Goal: Complete application form: Complete application form

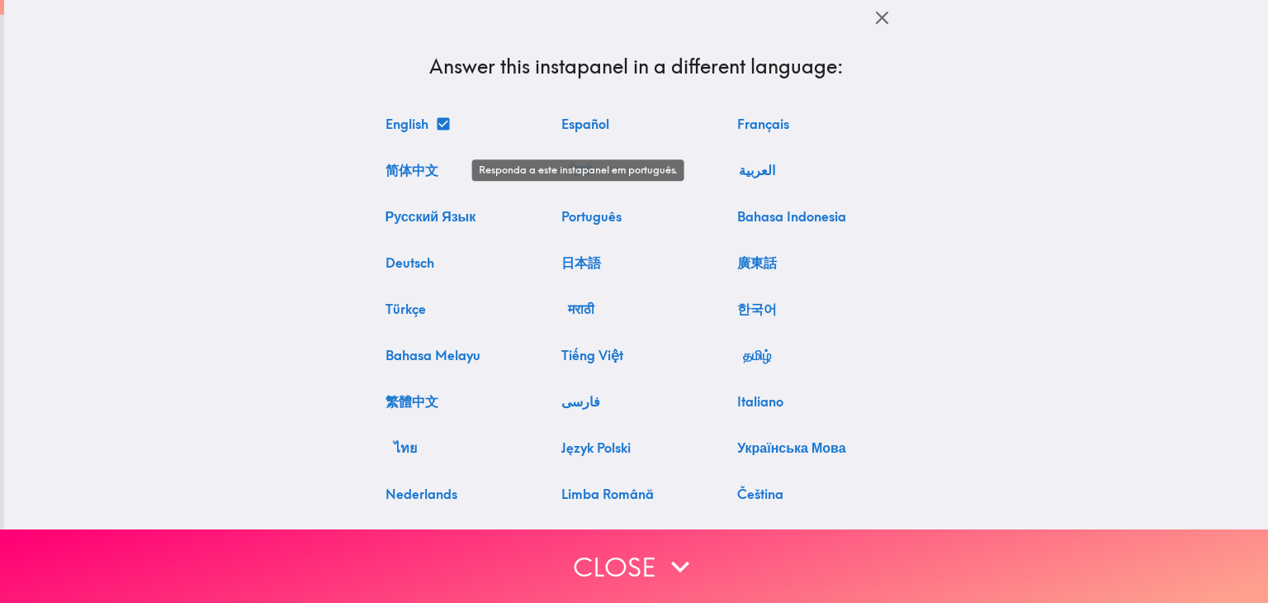
scroll to position [84, 0]
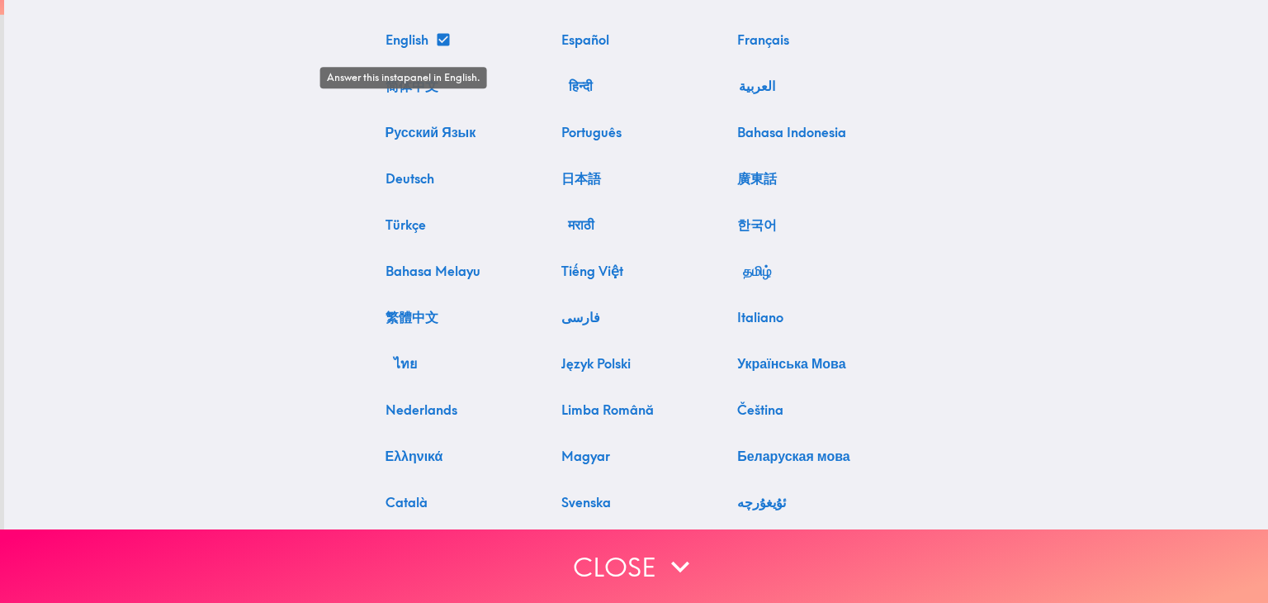
click at [411, 42] on button "English" at bounding box center [417, 39] width 76 height 33
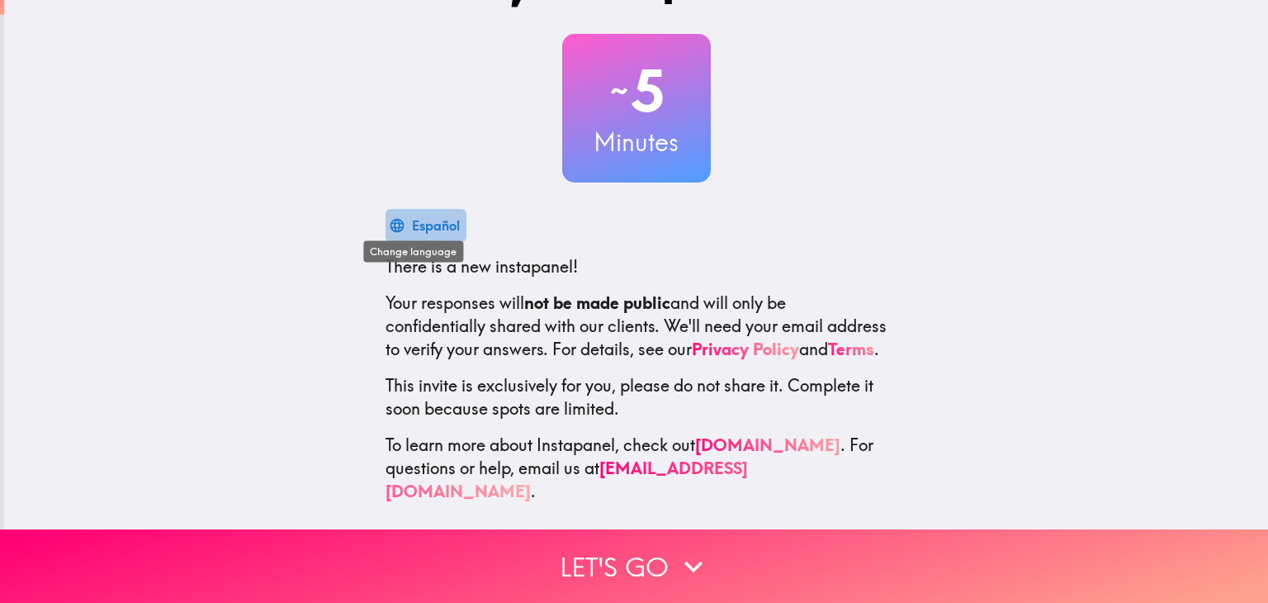
click at [428, 214] on div "Español" at bounding box center [436, 225] width 48 height 23
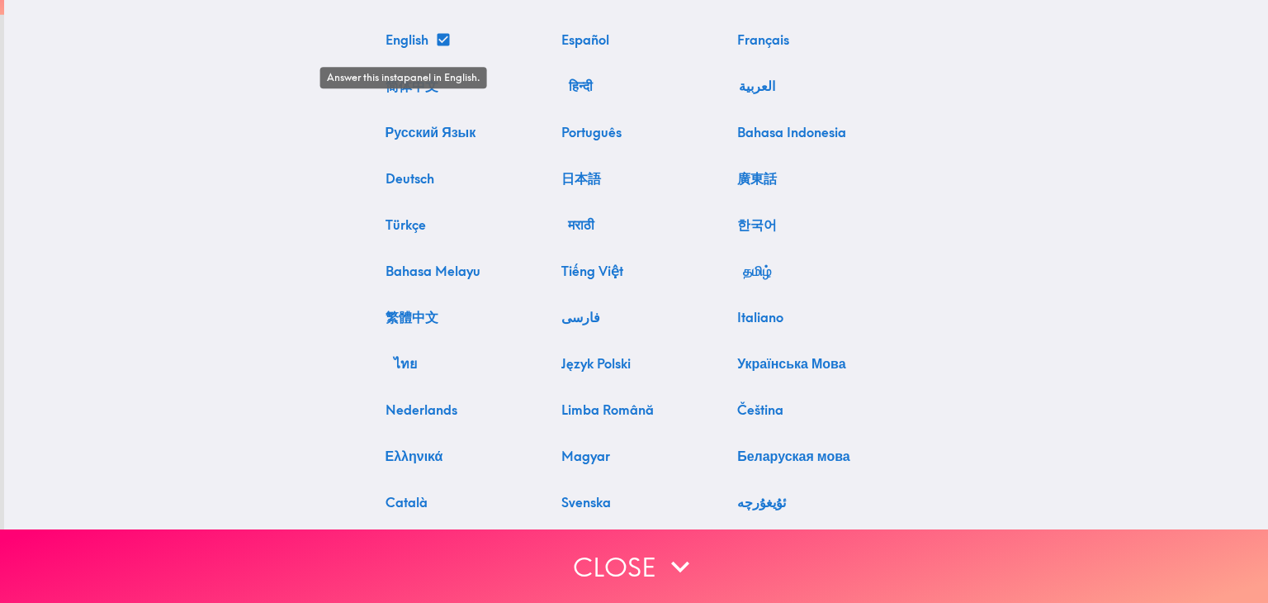
click at [396, 37] on button "English" at bounding box center [417, 39] width 76 height 33
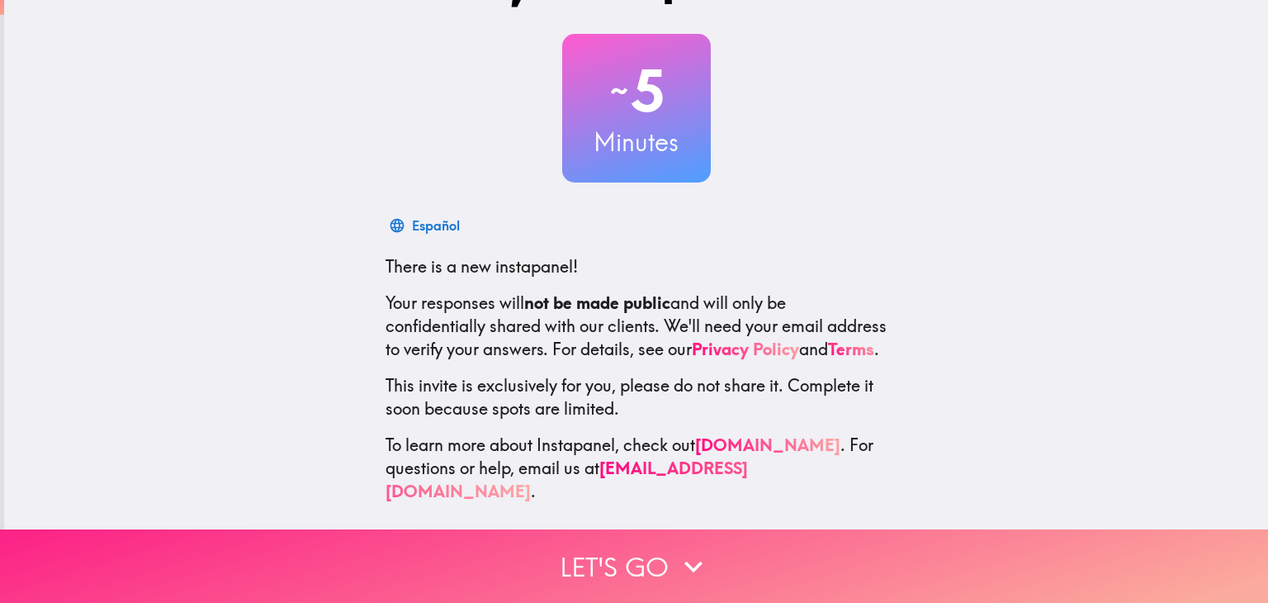
click at [628, 549] on button "Let's go" at bounding box center [634, 565] width 1268 height 73
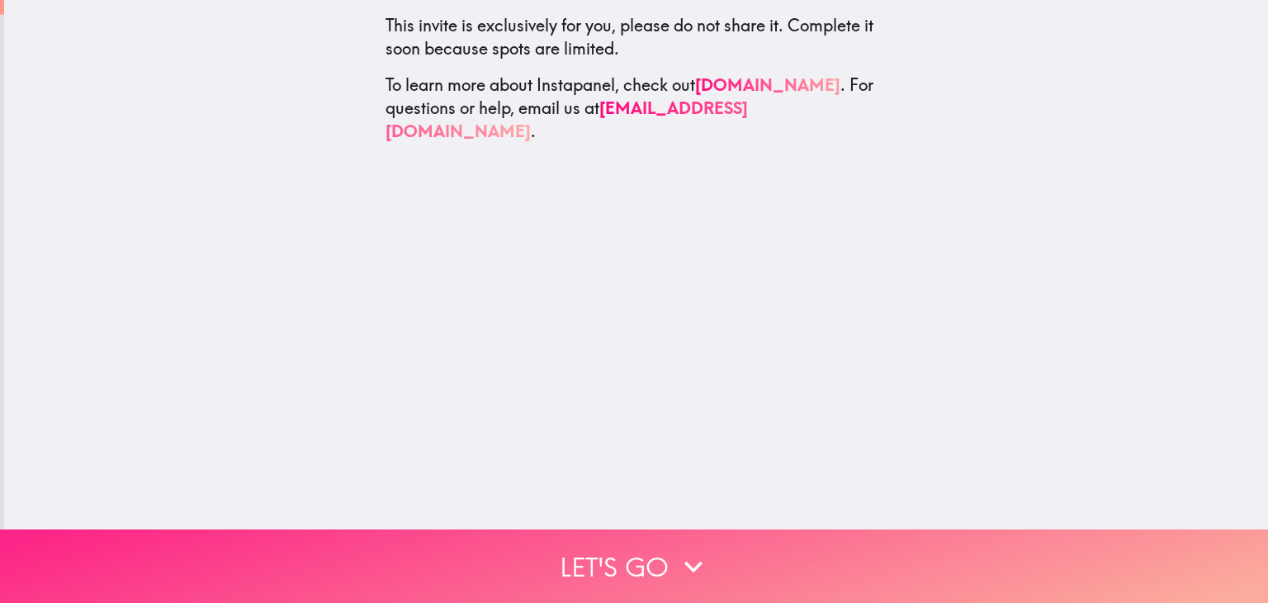
scroll to position [0, 0]
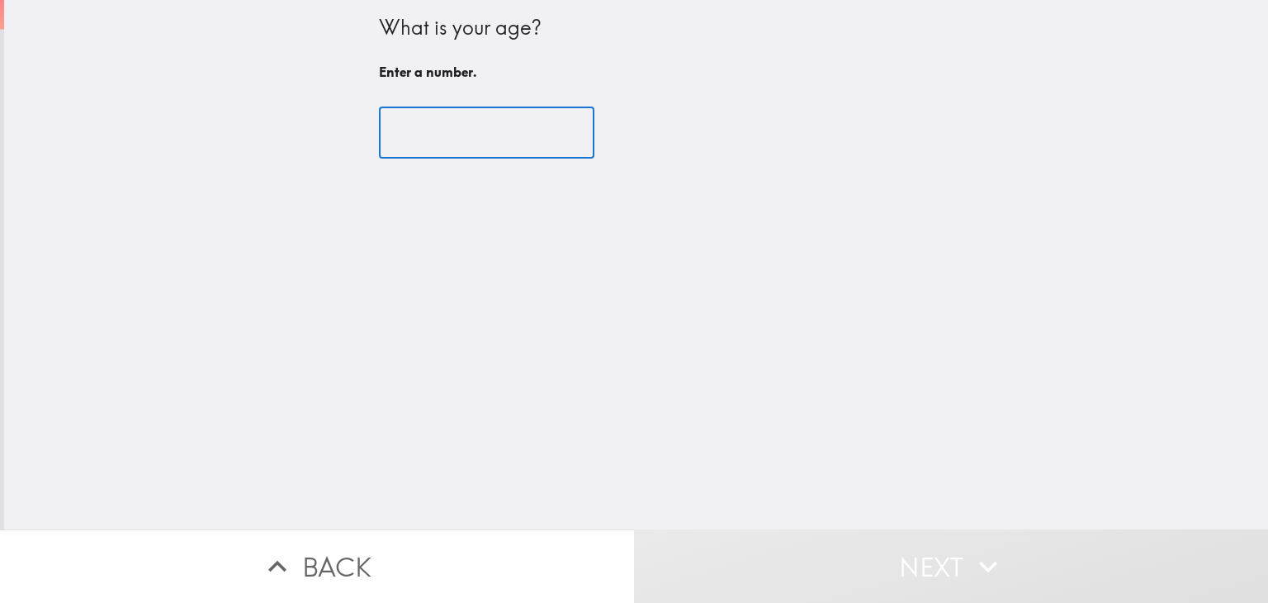
click at [519, 134] on input "number" at bounding box center [486, 132] width 215 height 51
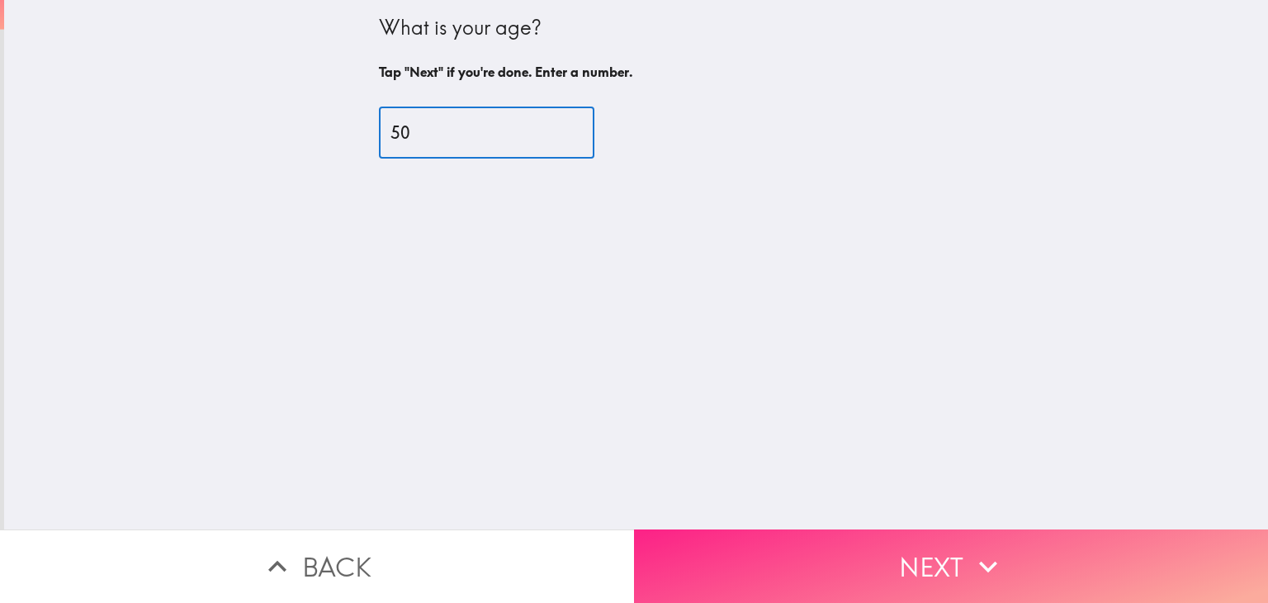
type input "50"
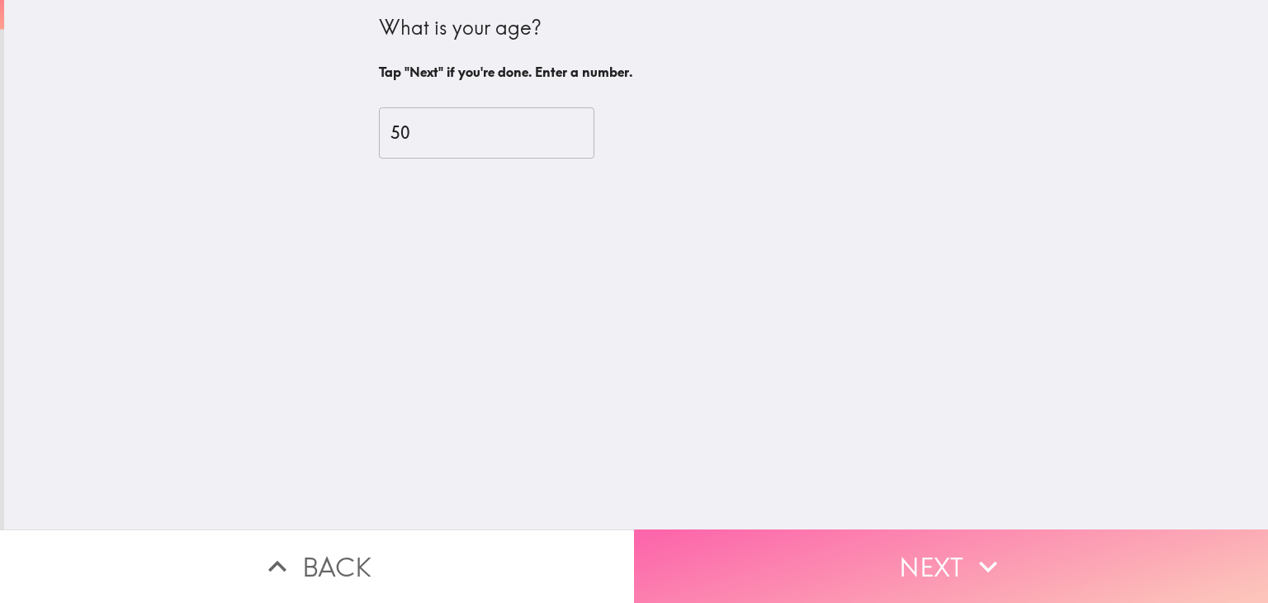
click at [832, 564] on button "Next" at bounding box center [951, 565] width 634 height 73
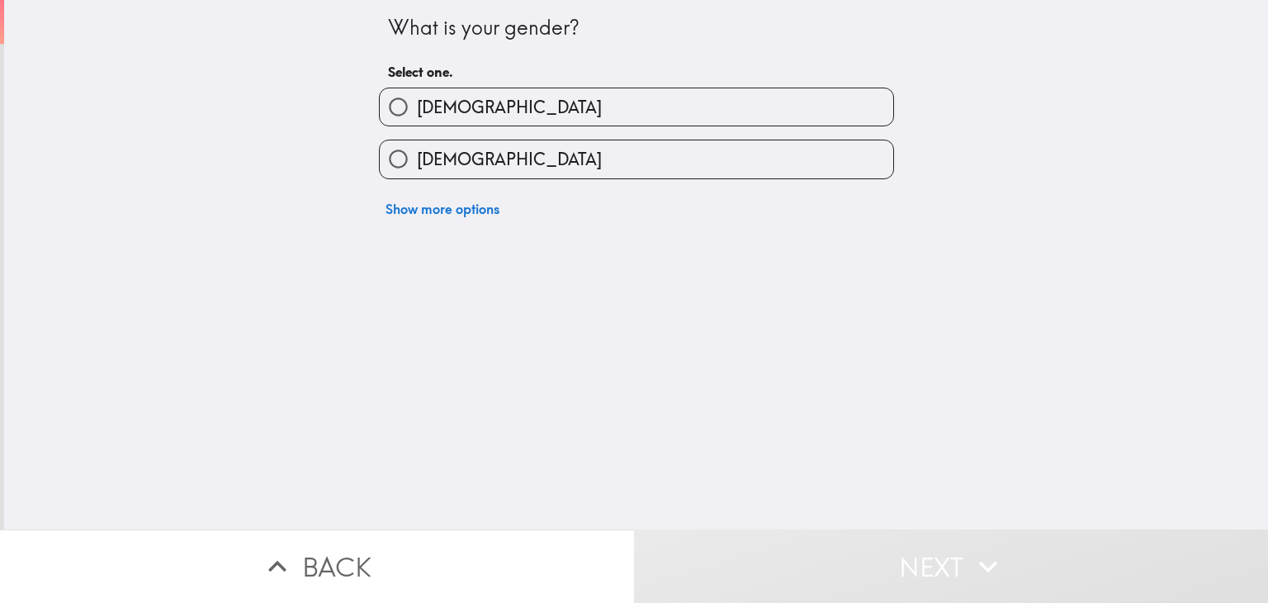
drag, startPoint x: 539, startPoint y: 126, endPoint x: 554, endPoint y: 120, distance: 16.3
click at [538, 125] on div "[DEMOGRAPHIC_DATA] [DEMOGRAPHIC_DATA] Show more options" at bounding box center [630, 149] width 528 height 151
click at [495, 113] on label "[DEMOGRAPHIC_DATA]" at bounding box center [636, 106] width 513 height 37
click at [417, 113] on input "[DEMOGRAPHIC_DATA]" at bounding box center [398, 106] width 37 height 37
radio input "true"
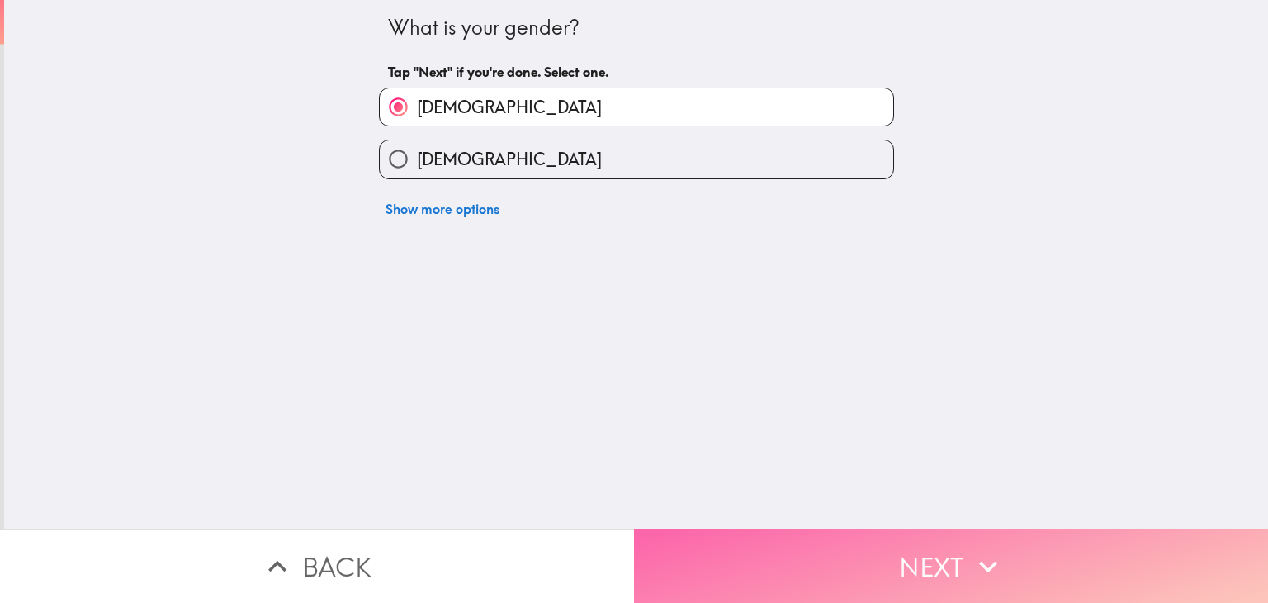
click at [907, 532] on button "Next" at bounding box center [951, 565] width 634 height 73
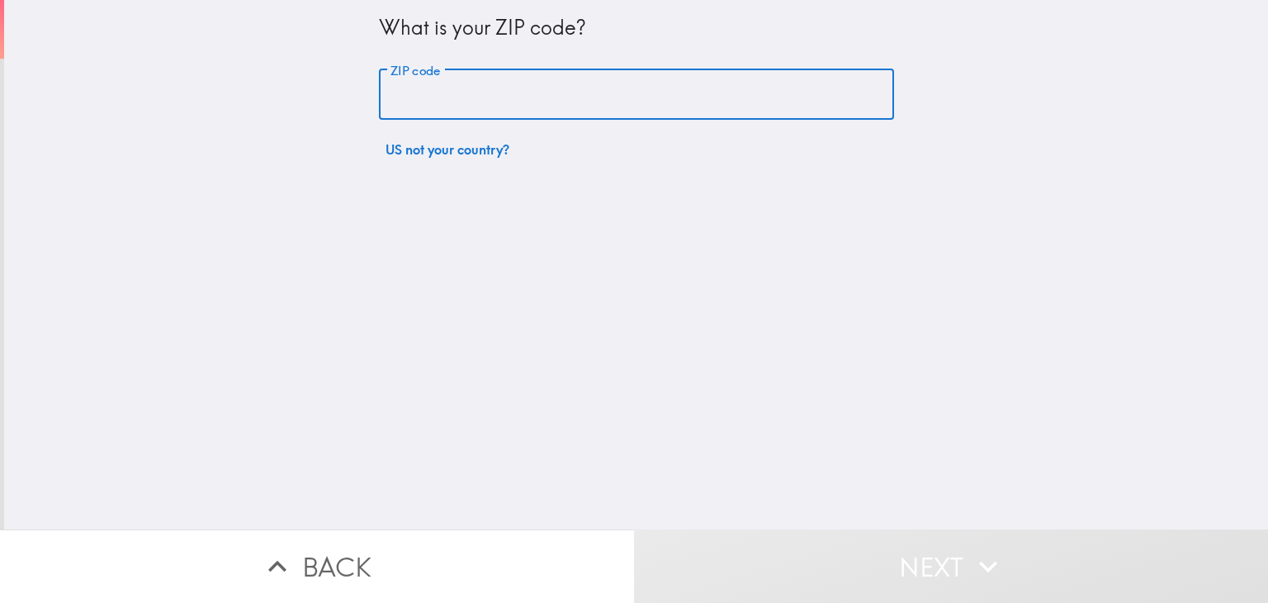
click at [527, 92] on input "ZIP code" at bounding box center [636, 94] width 515 height 51
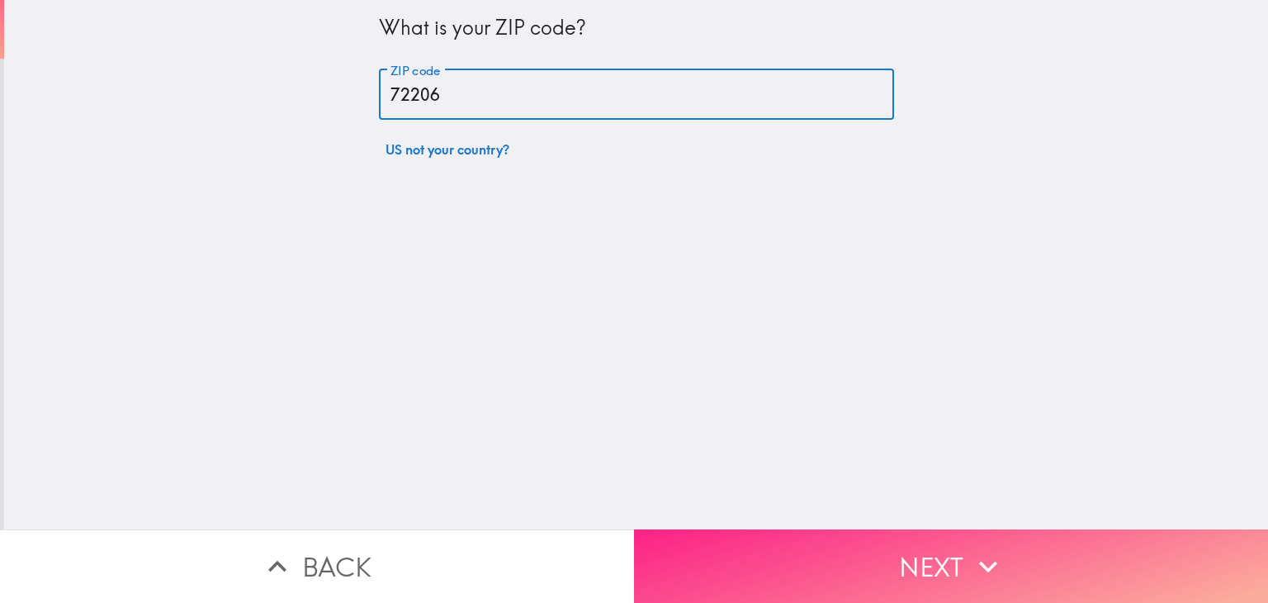
type input "72206"
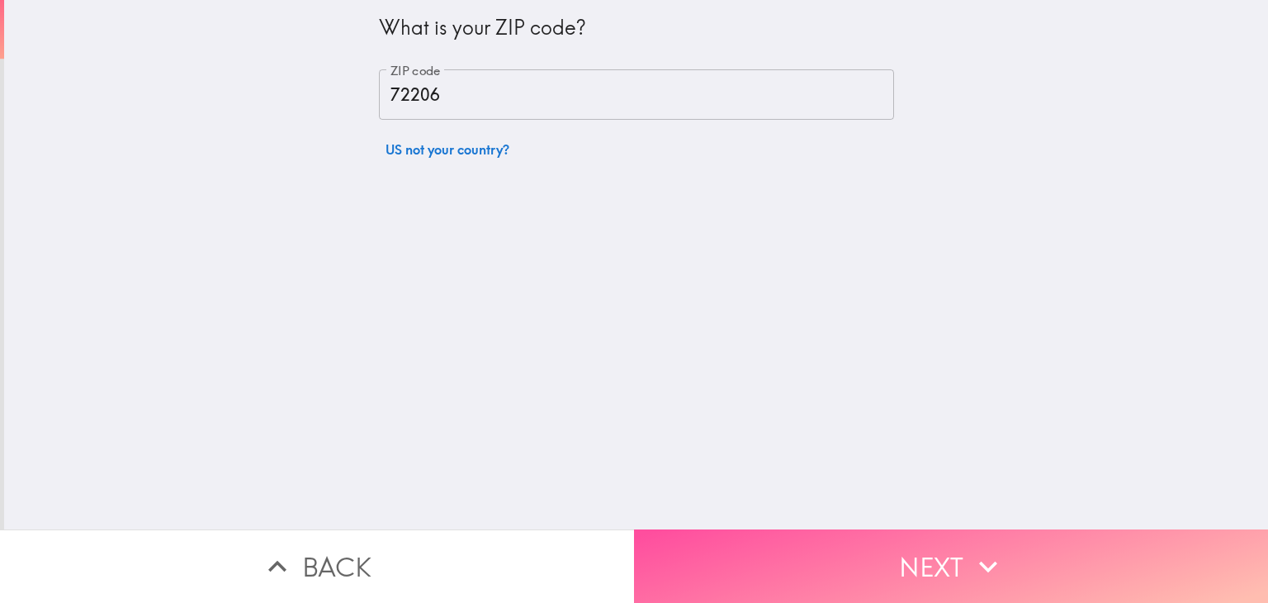
click at [809, 566] on button "Next" at bounding box center [951, 565] width 634 height 73
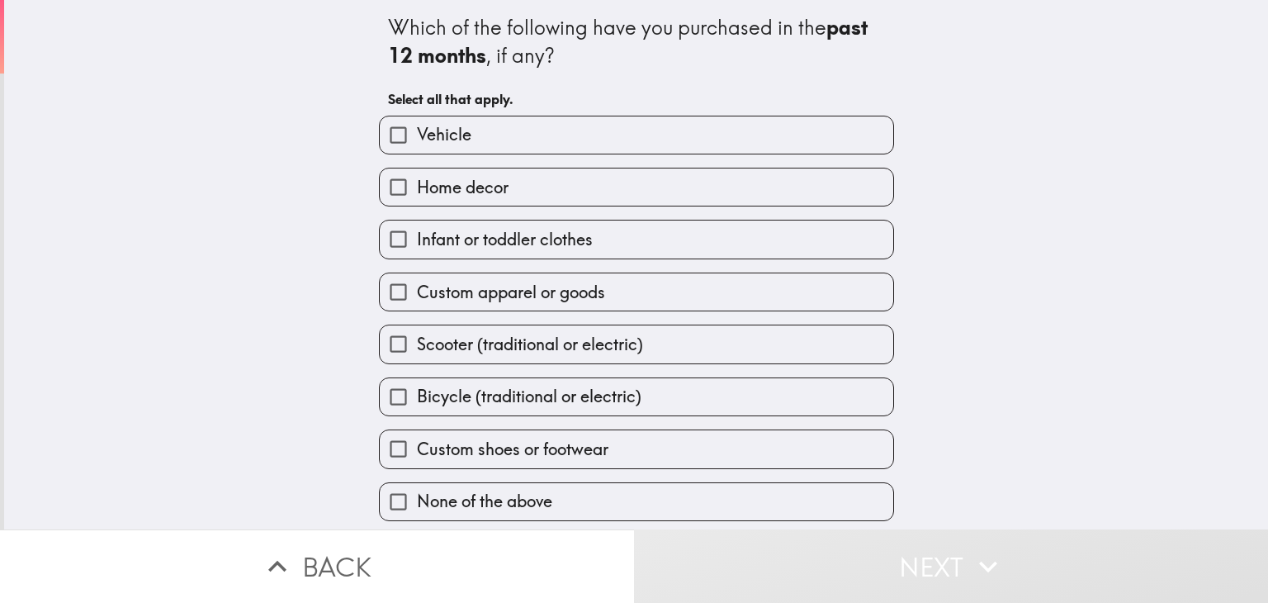
click at [385, 127] on input "Vehicle" at bounding box center [398, 134] width 37 height 37
checkbox input "true"
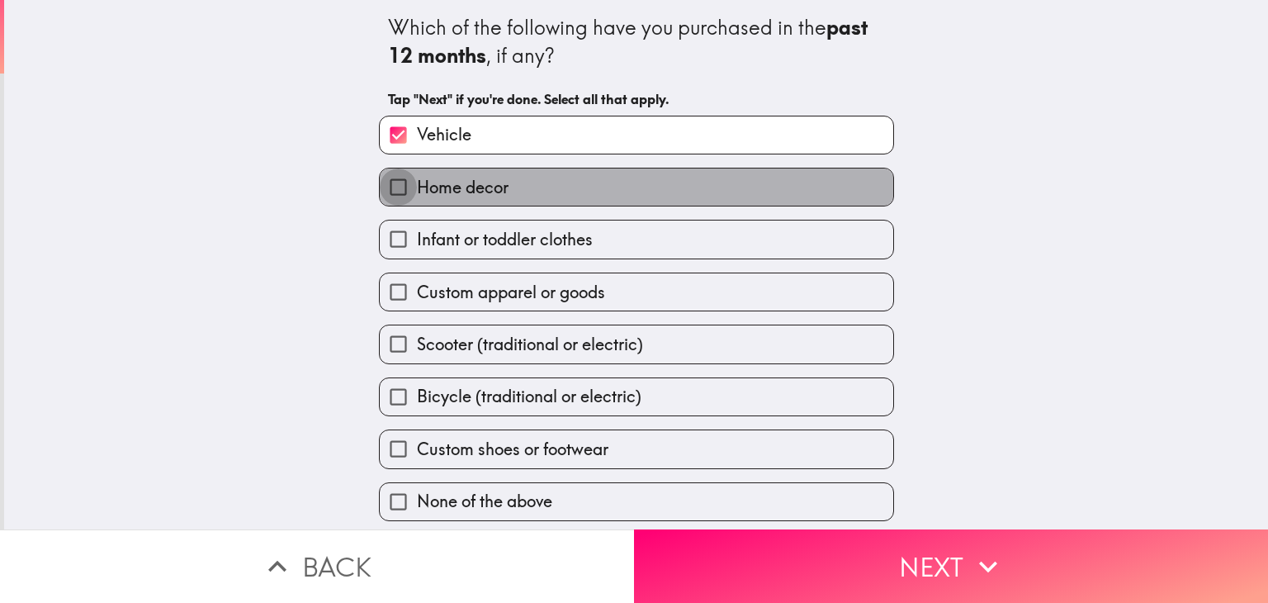
click at [382, 202] on input "Home decor" at bounding box center [398, 186] width 37 height 37
checkbox input "true"
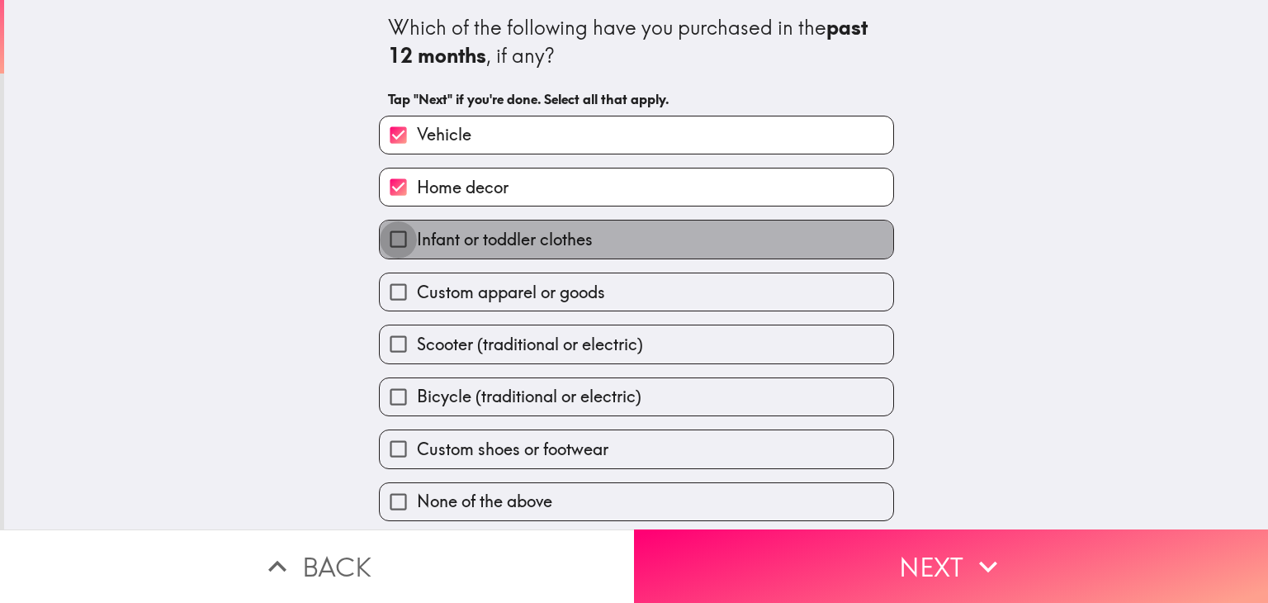
click at [380, 245] on input "Infant or toddler clothes" at bounding box center [398, 238] width 37 height 37
checkbox input "true"
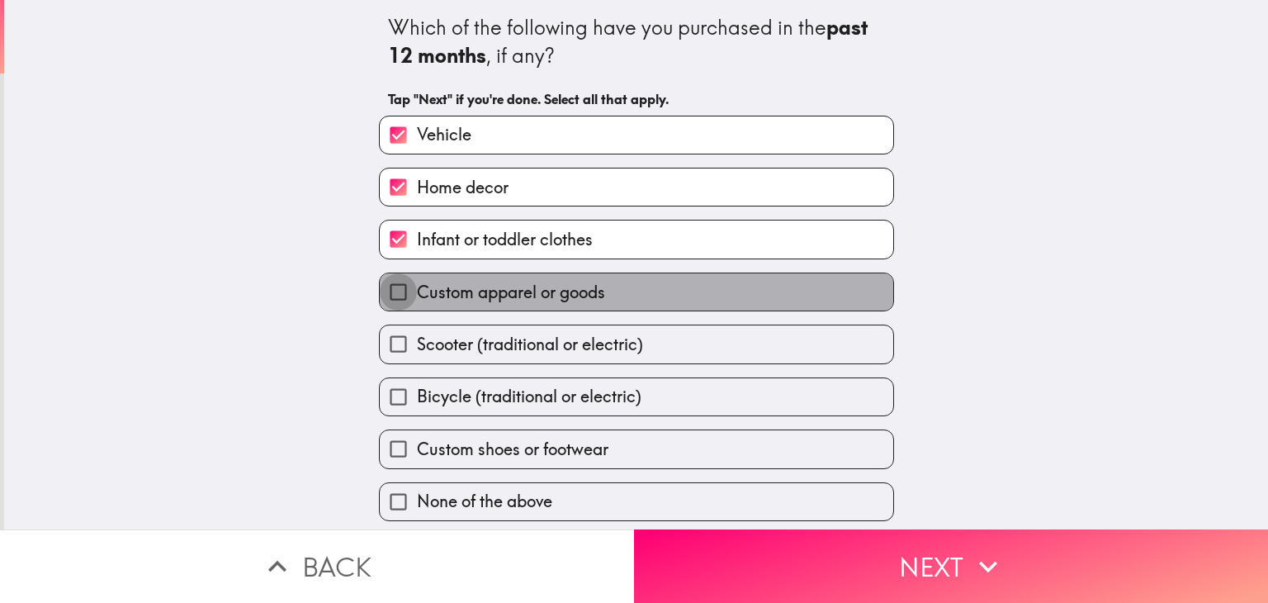
click at [380, 290] on input "Custom apparel or goods" at bounding box center [398, 291] width 37 height 37
checkbox input "true"
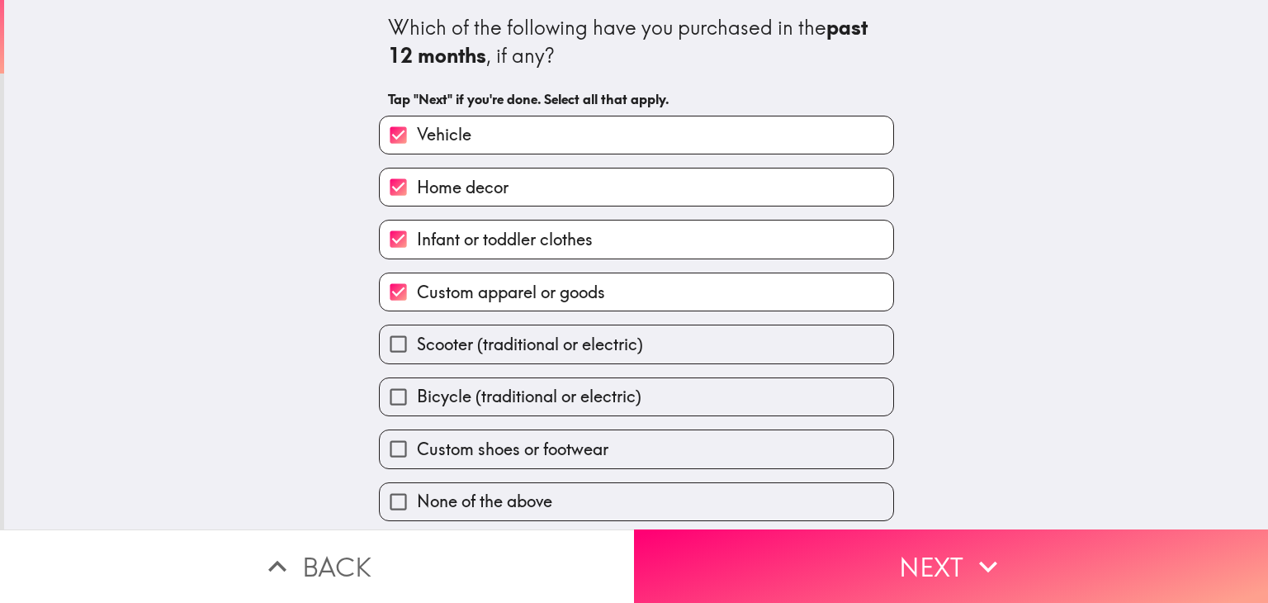
click at [395, 338] on input "Scooter (traditional or electric)" at bounding box center [398, 343] width 37 height 37
checkbox input "true"
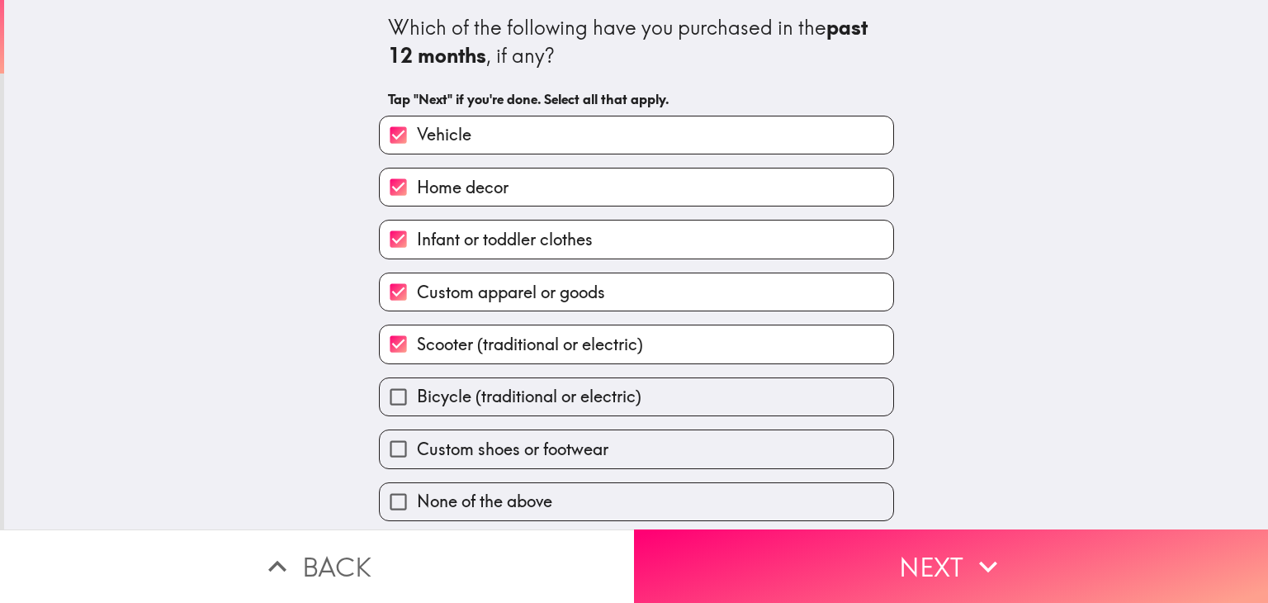
click at [388, 386] on input "Bicycle (traditional or electric)" at bounding box center [398, 396] width 37 height 37
checkbox input "true"
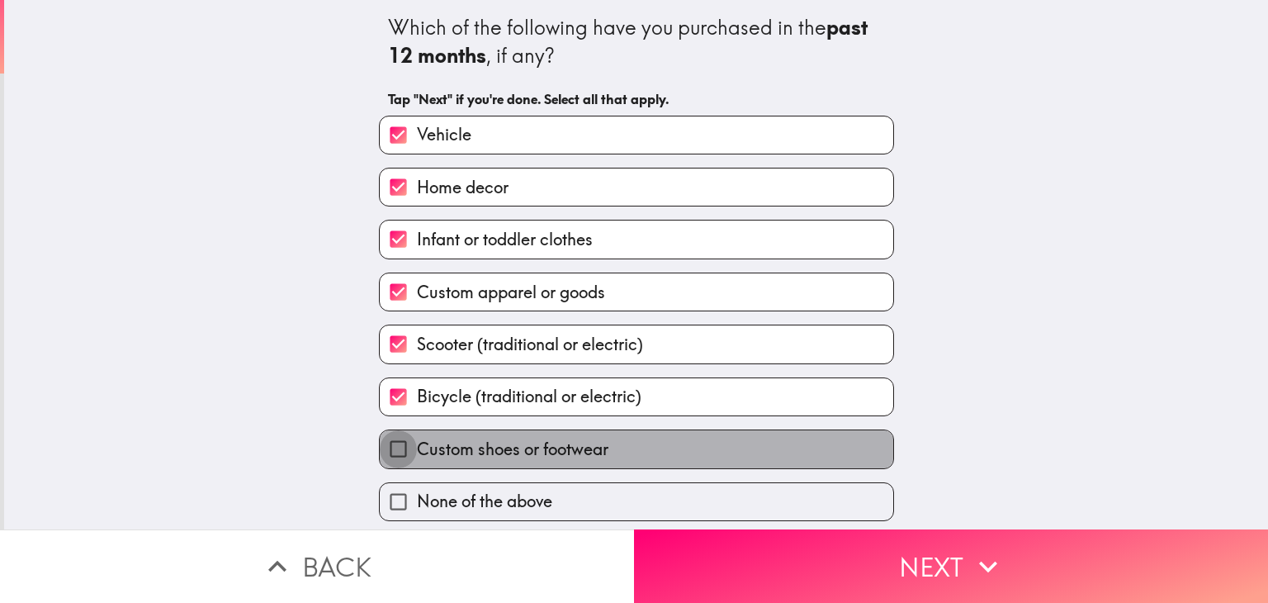
click at [397, 447] on input "Custom shoes or footwear" at bounding box center [398, 448] width 37 height 37
checkbox input "true"
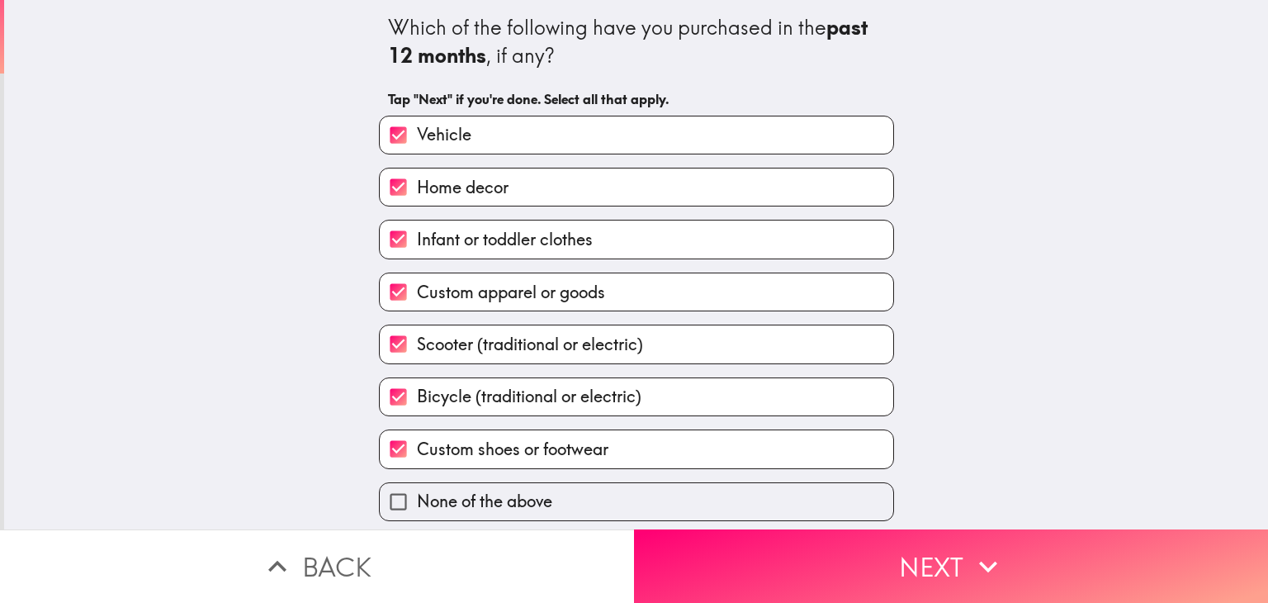
scroll to position [2, 0]
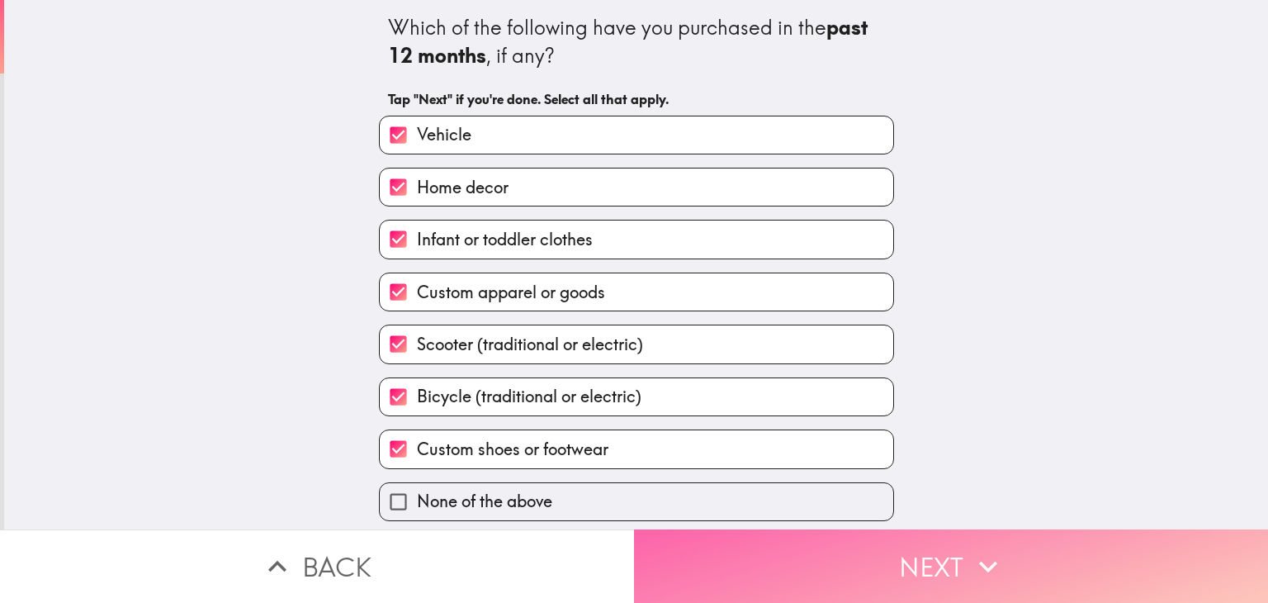
click at [897, 565] on button "Next" at bounding box center [951, 565] width 634 height 73
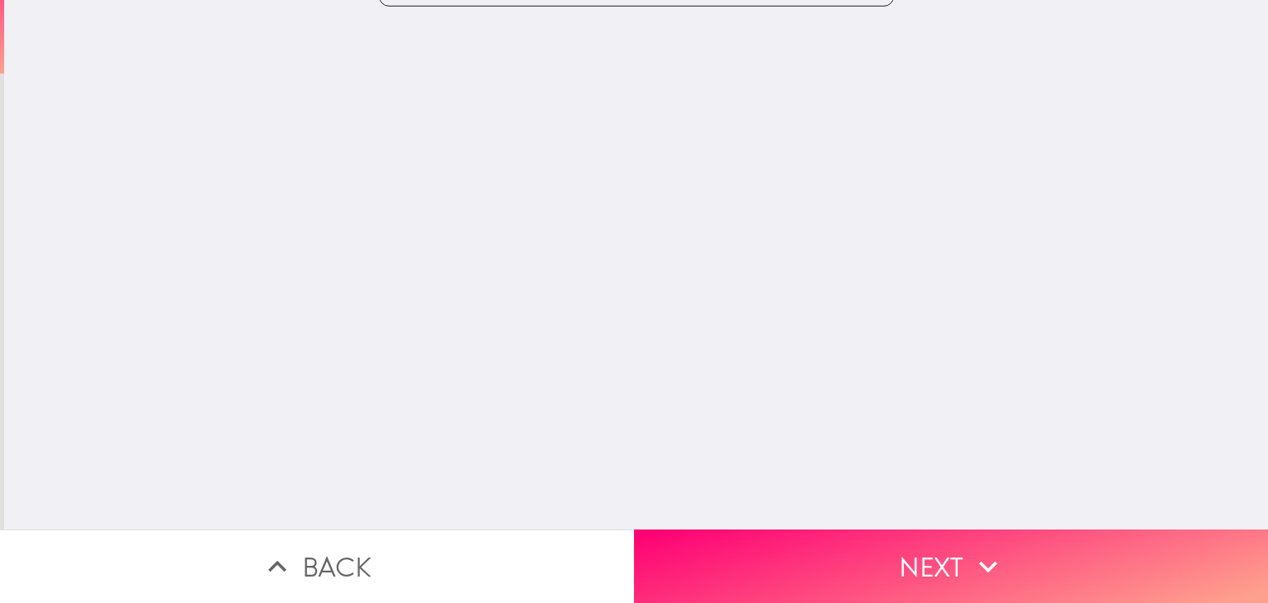
scroll to position [0, 0]
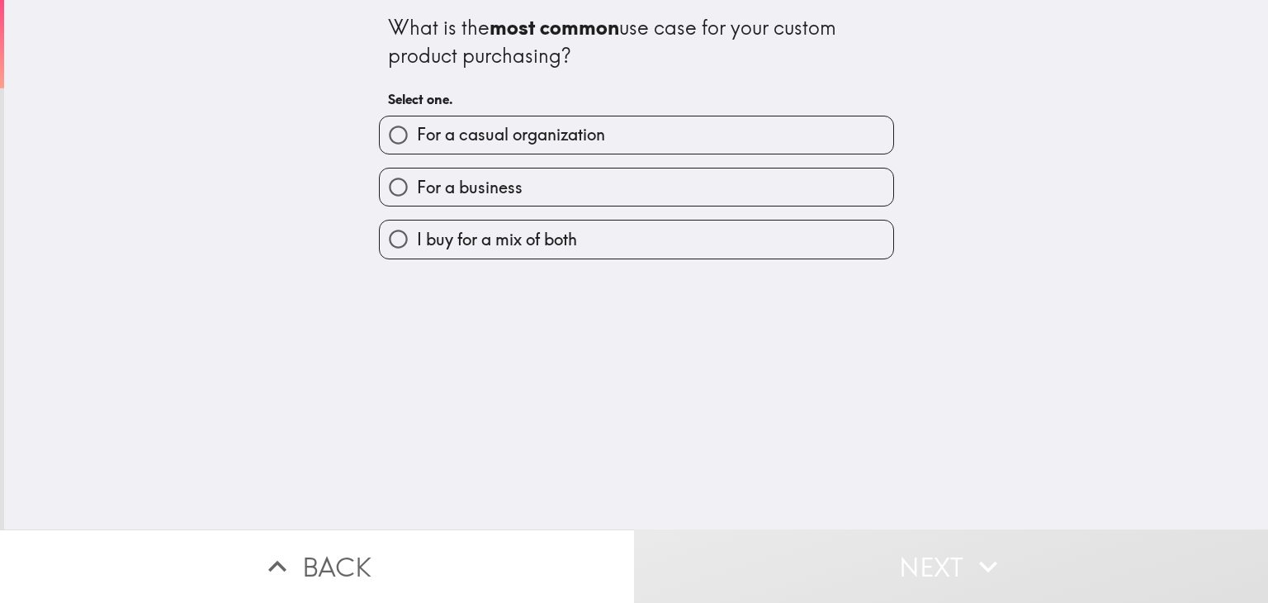
click at [466, 130] on span "For a casual organization" at bounding box center [511, 134] width 188 height 23
click at [417, 130] on input "For a casual organization" at bounding box center [398, 134] width 37 height 37
radio input "true"
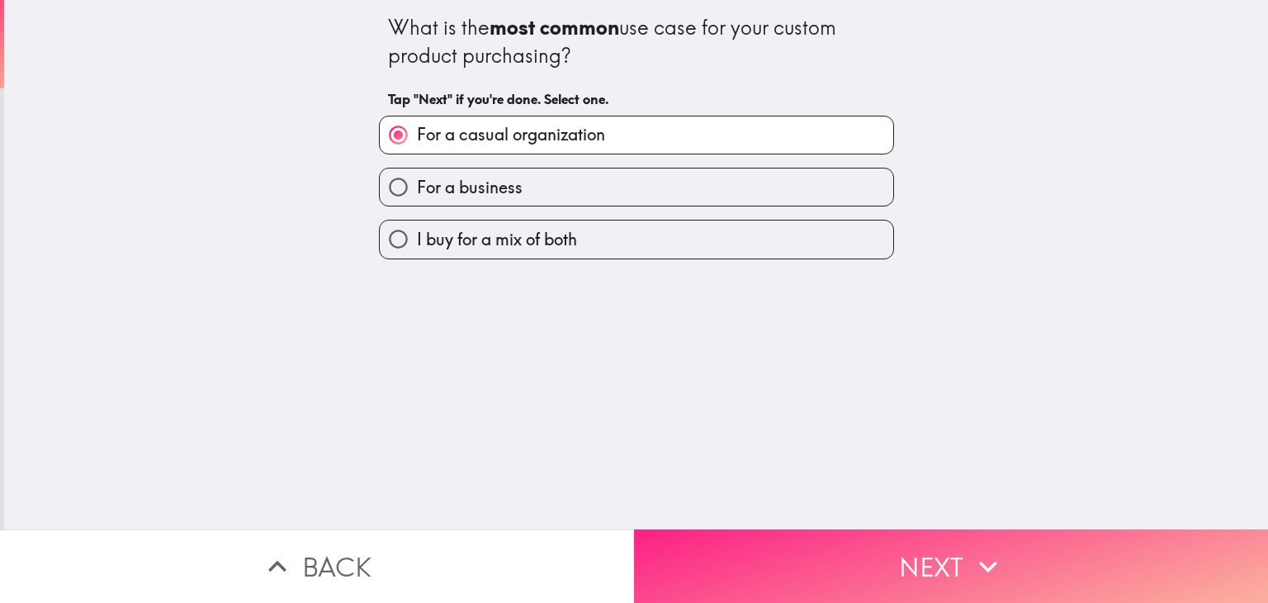
click at [762, 549] on button "Next" at bounding box center [951, 565] width 634 height 73
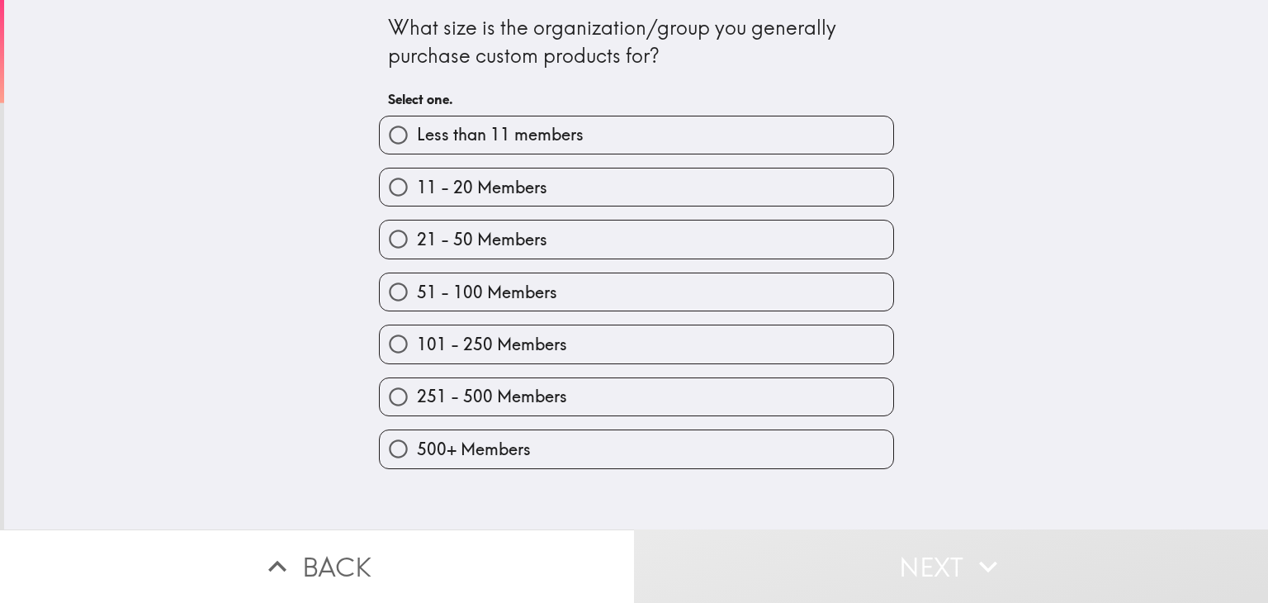
click at [449, 385] on span "251 - 500 Members" at bounding box center [492, 396] width 150 height 23
click at [417, 385] on input "251 - 500 Members" at bounding box center [398, 396] width 37 height 37
radio input "true"
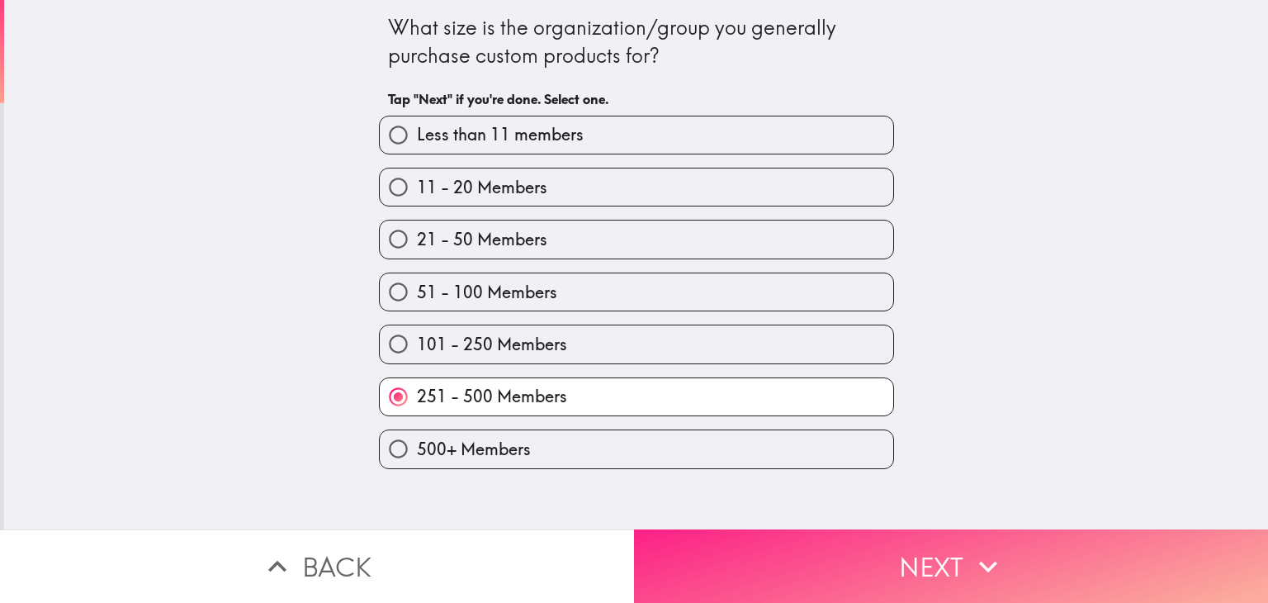
click at [713, 575] on button "Next" at bounding box center [951, 565] width 634 height 73
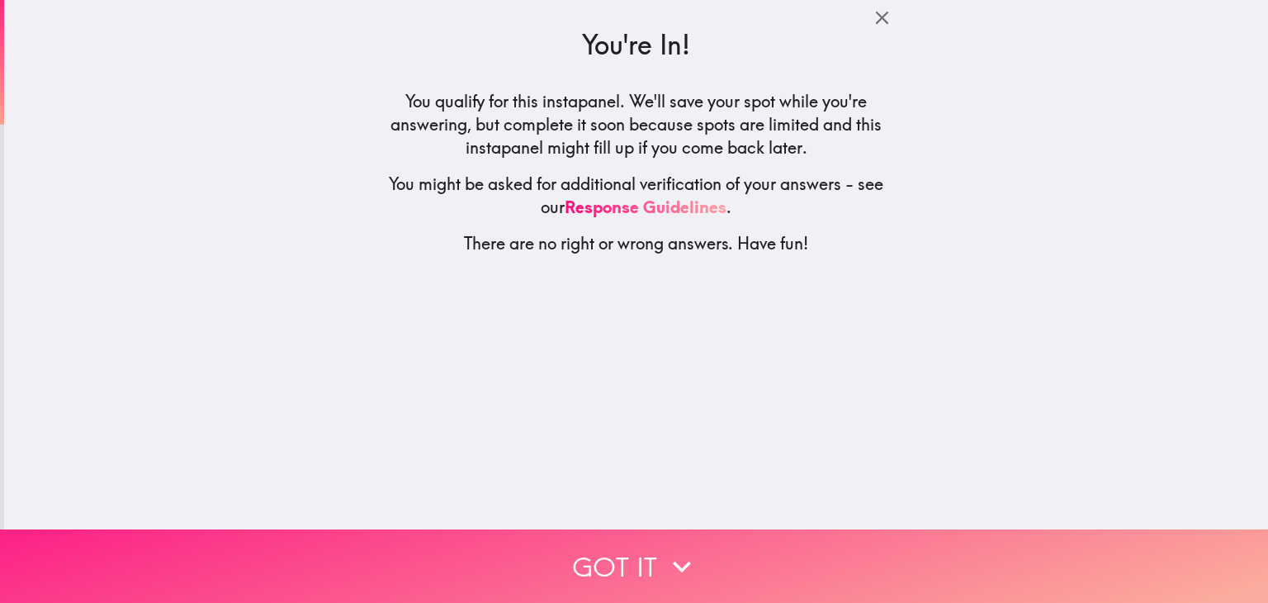
click at [608, 568] on button "Got it" at bounding box center [634, 565] width 1268 height 73
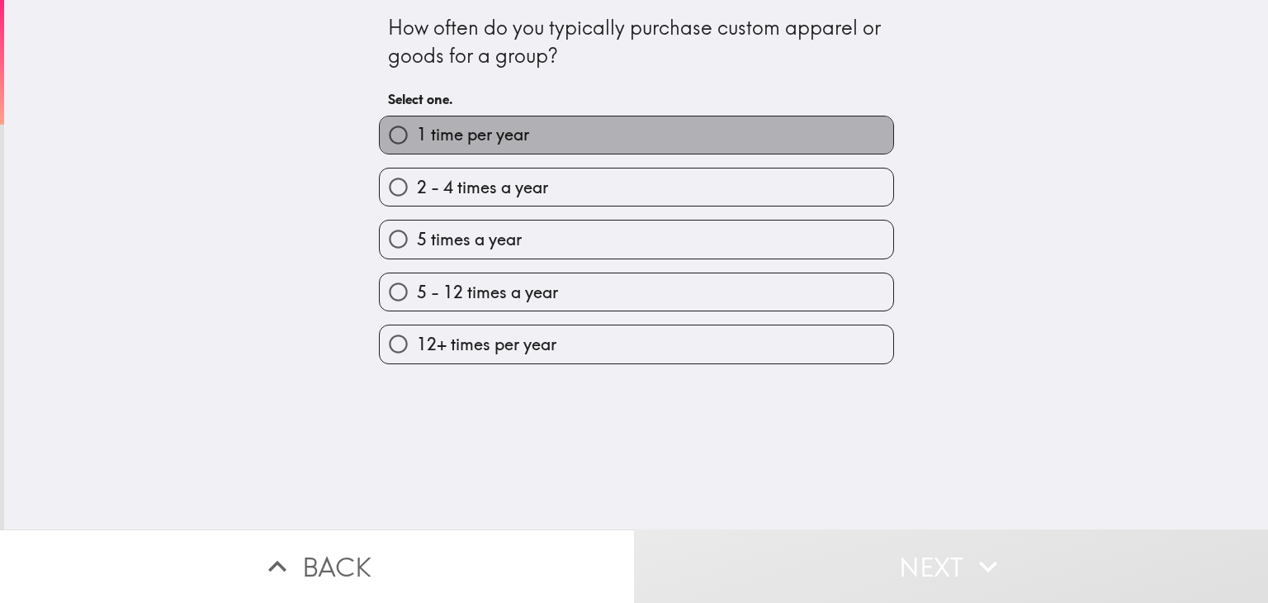
click at [508, 140] on span "1 time per year" at bounding box center [473, 134] width 112 height 23
click at [417, 140] on input "1 time per year" at bounding box center [398, 134] width 37 height 37
radio input "true"
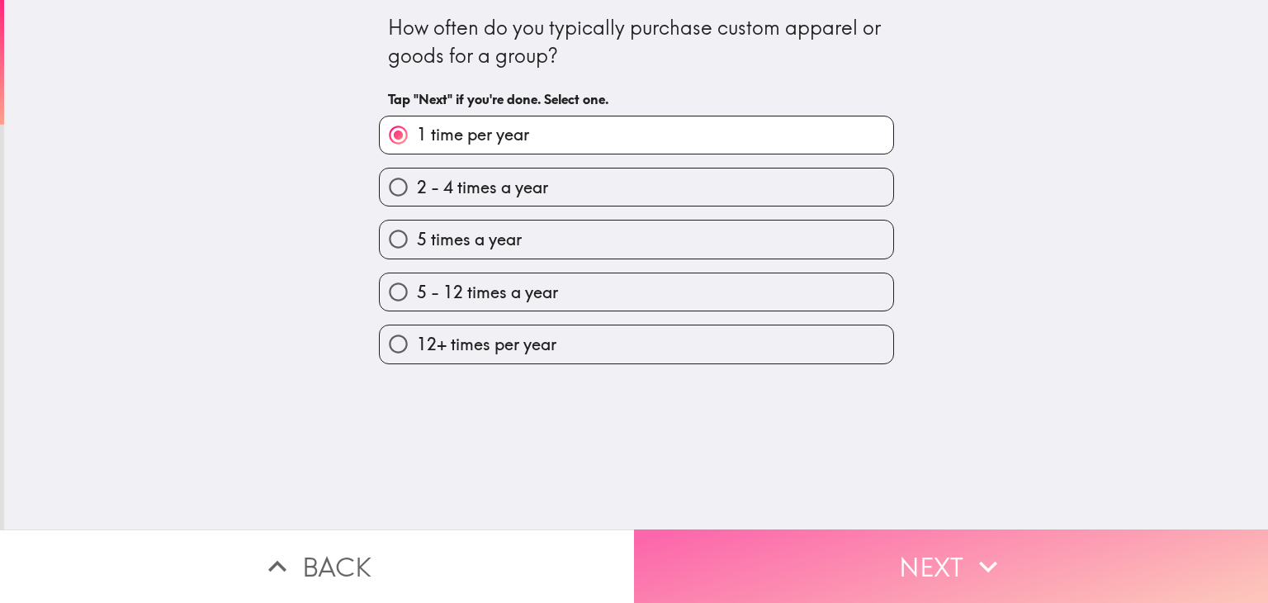
click at [832, 536] on button "Next" at bounding box center [951, 565] width 634 height 73
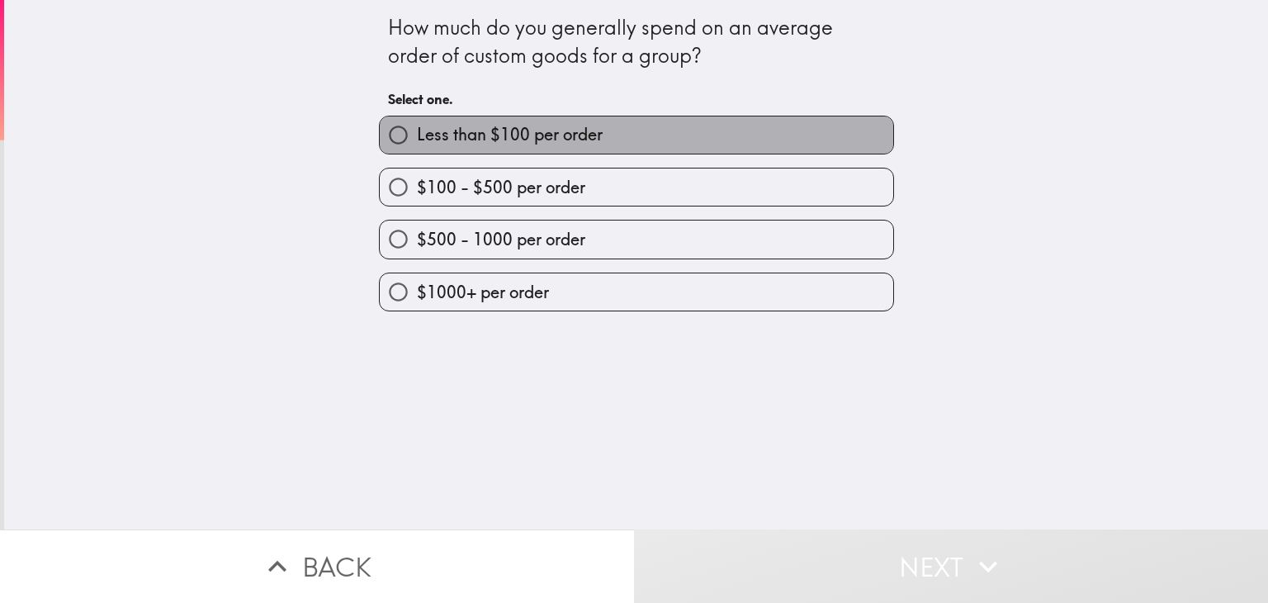
drag, startPoint x: 456, startPoint y: 128, endPoint x: 486, endPoint y: 158, distance: 42.6
click at [456, 131] on span "Less than $100 per order" at bounding box center [510, 134] width 186 height 23
click at [417, 131] on input "Less than $100 per order" at bounding box center [398, 134] width 37 height 37
radio input "true"
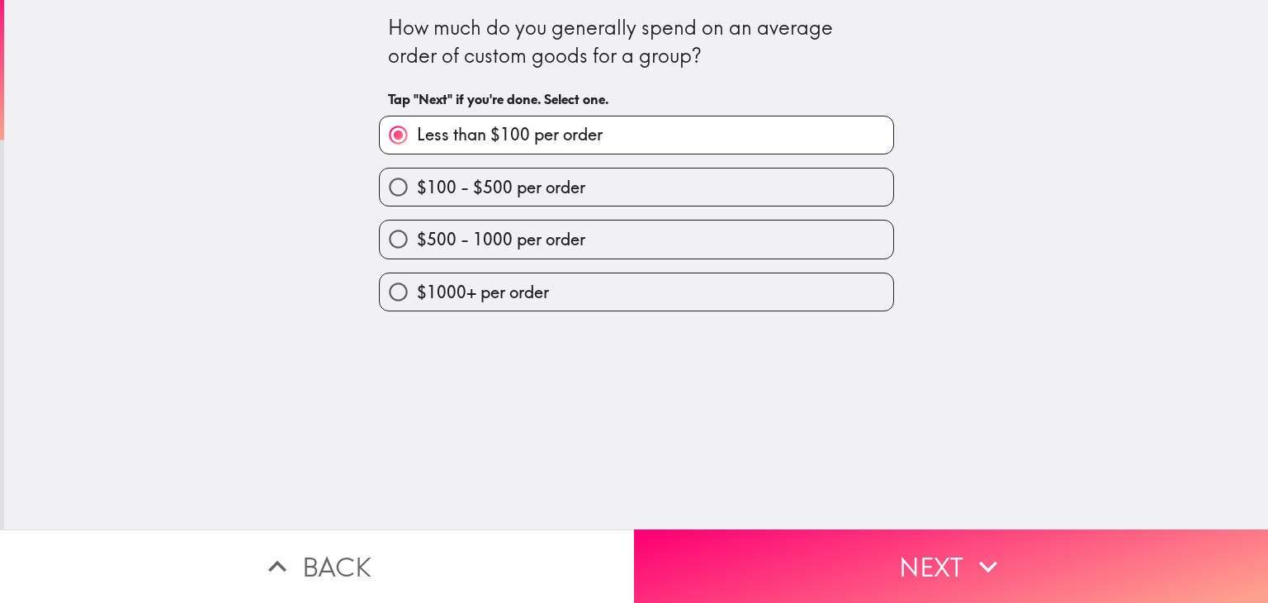
click at [759, 483] on div "How much do you generally spend on an average order of custom goods for a group…" at bounding box center [636, 264] width 1264 height 529
drag, startPoint x: 737, startPoint y: 466, endPoint x: 743, endPoint y: 499, distance: 34.3
click at [742, 494] on div "How much do you generally spend on an average order of custom goods for a group…" at bounding box center [636, 264] width 1264 height 529
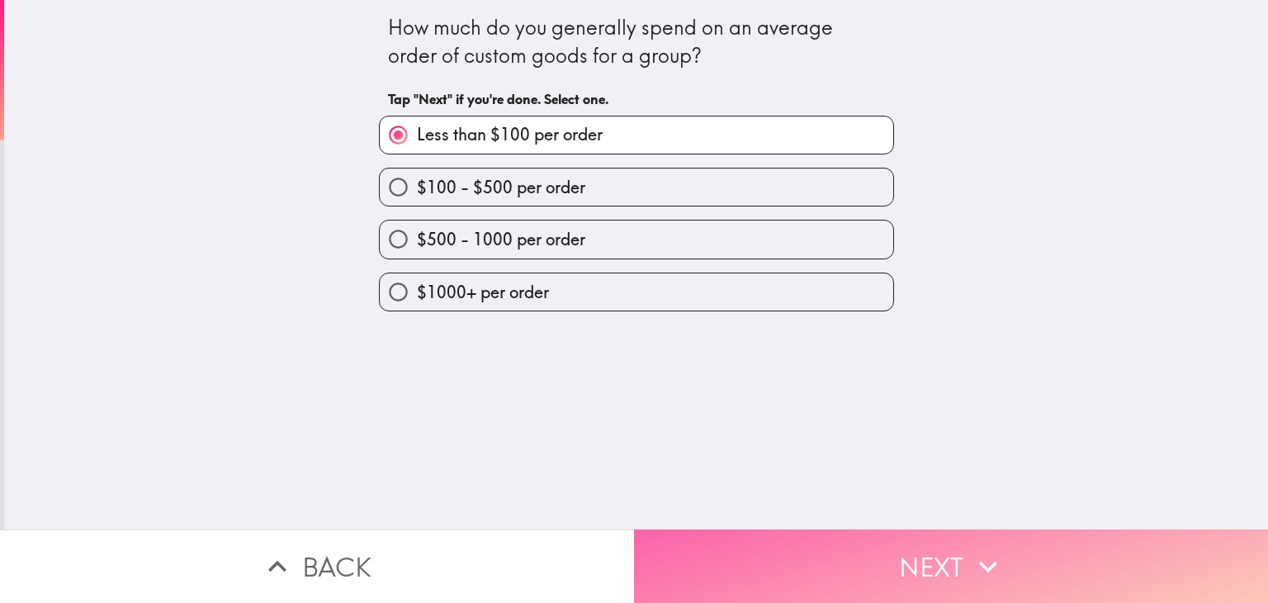
click at [747, 529] on button "Next" at bounding box center [951, 565] width 634 height 73
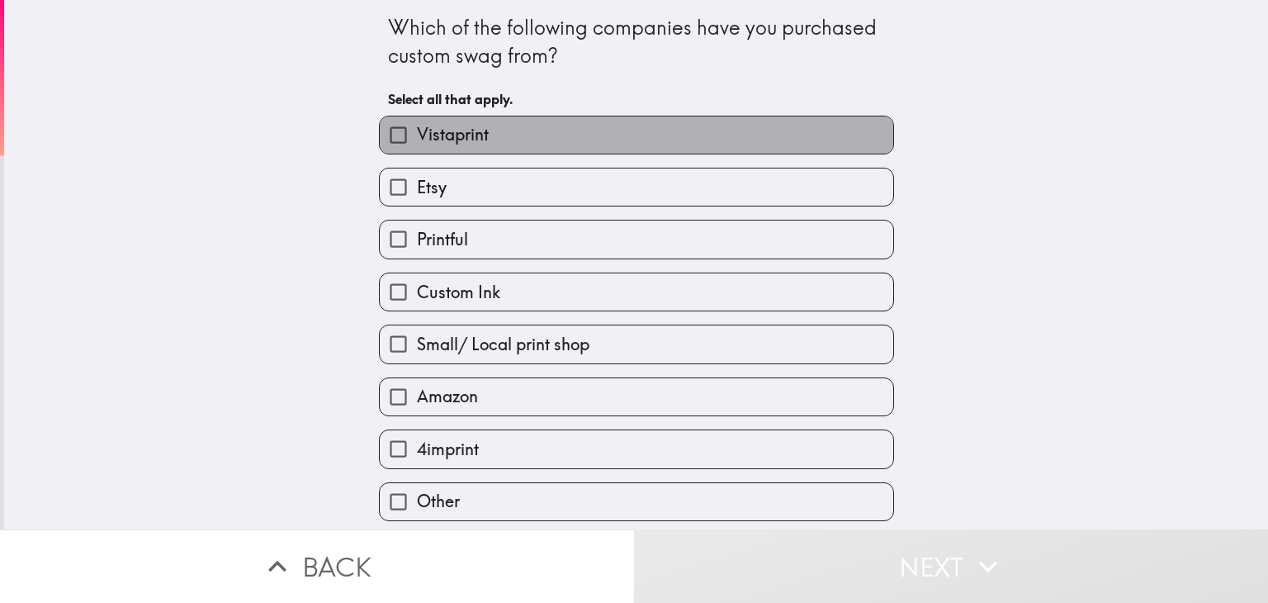
click at [456, 130] on span "Vistaprint" at bounding box center [453, 134] width 72 height 23
click at [417, 130] on input "Vistaprint" at bounding box center [398, 134] width 37 height 37
checkbox input "true"
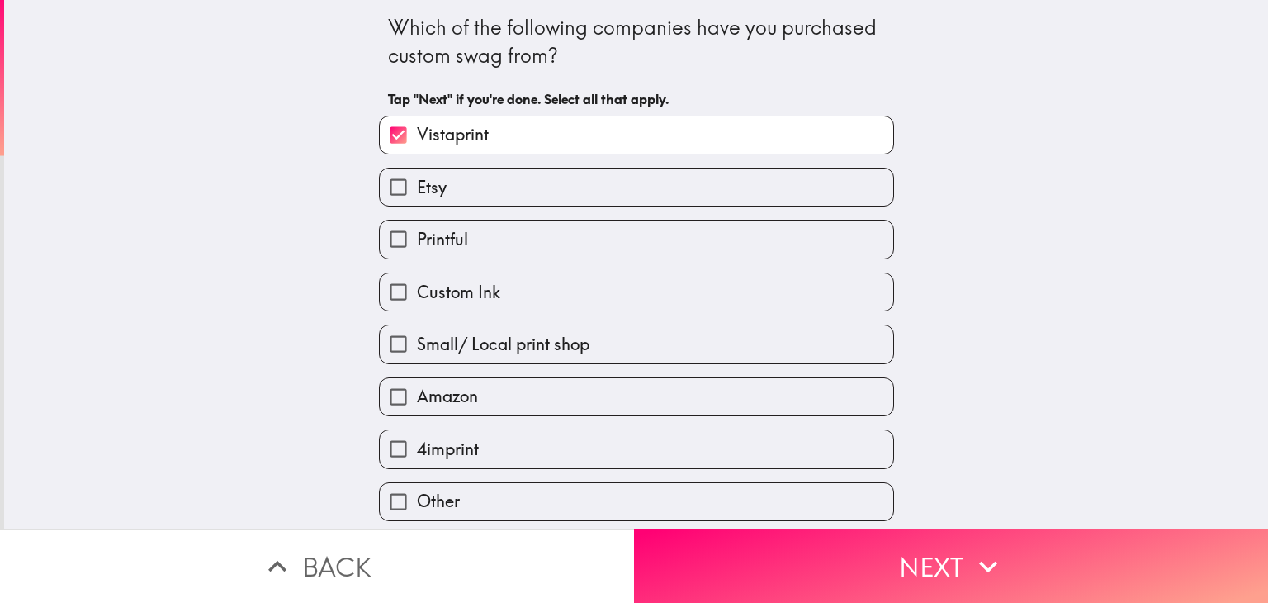
click at [433, 208] on div "Printful" at bounding box center [630, 232] width 528 height 52
click at [426, 242] on span "Printful" at bounding box center [442, 239] width 51 height 23
click at [417, 242] on input "Printful" at bounding box center [398, 238] width 37 height 37
checkbox input "true"
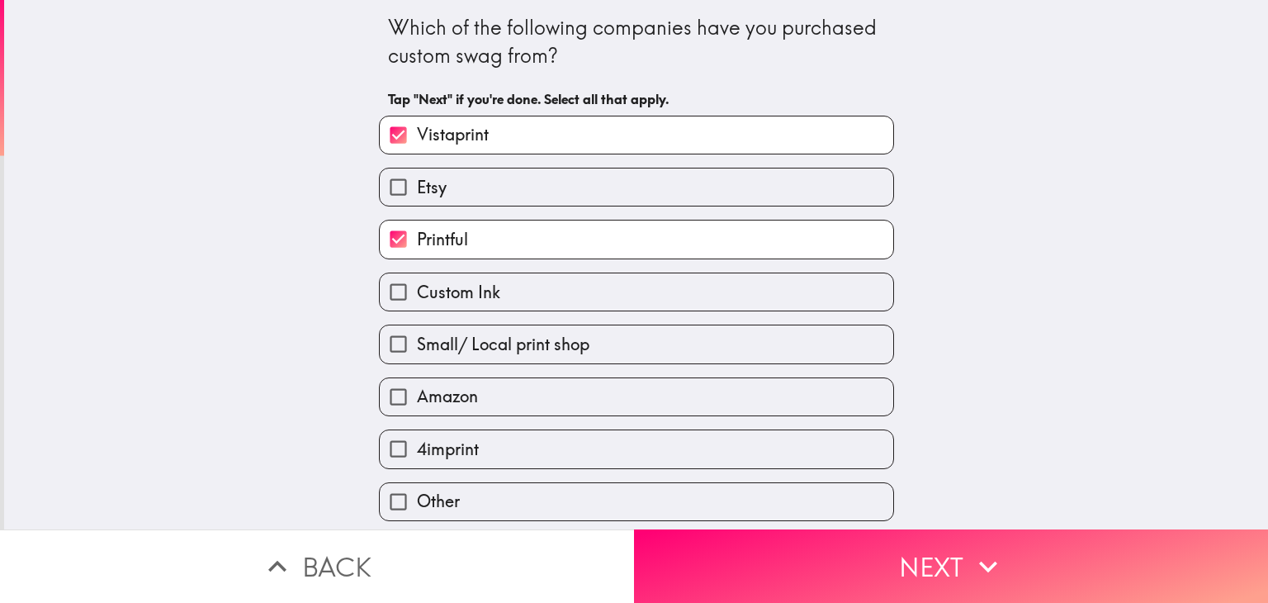
click at [444, 300] on span "Custom Ink" at bounding box center [458, 292] width 83 height 23
click at [417, 300] on input "Custom Ink" at bounding box center [398, 291] width 37 height 37
checkbox input "true"
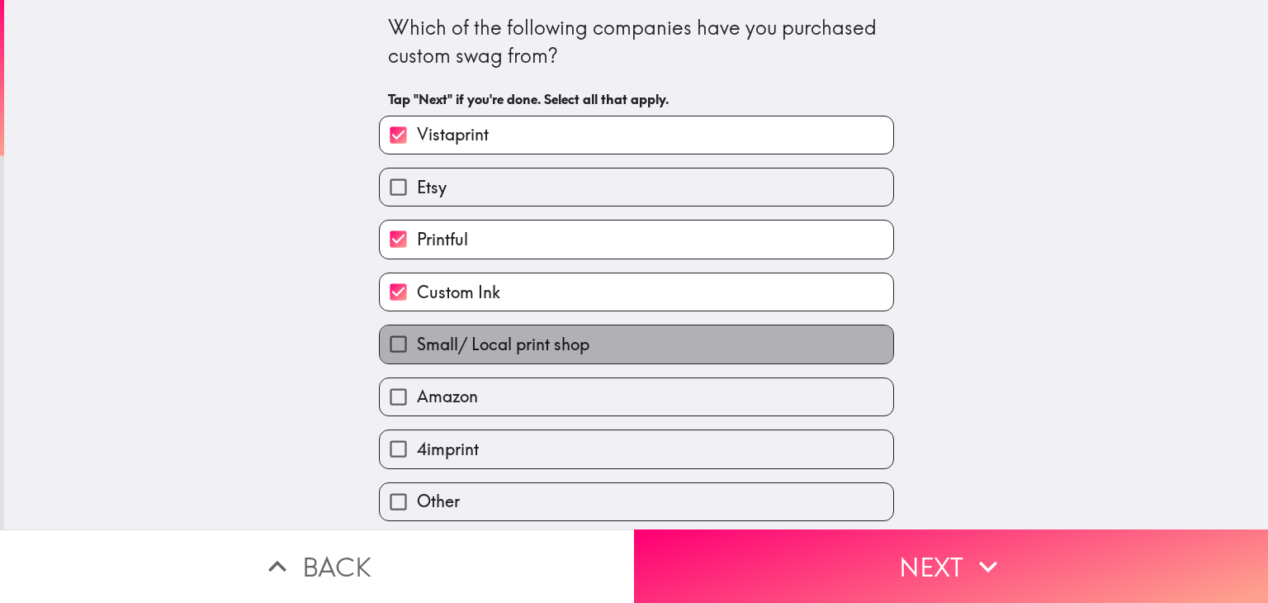
drag, startPoint x: 445, startPoint y: 331, endPoint x: 446, endPoint y: 383, distance: 52.0
click at [445, 341] on span "Small/ Local print shop" at bounding box center [503, 344] width 173 height 23
click at [417, 341] on input "Small/ Local print shop" at bounding box center [398, 343] width 37 height 37
checkbox input "true"
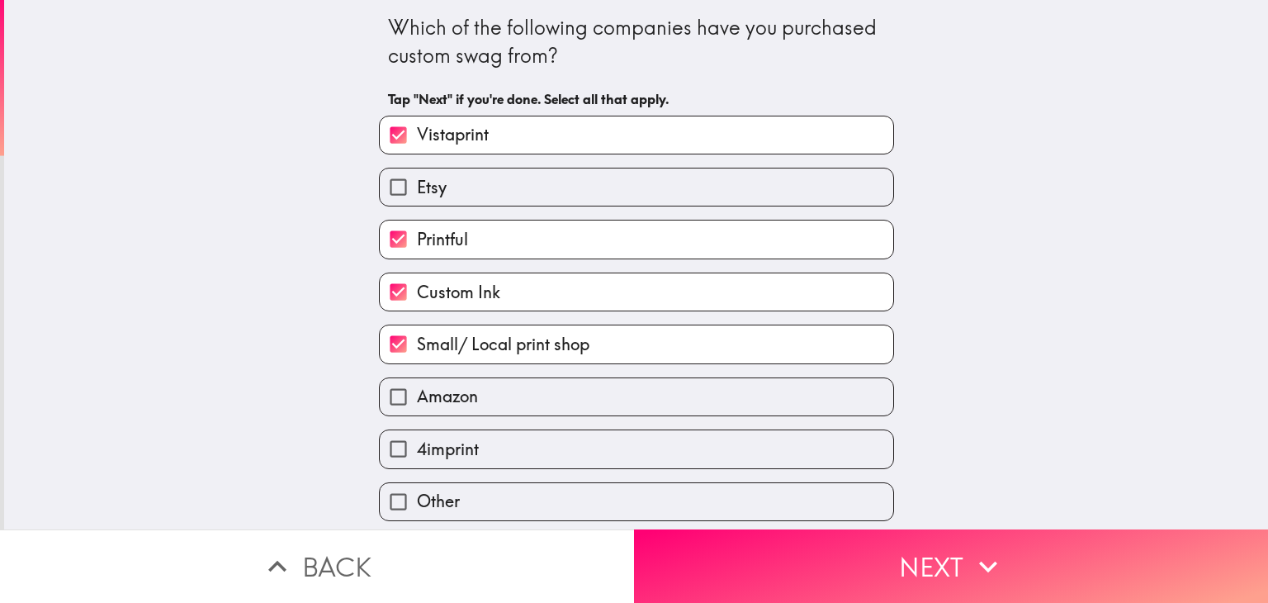
click at [446, 390] on span "Amazon" at bounding box center [447, 396] width 61 height 23
click at [417, 390] on input "Amazon" at bounding box center [398, 396] width 37 height 37
checkbox input "true"
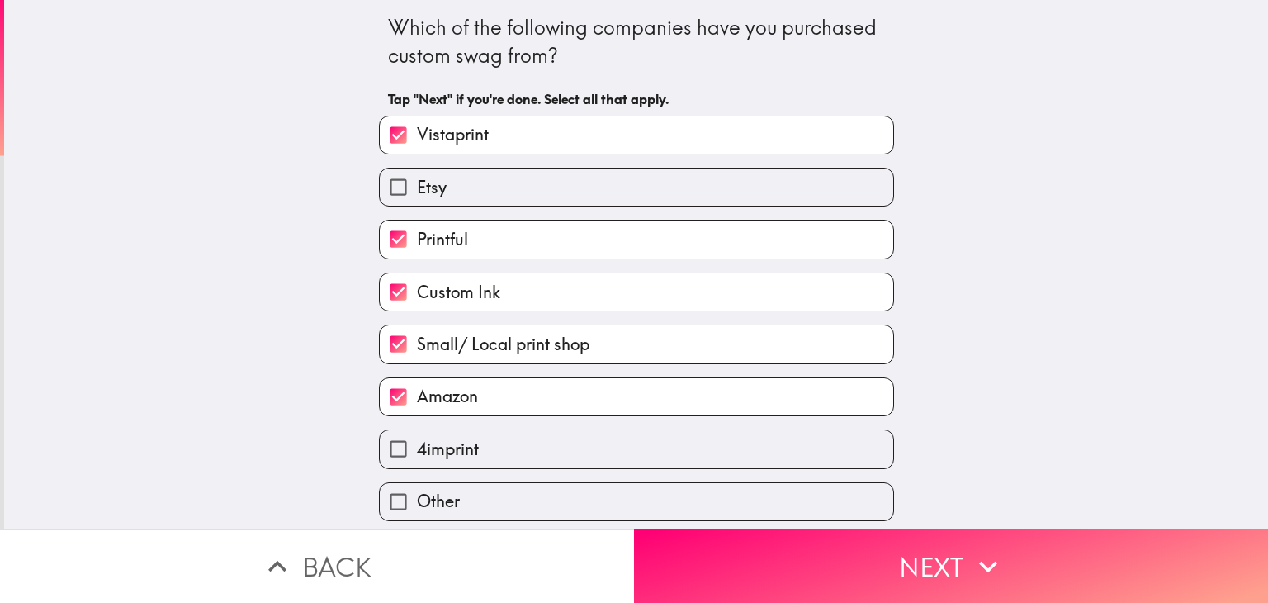
drag, startPoint x: 449, startPoint y: 429, endPoint x: 450, endPoint y: 447, distance: 18.2
click at [450, 446] on label "4imprint" at bounding box center [636, 448] width 513 height 37
click at [417, 446] on input "4imprint" at bounding box center [398, 448] width 37 height 37
checkbox input "true"
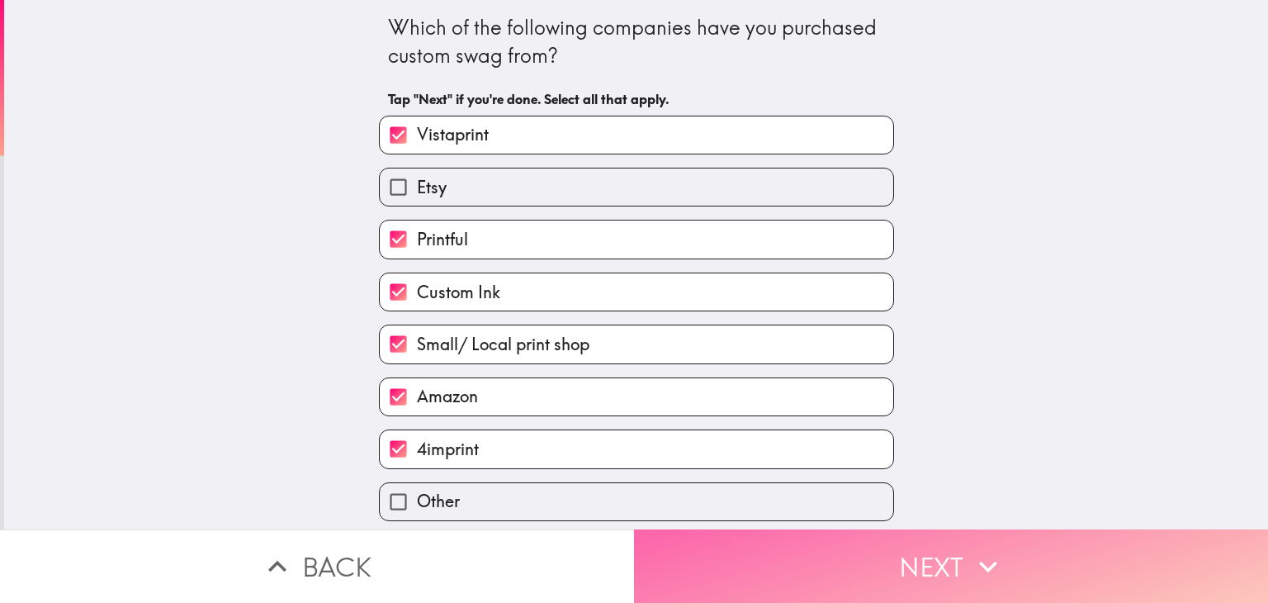
click at [776, 556] on button "Next" at bounding box center [951, 565] width 634 height 73
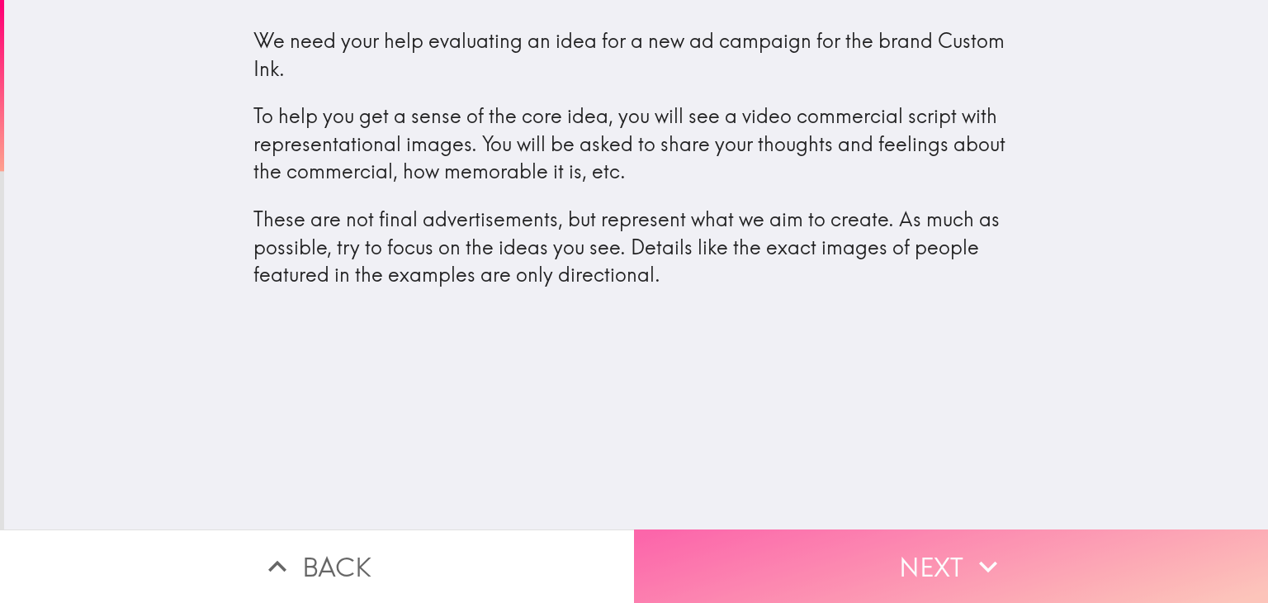
click at [888, 536] on button "Next" at bounding box center [951, 565] width 634 height 73
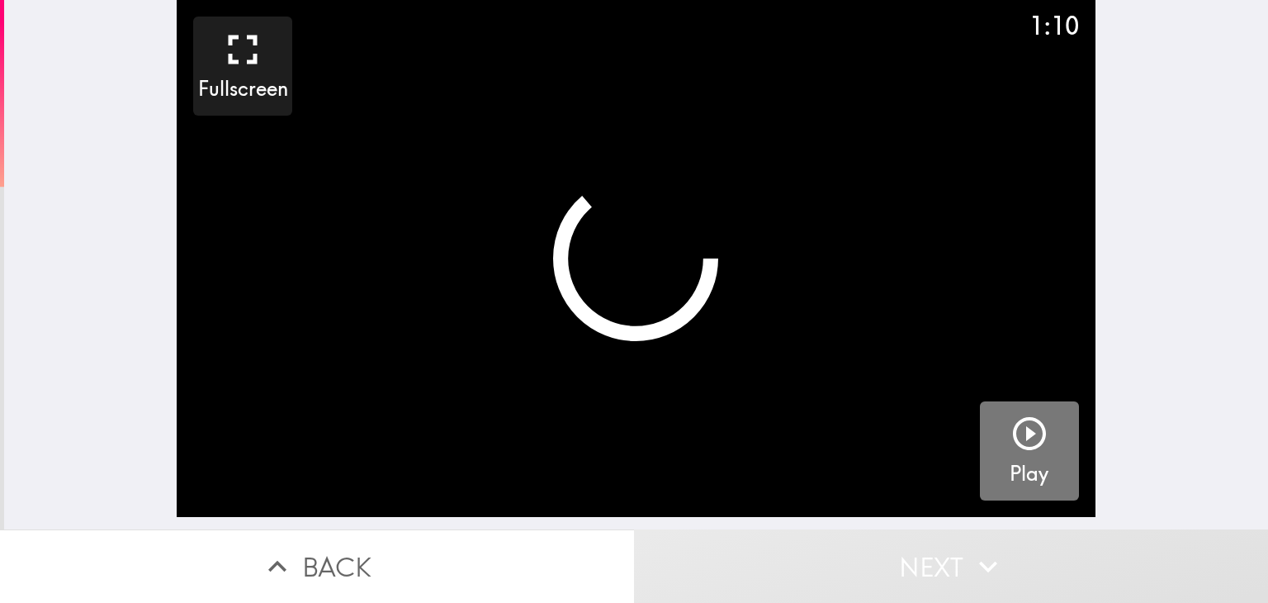
click at [1017, 435] on icon "button" at bounding box center [1029, 433] width 33 height 33
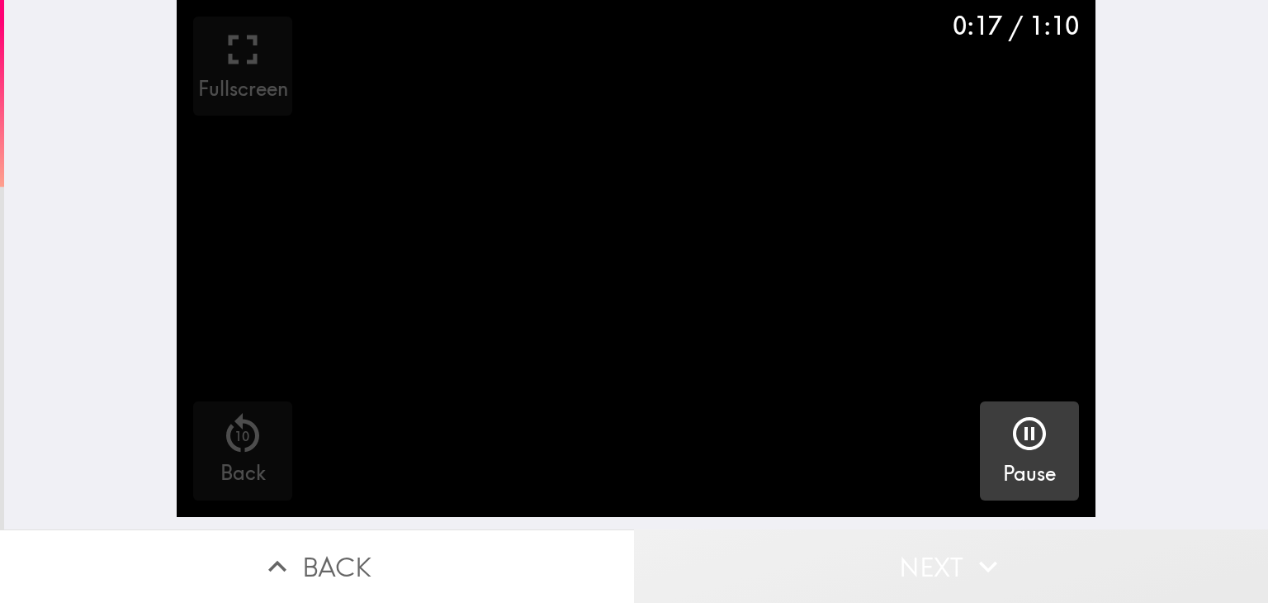
click at [931, 553] on button "Next" at bounding box center [951, 565] width 634 height 73
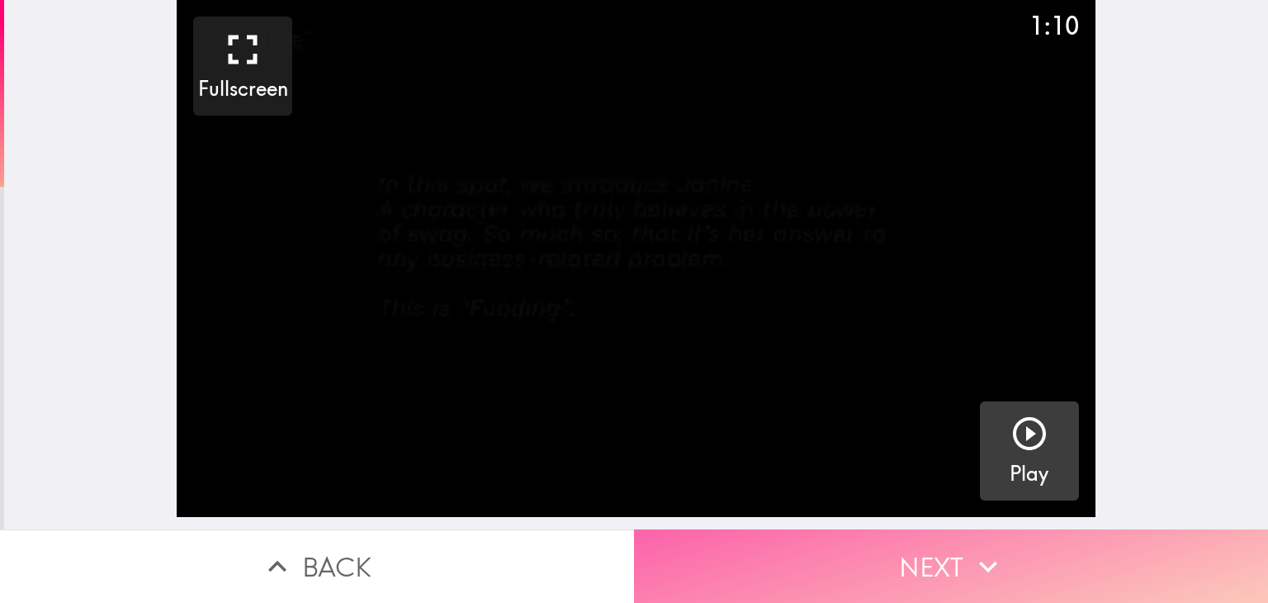
click at [844, 541] on button "Next" at bounding box center [951, 565] width 634 height 73
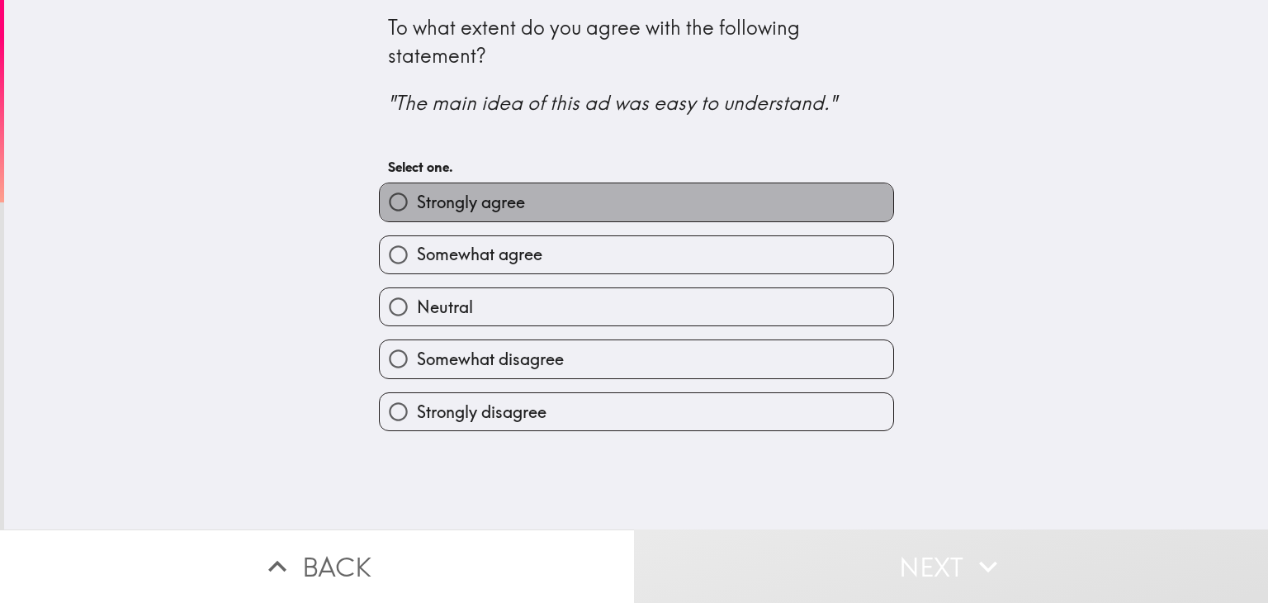
click at [509, 201] on span "Strongly agree" at bounding box center [471, 202] width 108 height 23
click at [417, 201] on input "Strongly agree" at bounding box center [398, 201] width 37 height 37
radio input "true"
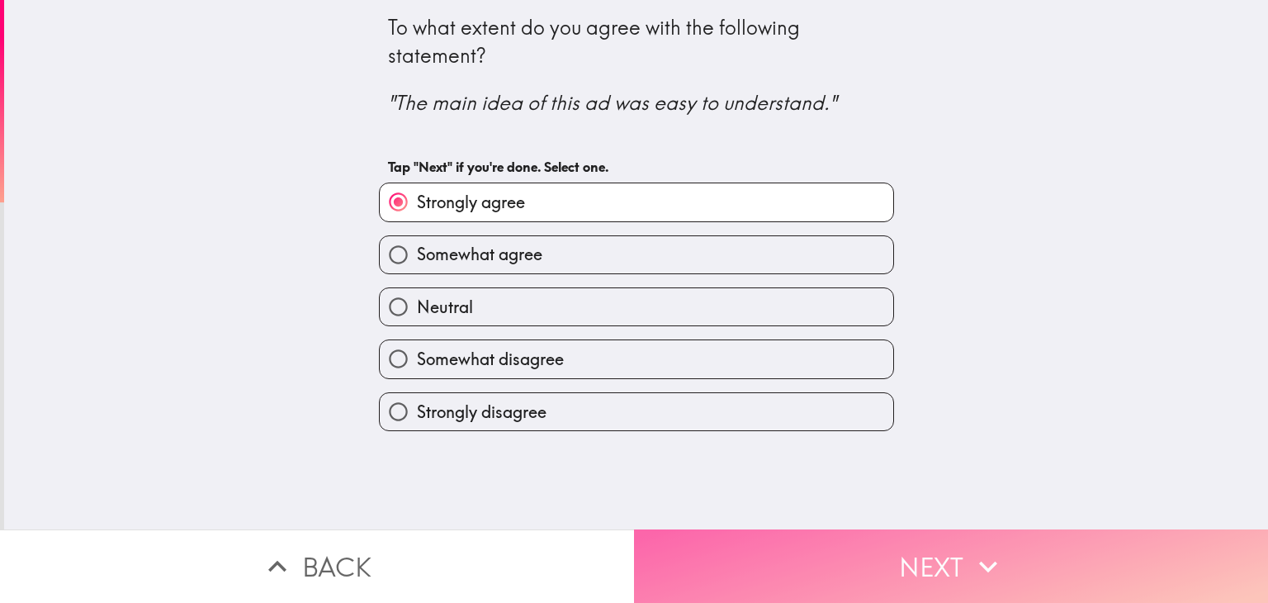
click at [834, 555] on button "Next" at bounding box center [951, 565] width 634 height 73
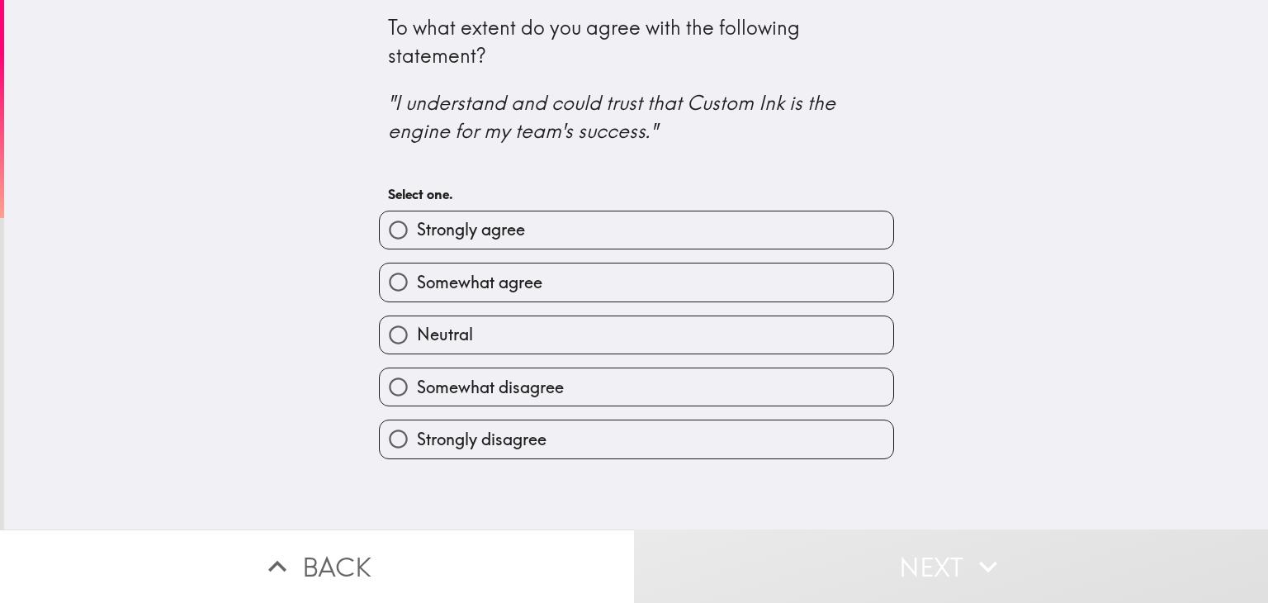
click at [514, 243] on label "Strongly agree" at bounding box center [636, 229] width 513 height 37
click at [417, 243] on input "Strongly agree" at bounding box center [398, 229] width 37 height 37
radio input "true"
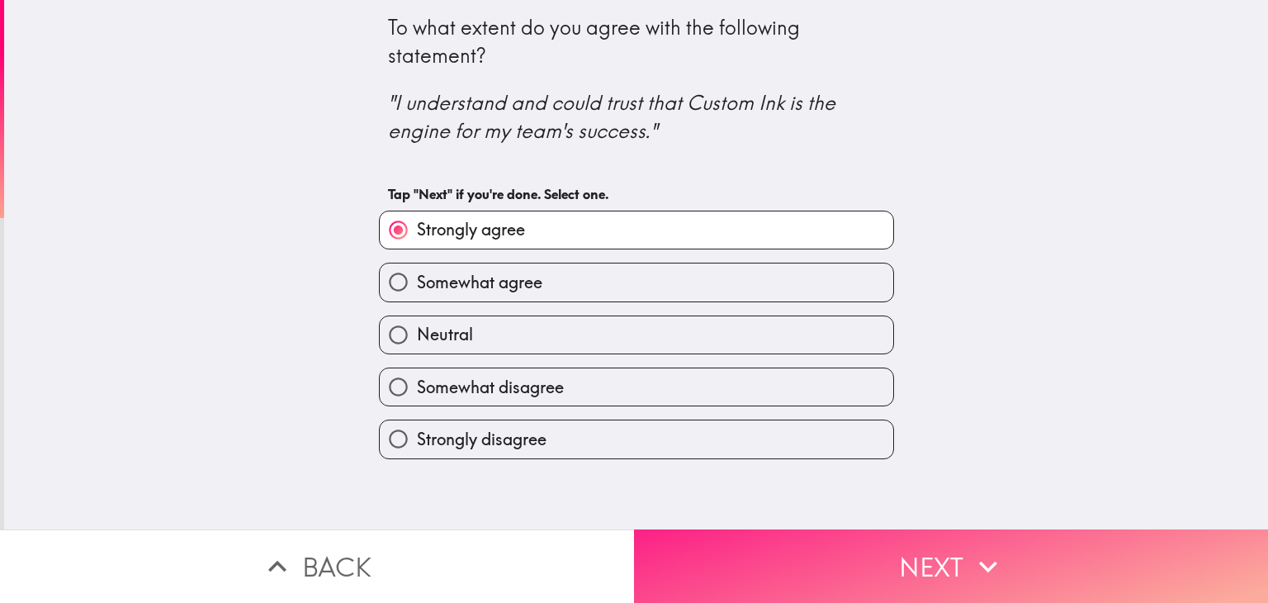
click at [809, 569] on button "Next" at bounding box center [951, 565] width 634 height 73
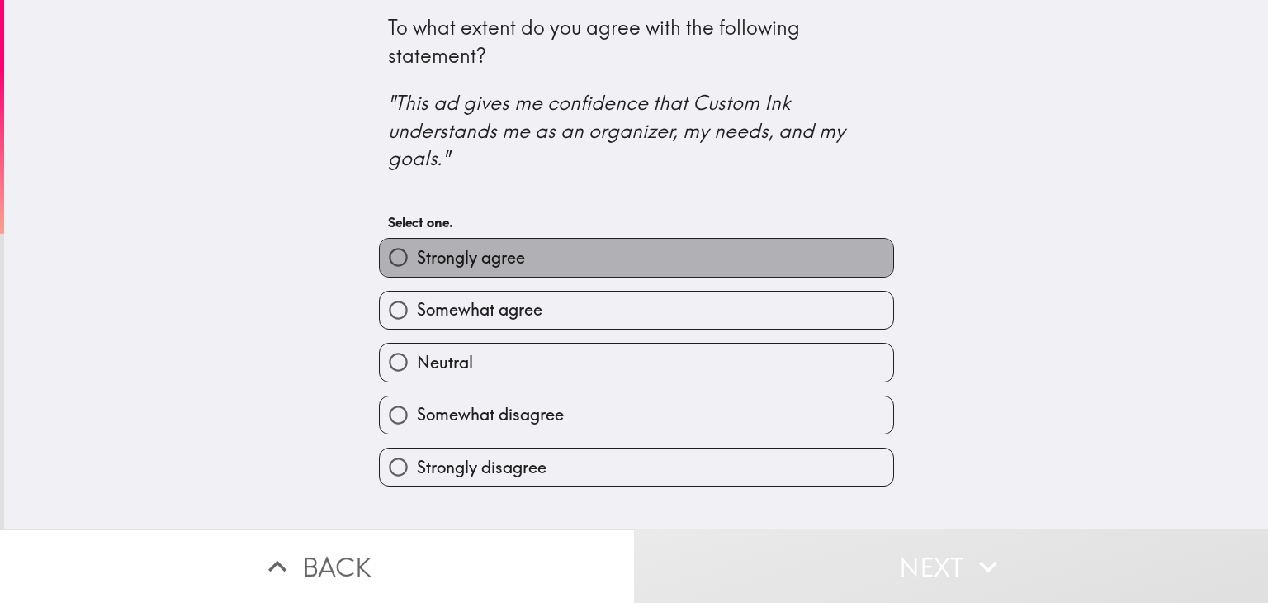
click at [569, 272] on label "Strongly agree" at bounding box center [636, 257] width 513 height 37
click at [417, 272] on input "Strongly agree" at bounding box center [398, 257] width 37 height 37
radio input "true"
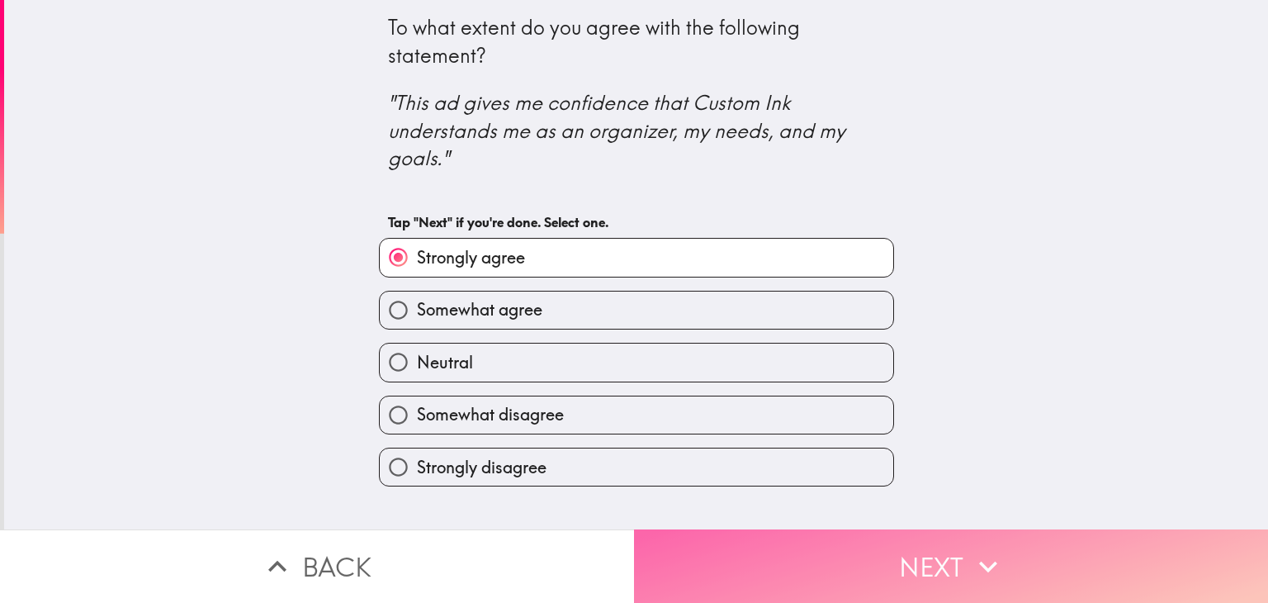
click at [812, 552] on button "Next" at bounding box center [951, 565] width 634 height 73
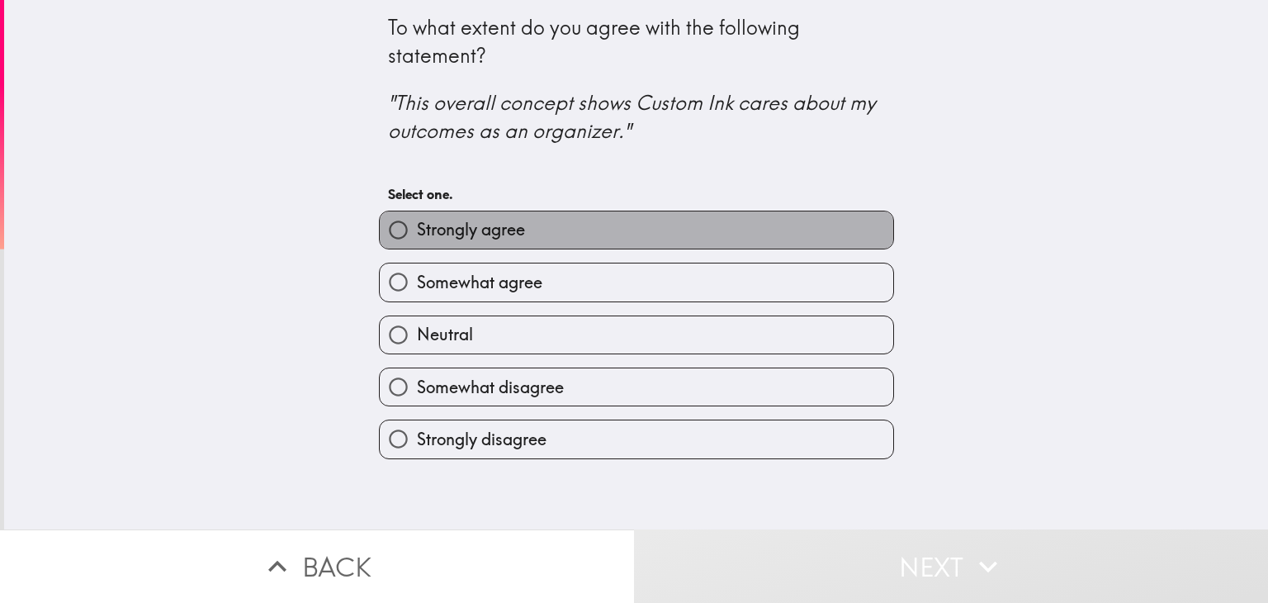
drag, startPoint x: 556, startPoint y: 233, endPoint x: 567, endPoint y: 251, distance: 21.5
click at [555, 234] on label "Strongly agree" at bounding box center [636, 229] width 513 height 37
click at [417, 234] on input "Strongly agree" at bounding box center [398, 229] width 37 height 37
radio input "true"
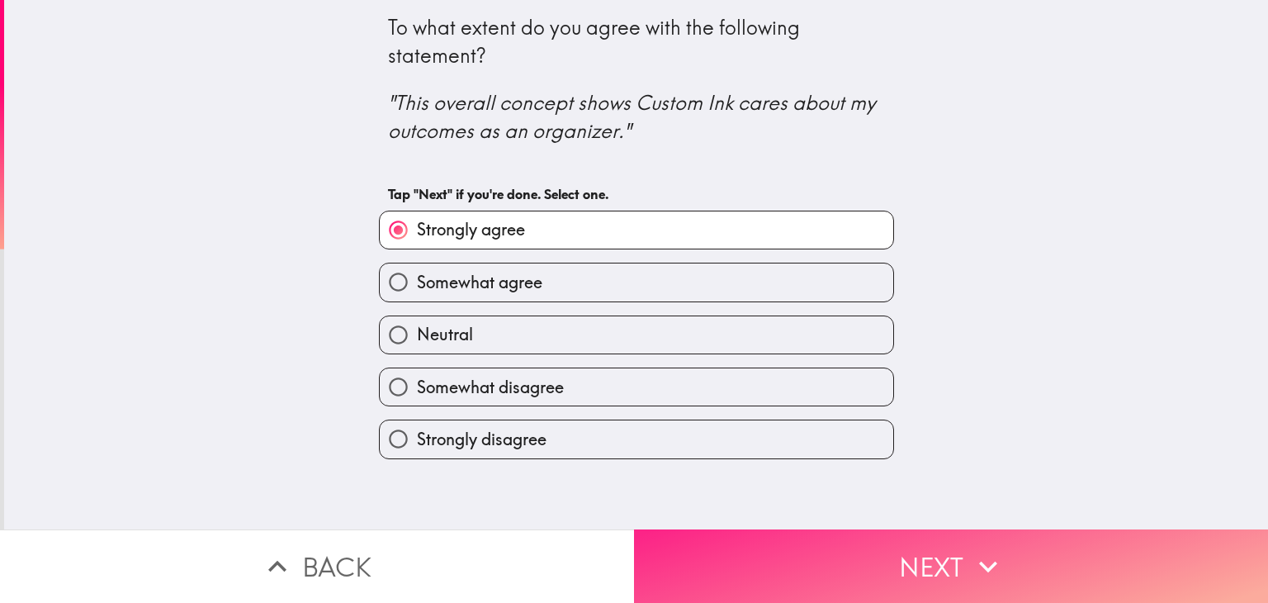
click at [801, 556] on button "Next" at bounding box center [951, 565] width 634 height 73
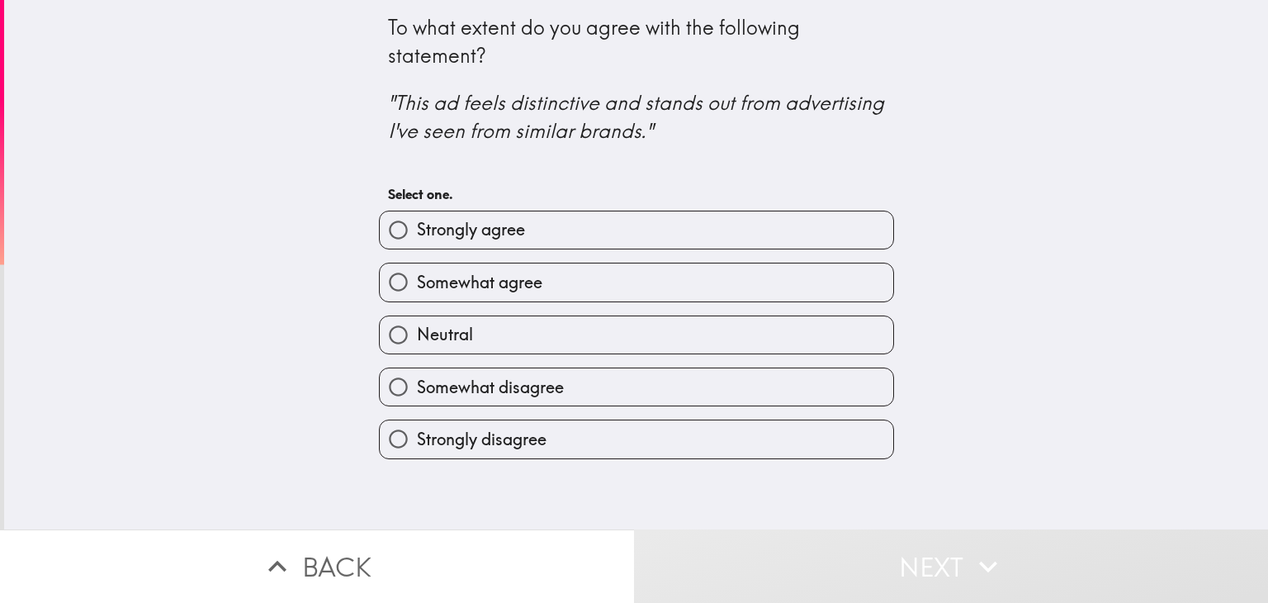
click at [545, 244] on label "Strongly agree" at bounding box center [636, 229] width 513 height 37
click at [417, 244] on input "Strongly agree" at bounding box center [398, 229] width 37 height 37
radio input "true"
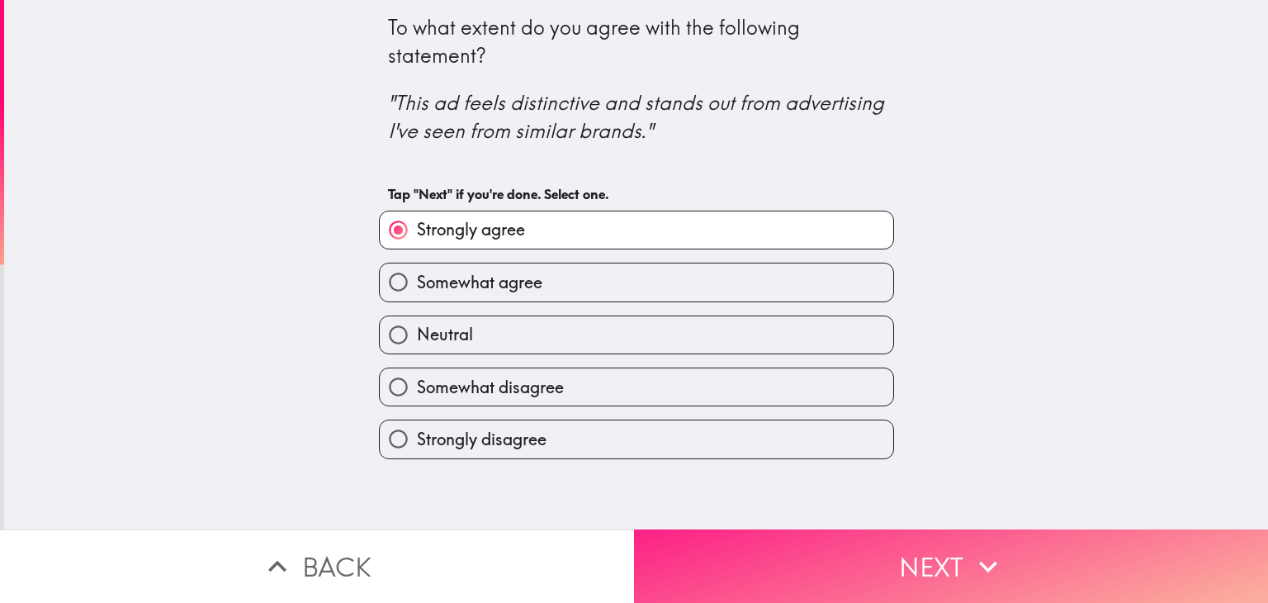
click at [743, 552] on button "Next" at bounding box center [951, 565] width 634 height 73
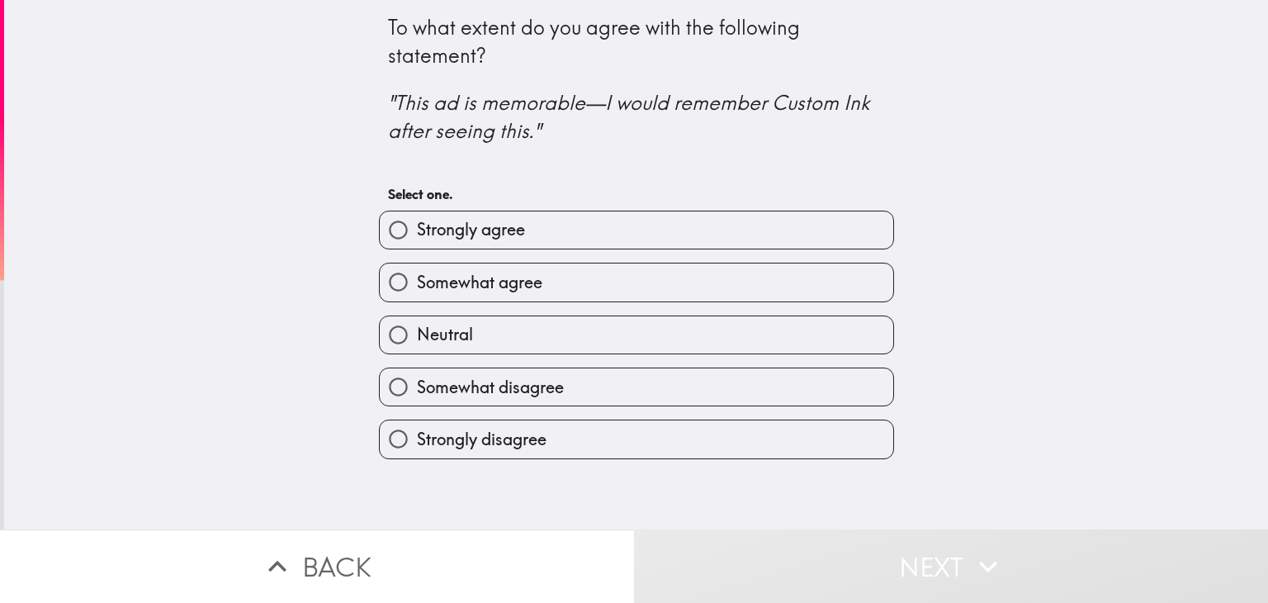
click at [510, 220] on span "Strongly agree" at bounding box center [471, 229] width 108 height 23
click at [417, 220] on input "Strongly agree" at bounding box center [398, 229] width 37 height 37
radio input "true"
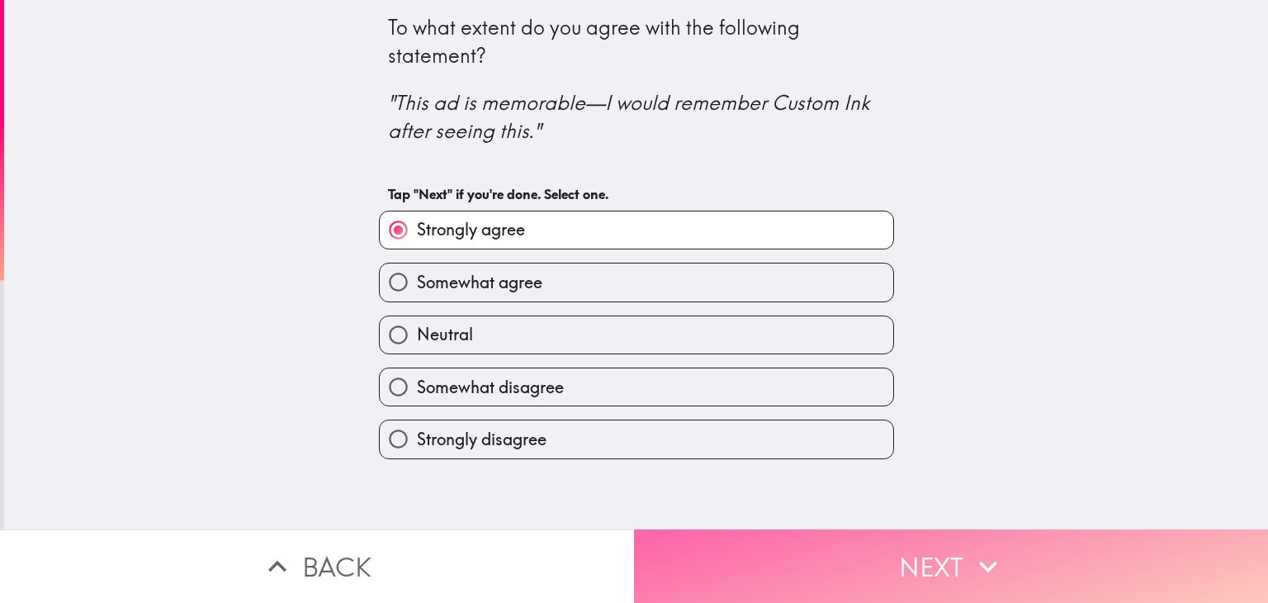
click at [697, 534] on button "Next" at bounding box center [951, 565] width 634 height 73
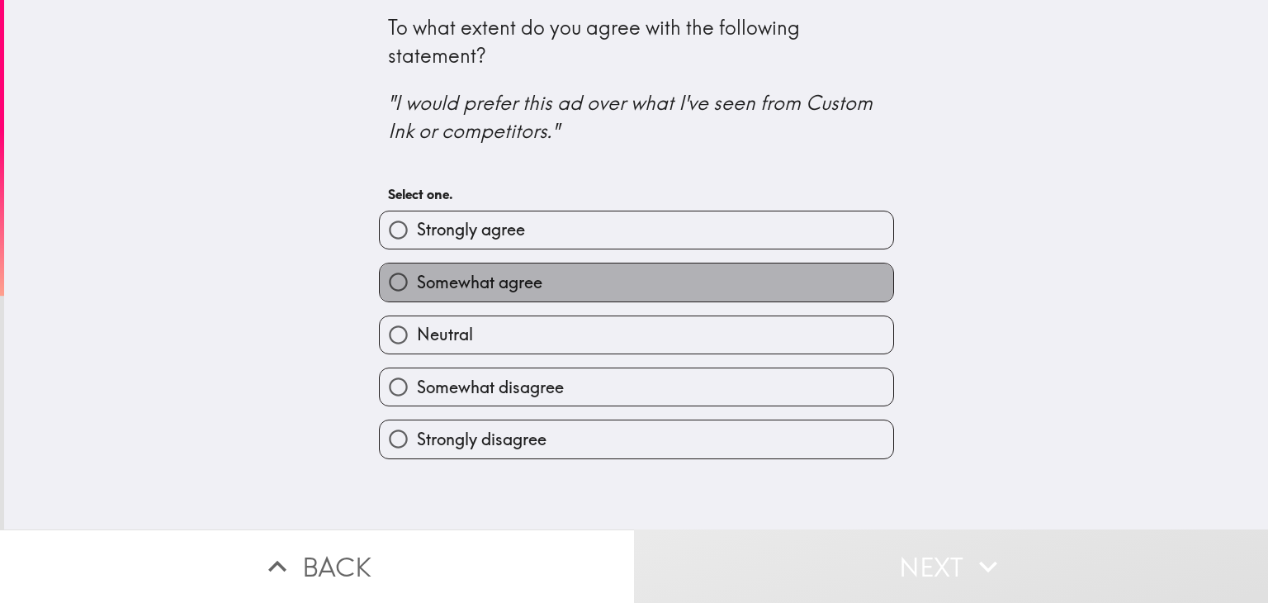
click at [535, 277] on label "Somewhat agree" at bounding box center [636, 281] width 513 height 37
click at [417, 277] on input "Somewhat agree" at bounding box center [398, 281] width 37 height 37
radio input "true"
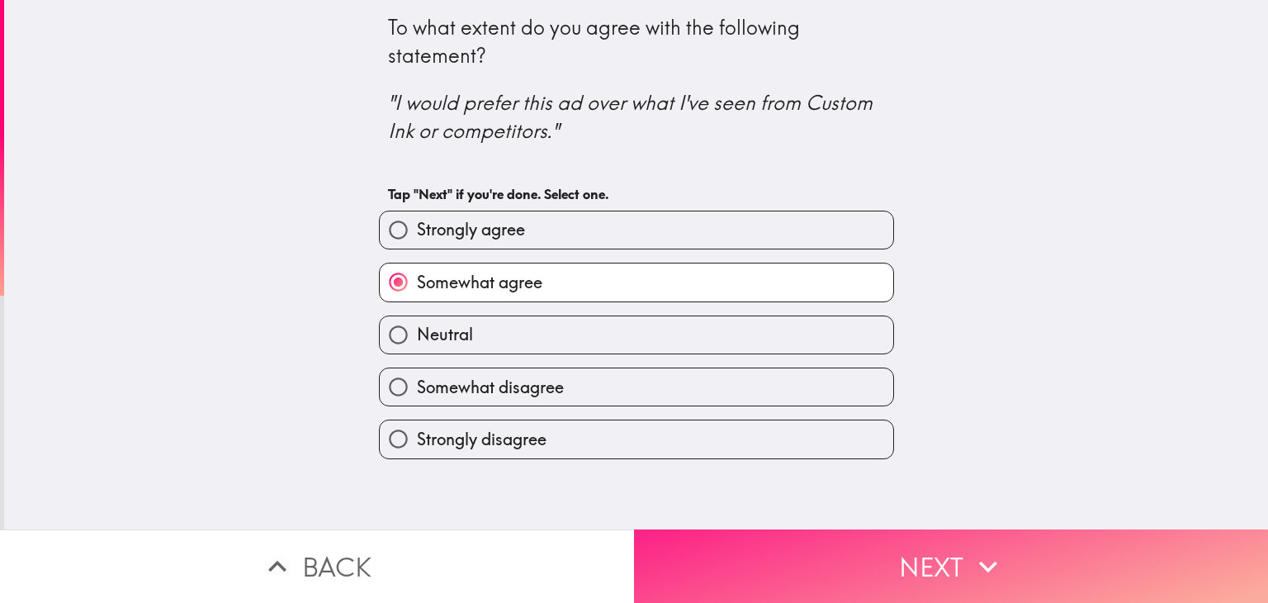
click at [793, 545] on button "Next" at bounding box center [951, 565] width 634 height 73
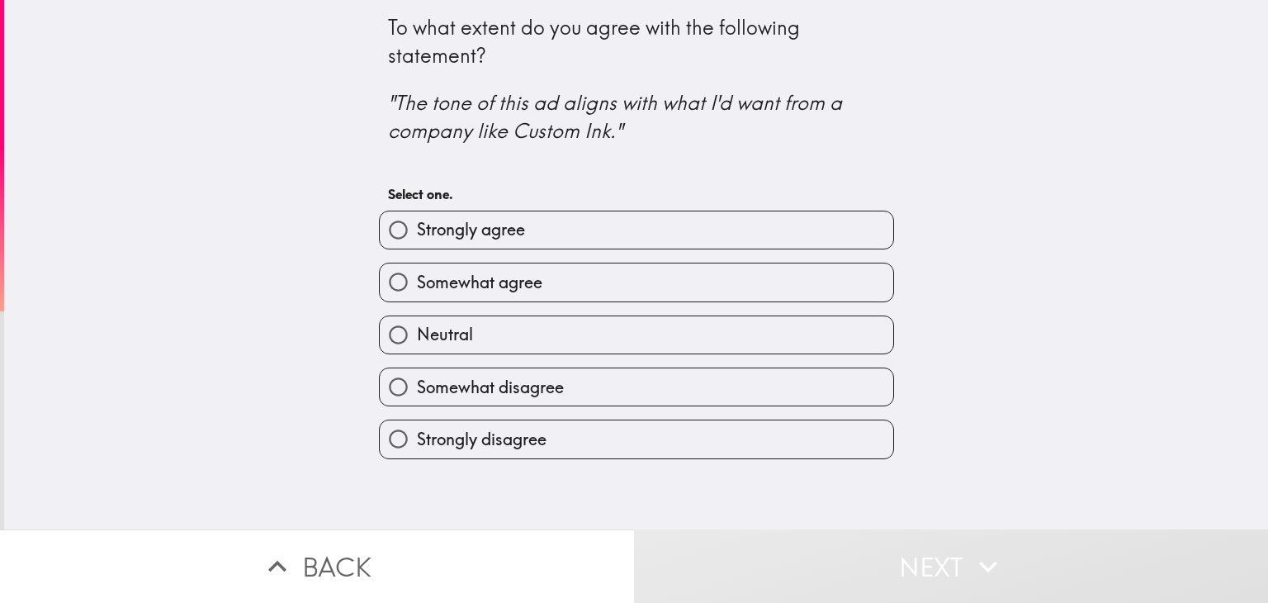
click at [581, 236] on label "Strongly agree" at bounding box center [636, 229] width 513 height 37
click at [417, 236] on input "Strongly agree" at bounding box center [398, 229] width 37 height 37
radio input "true"
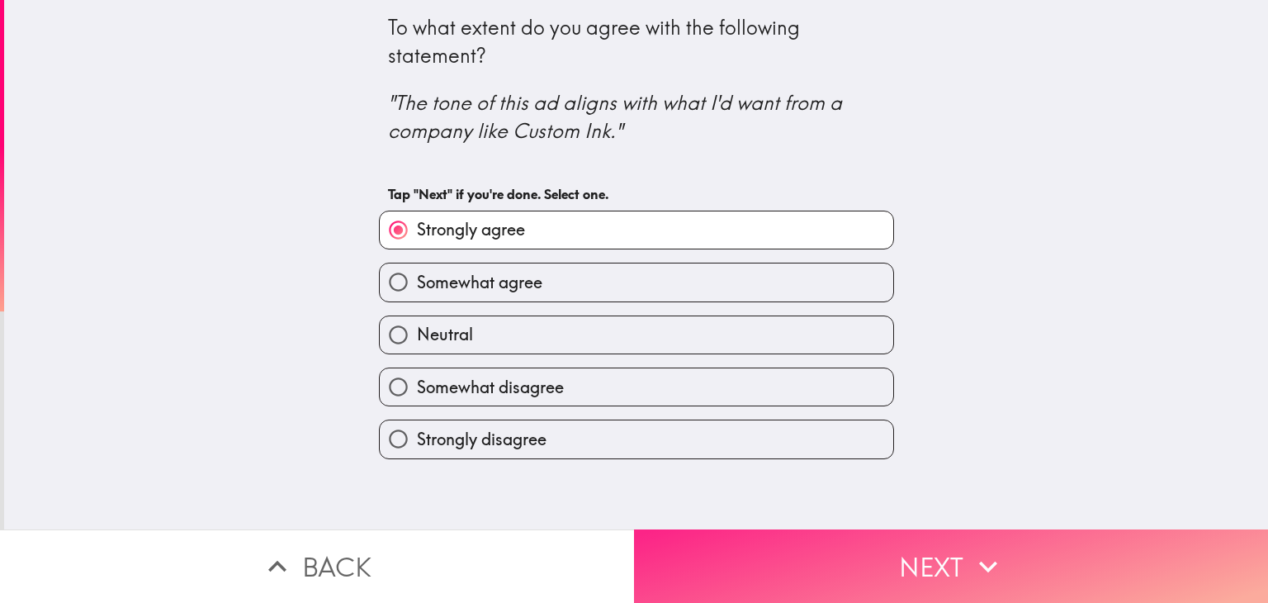
click at [750, 572] on button "Next" at bounding box center [951, 565] width 634 height 73
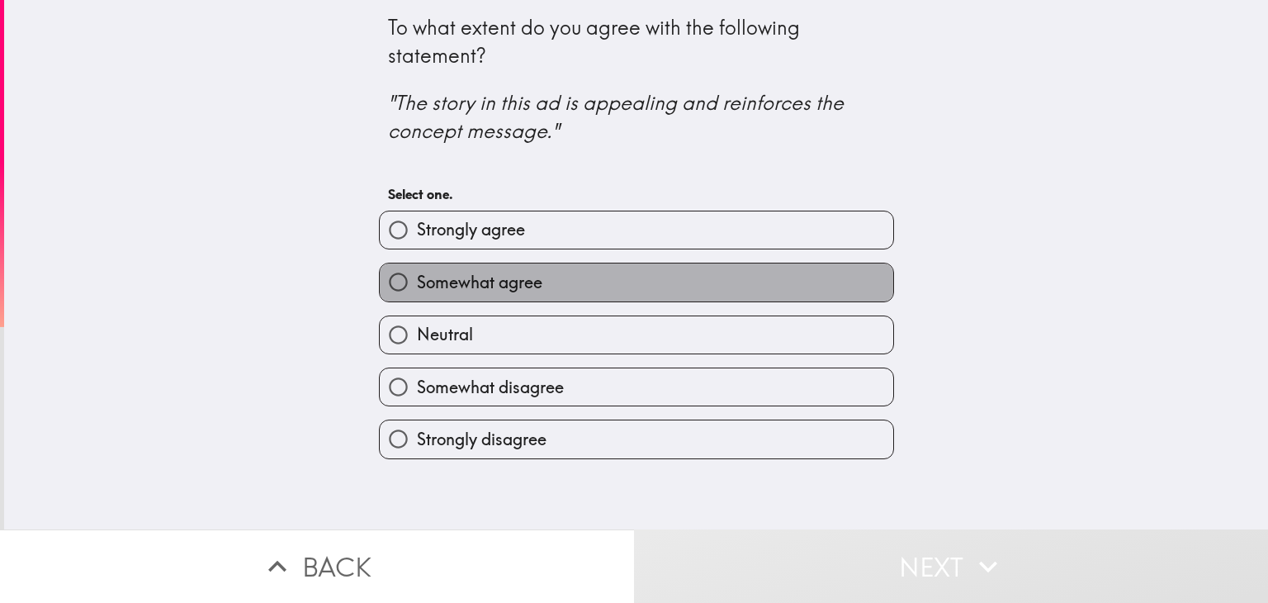
click at [557, 292] on label "Somewhat agree" at bounding box center [636, 281] width 513 height 37
click at [417, 292] on input "Somewhat agree" at bounding box center [398, 281] width 37 height 37
radio input "true"
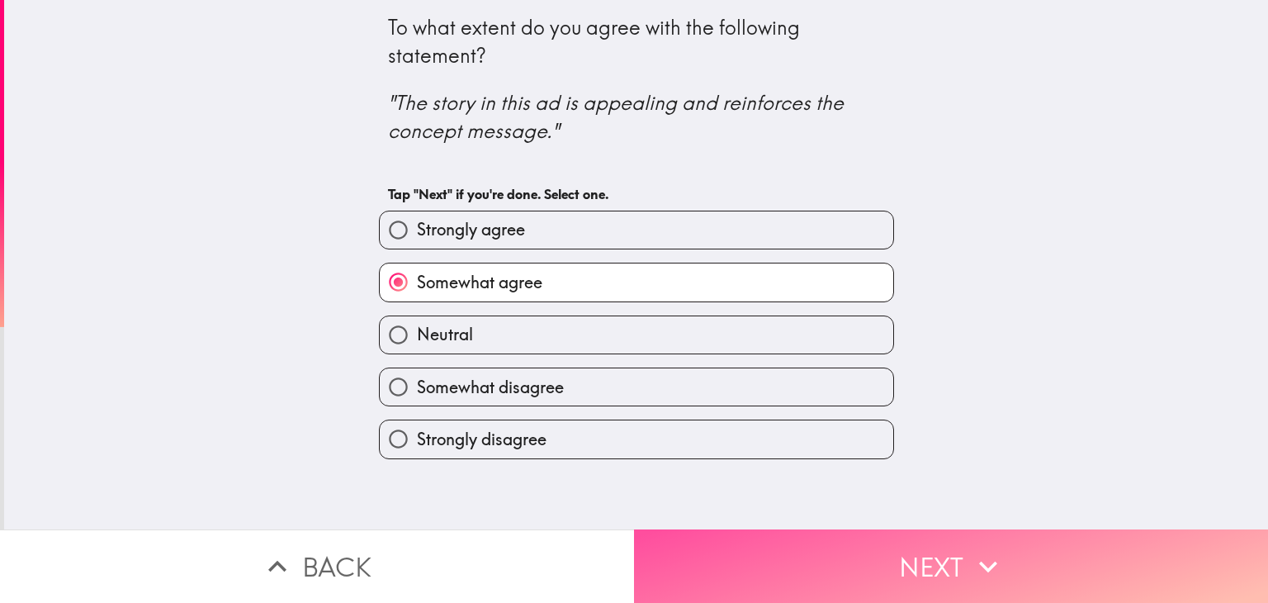
drag, startPoint x: 717, startPoint y: 563, endPoint x: 711, endPoint y: 483, distance: 80.3
click at [717, 562] on button "Next" at bounding box center [951, 565] width 634 height 73
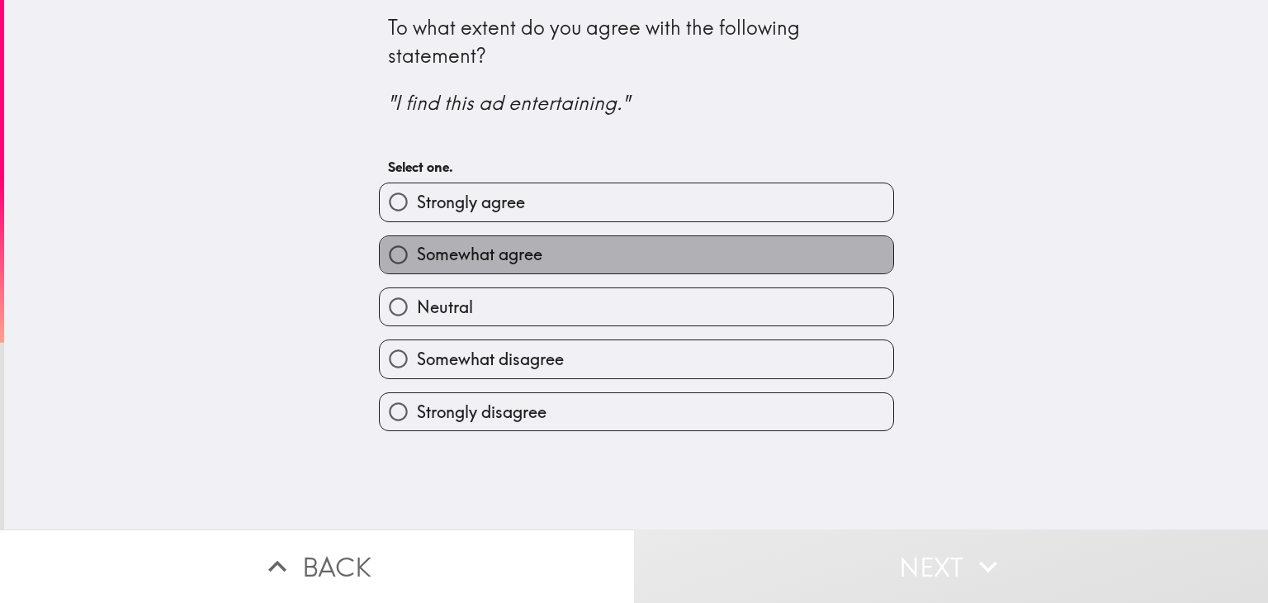
click at [595, 257] on label "Somewhat agree" at bounding box center [636, 254] width 513 height 37
click at [417, 257] on input "Somewhat agree" at bounding box center [398, 254] width 37 height 37
radio input "true"
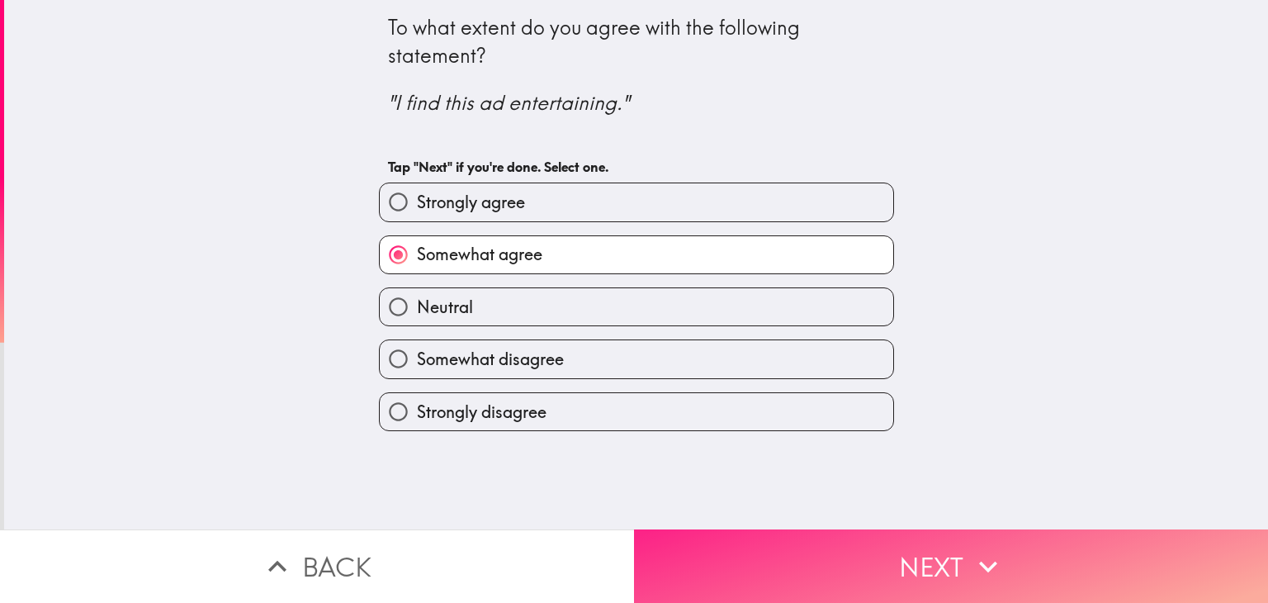
click at [729, 529] on button "Next" at bounding box center [951, 565] width 634 height 73
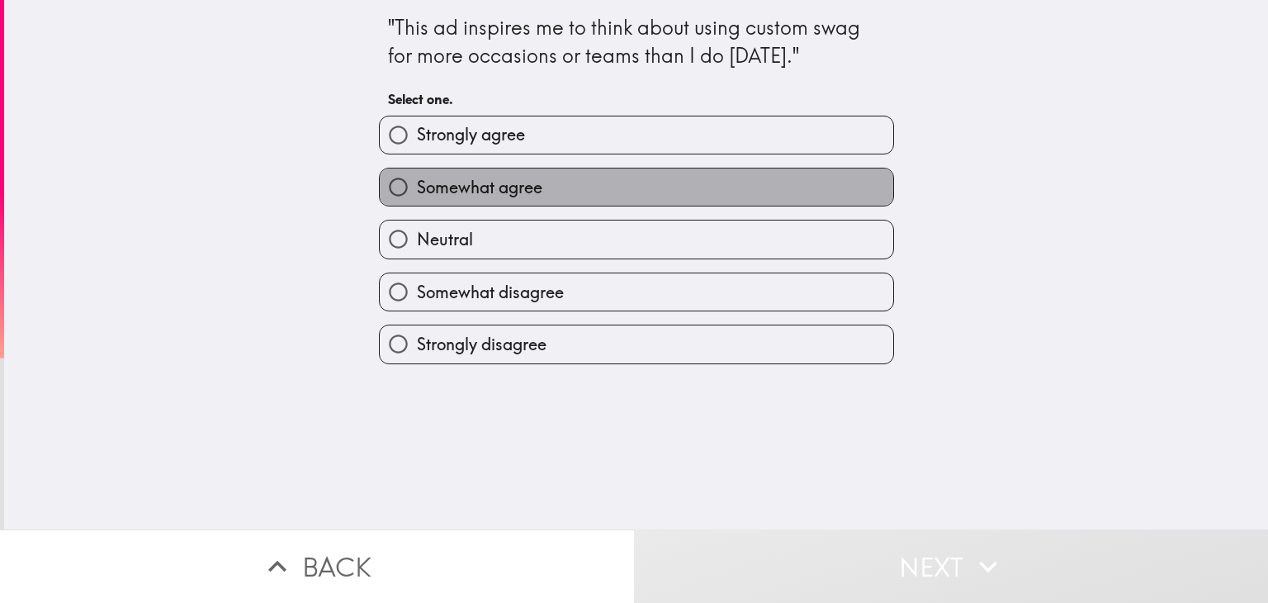
click at [683, 182] on label "Somewhat agree" at bounding box center [636, 186] width 513 height 37
click at [417, 182] on input "Somewhat agree" at bounding box center [398, 186] width 37 height 37
radio input "true"
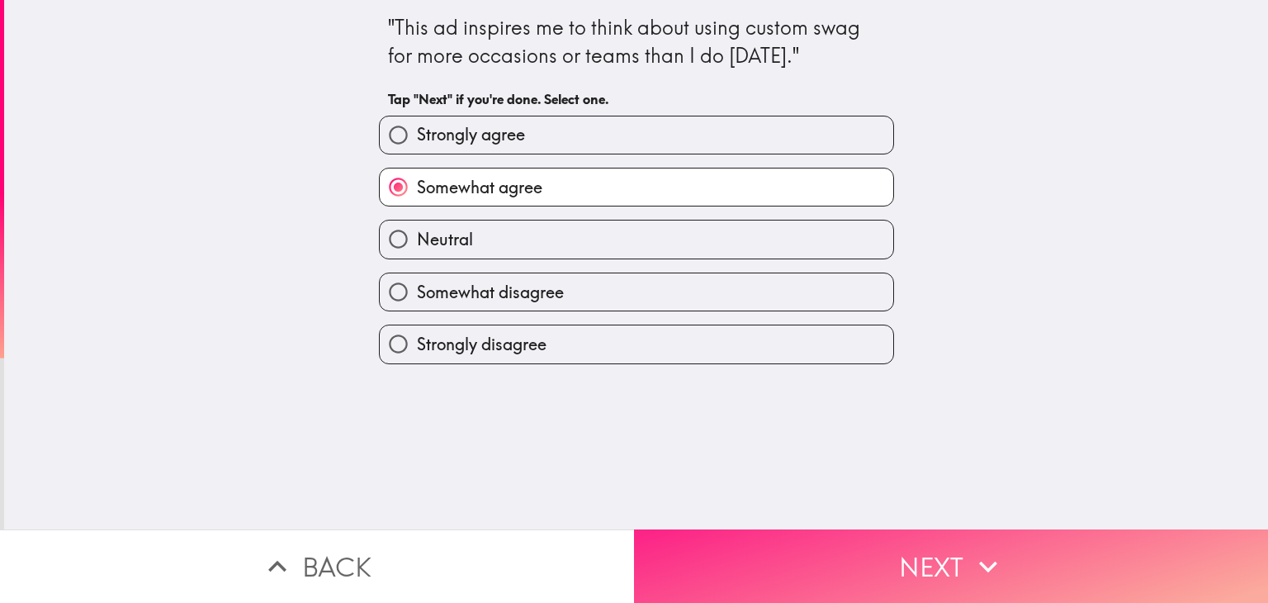
click at [753, 539] on button "Next" at bounding box center [951, 565] width 634 height 73
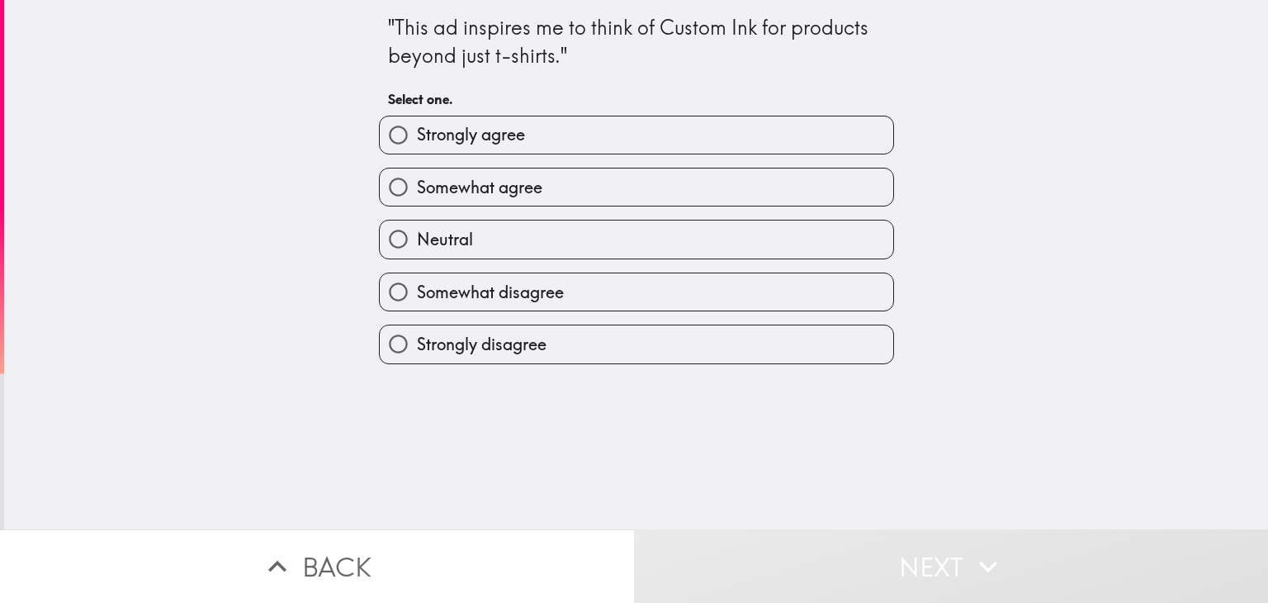
drag, startPoint x: 638, startPoint y: 132, endPoint x: 637, endPoint y: 143, distance: 10.8
click at [637, 140] on label "Strongly agree" at bounding box center [636, 134] width 513 height 37
click at [417, 140] on input "Strongly agree" at bounding box center [398, 134] width 37 height 37
radio input "true"
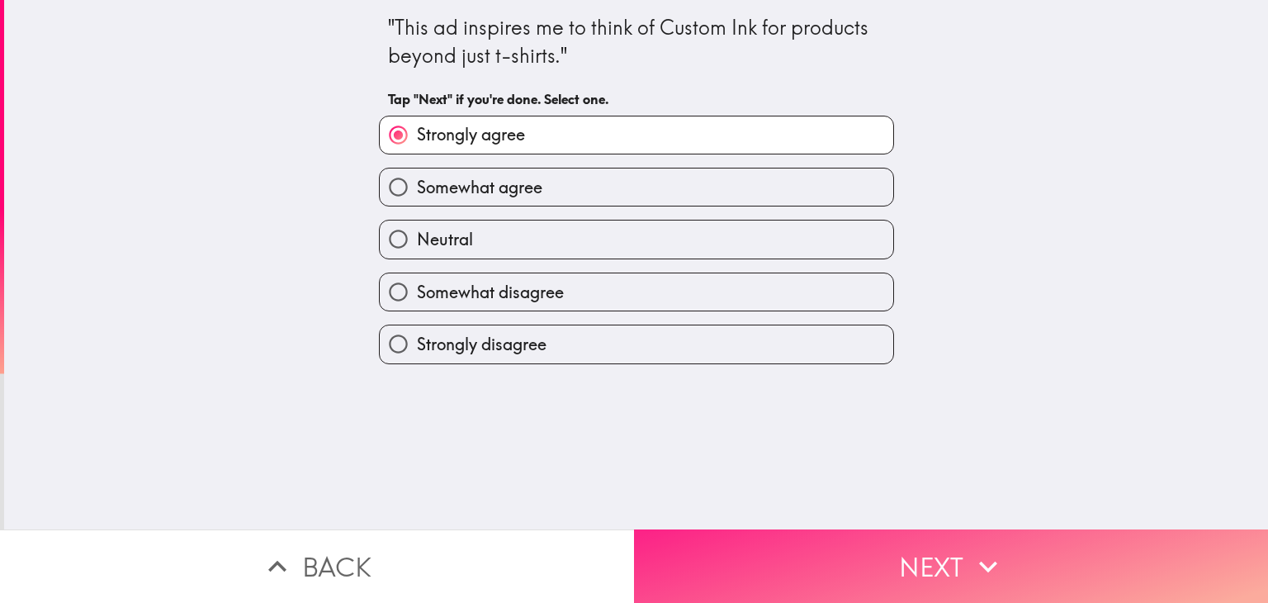
click at [816, 542] on button "Next" at bounding box center [951, 565] width 634 height 73
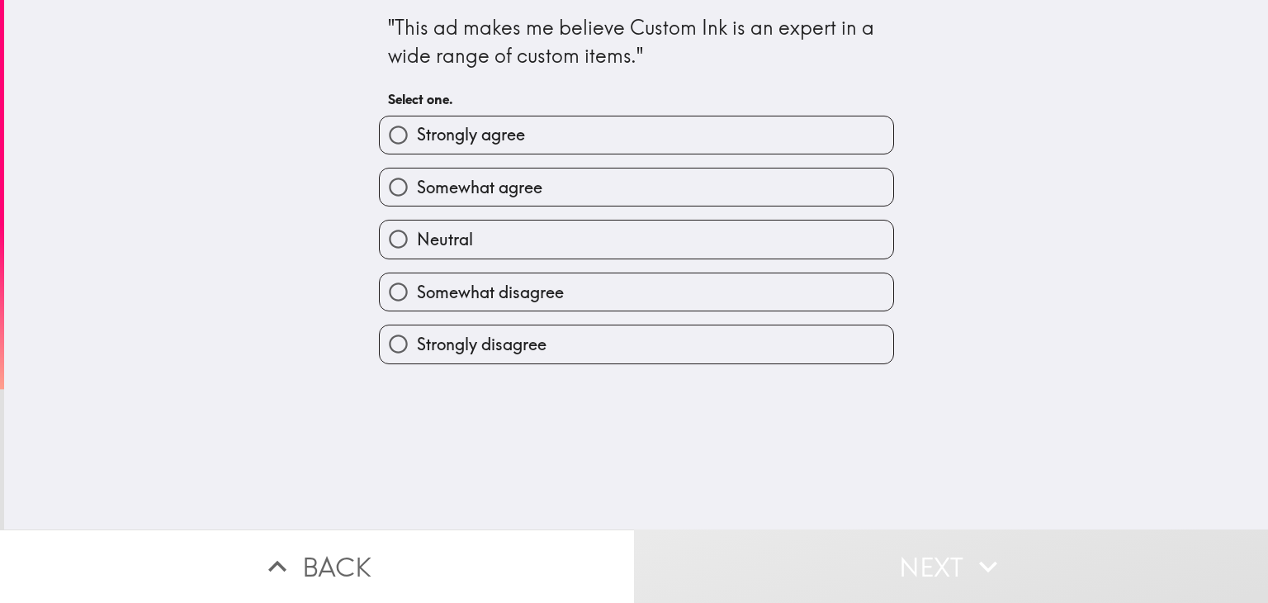
drag, startPoint x: 719, startPoint y: 122, endPoint x: 715, endPoint y: 144, distance: 22.7
click at [717, 140] on label "Strongly agree" at bounding box center [636, 134] width 513 height 37
click at [417, 140] on input "Strongly agree" at bounding box center [398, 134] width 37 height 37
radio input "true"
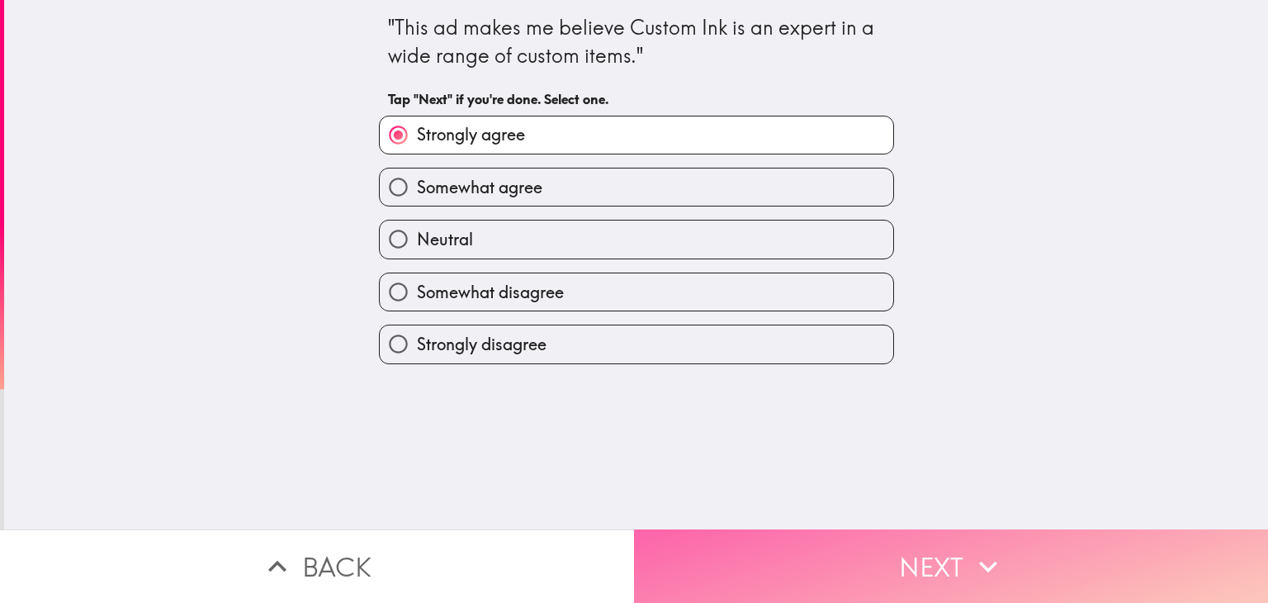
click at [827, 572] on button "Next" at bounding box center [951, 565] width 634 height 73
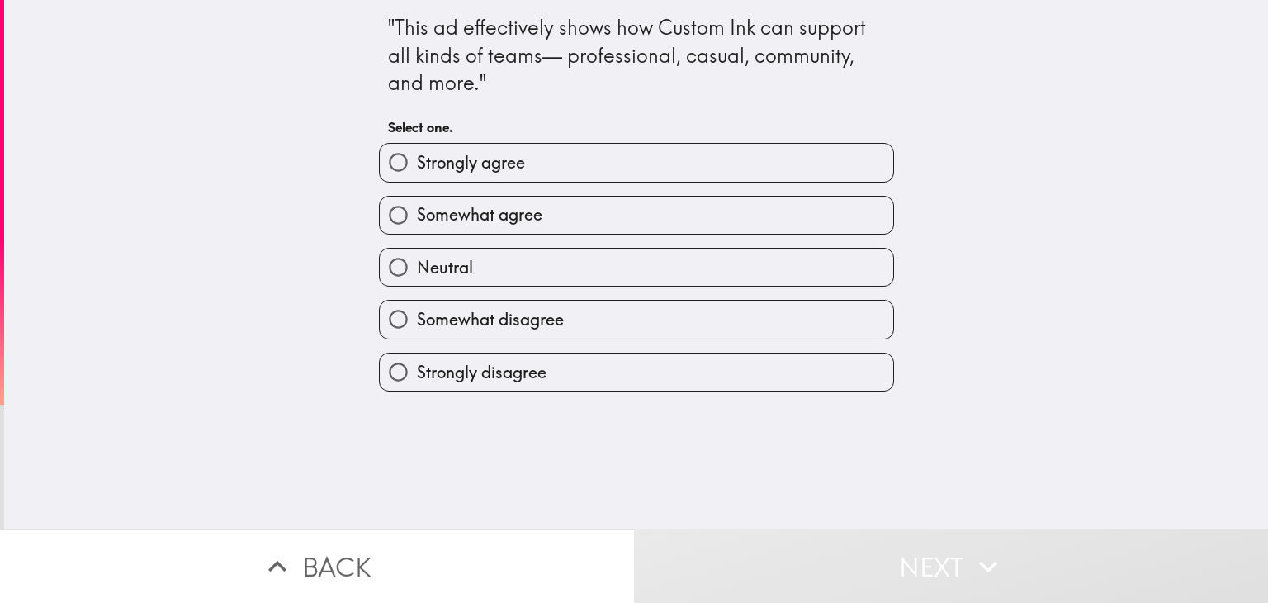
click at [507, 224] on label "Somewhat agree" at bounding box center [636, 214] width 513 height 37
click at [417, 224] on input "Somewhat agree" at bounding box center [398, 214] width 37 height 37
radio input "true"
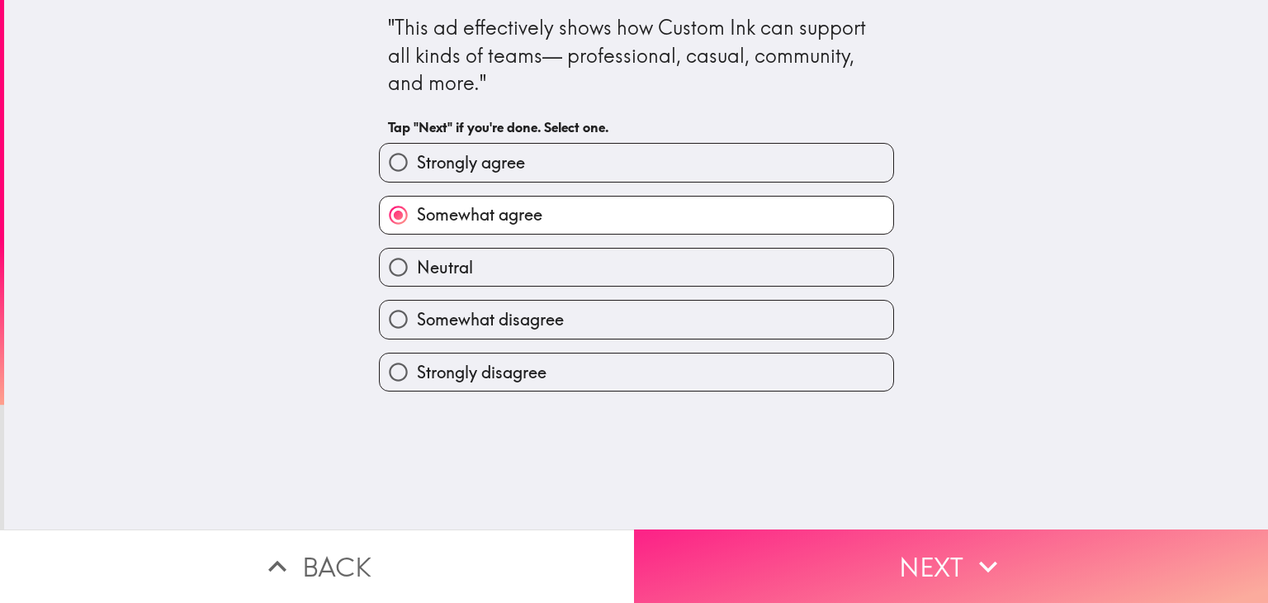
click at [676, 529] on button "Next" at bounding box center [951, 565] width 634 height 73
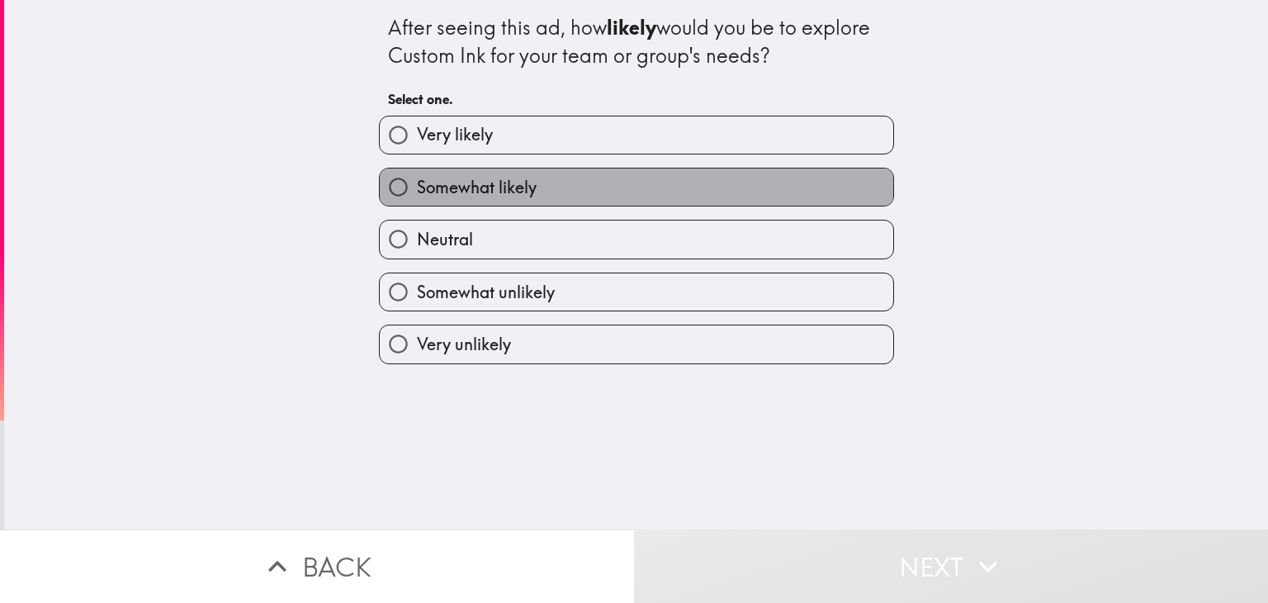
drag, startPoint x: 605, startPoint y: 194, endPoint x: 623, endPoint y: 268, distance: 76.5
click at [604, 193] on label "Somewhat likely" at bounding box center [636, 186] width 513 height 37
click at [417, 193] on input "Somewhat likely" at bounding box center [398, 186] width 37 height 37
radio input "true"
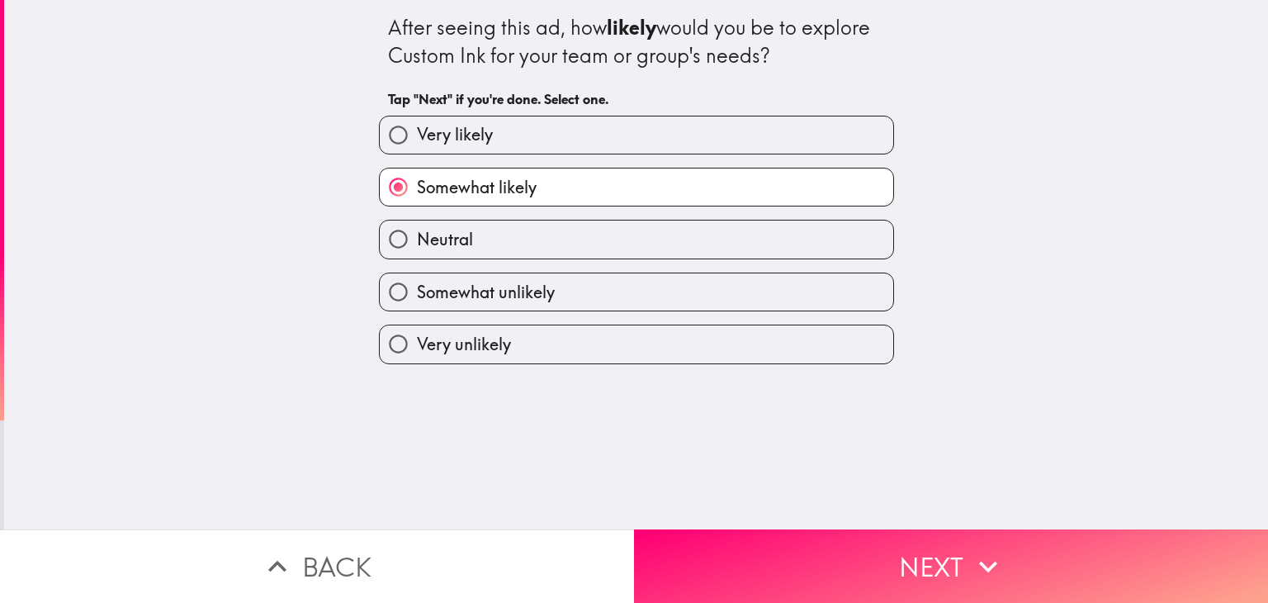
drag, startPoint x: 587, startPoint y: 139, endPoint x: 631, endPoint y: 209, distance: 83.1
click at [587, 140] on label "Very likely" at bounding box center [636, 134] width 513 height 37
click at [417, 140] on input "Very likely" at bounding box center [398, 134] width 37 height 37
radio input "true"
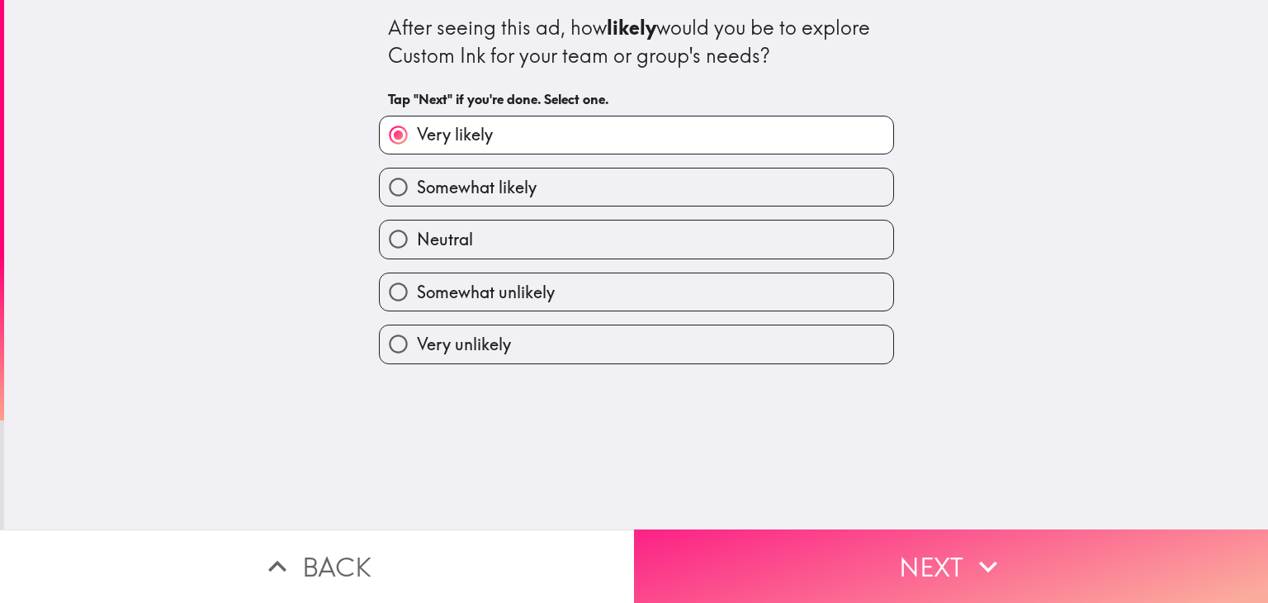
click at [755, 551] on button "Next" at bounding box center [951, 565] width 634 height 73
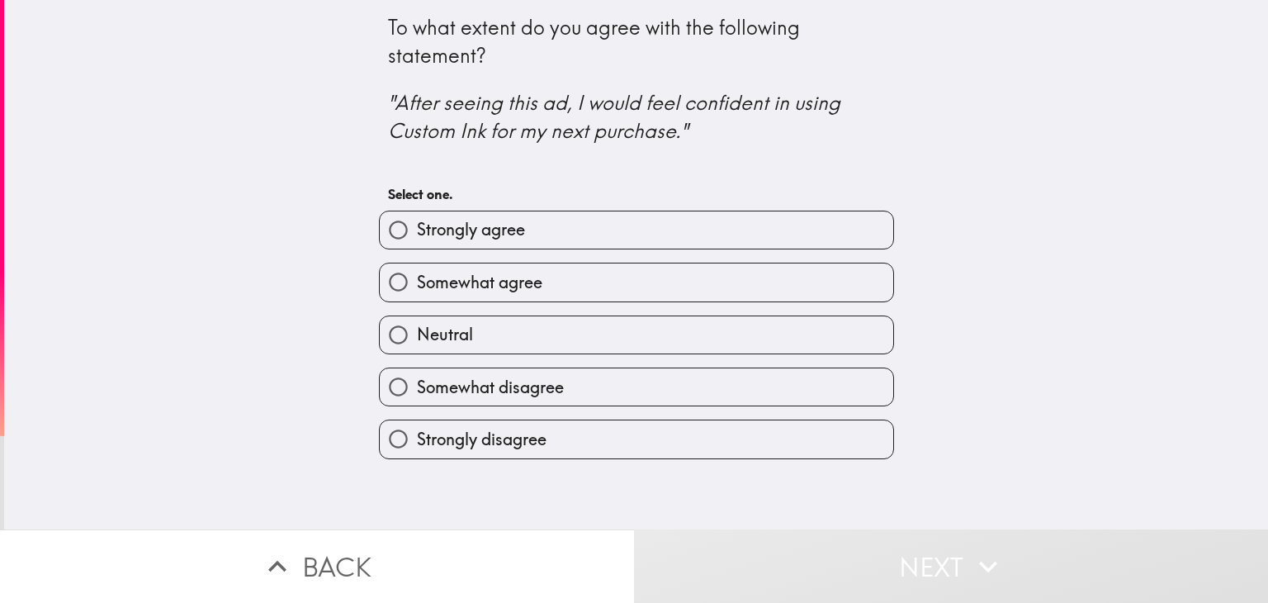
click at [592, 272] on label "Somewhat agree" at bounding box center [636, 281] width 513 height 37
click at [417, 272] on input "Somewhat agree" at bounding box center [398, 281] width 37 height 37
radio input "true"
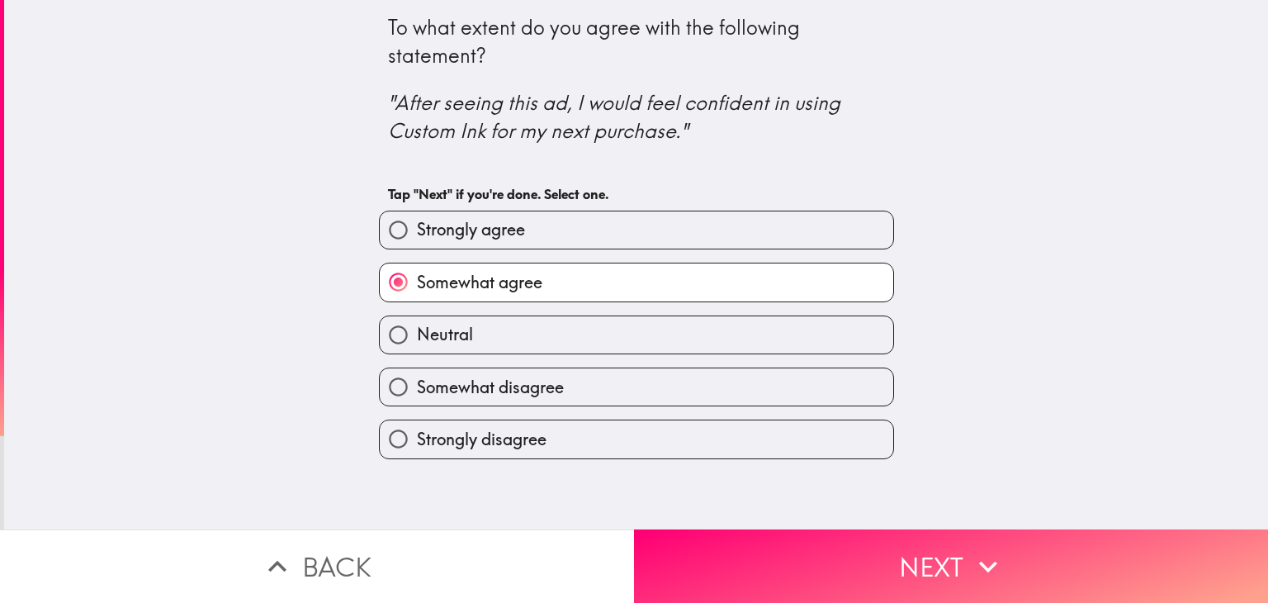
click at [694, 514] on div "To what extent do you agree with the following statement? "After seeing this ad…" at bounding box center [636, 264] width 1264 height 529
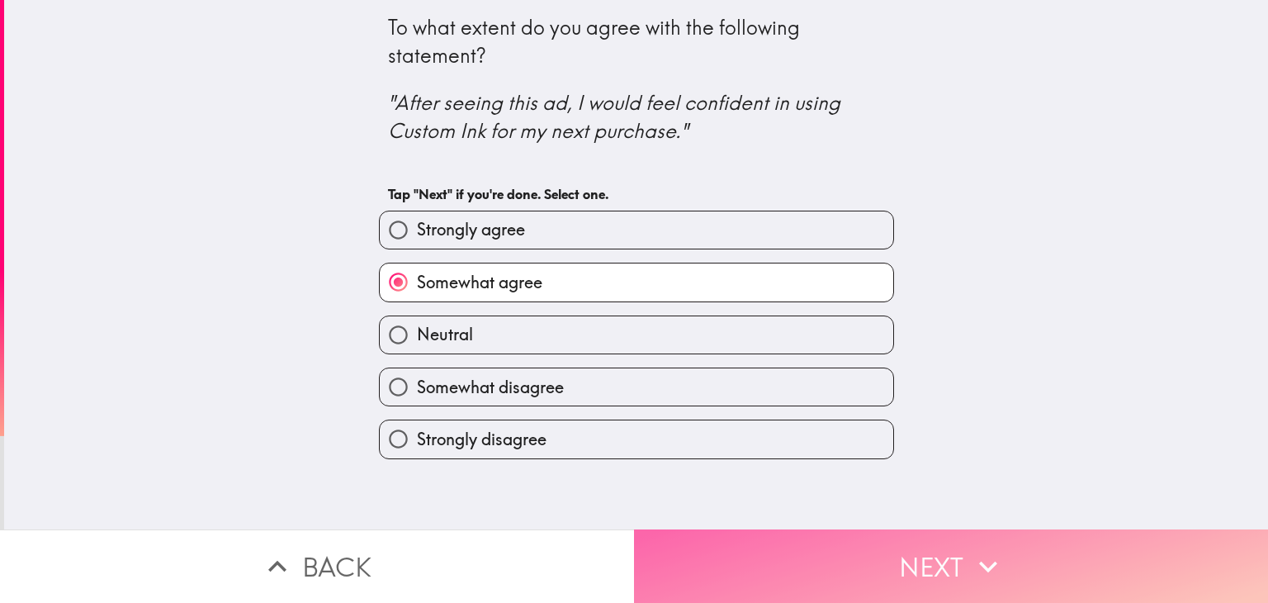
click at [691, 529] on button "Next" at bounding box center [951, 565] width 634 height 73
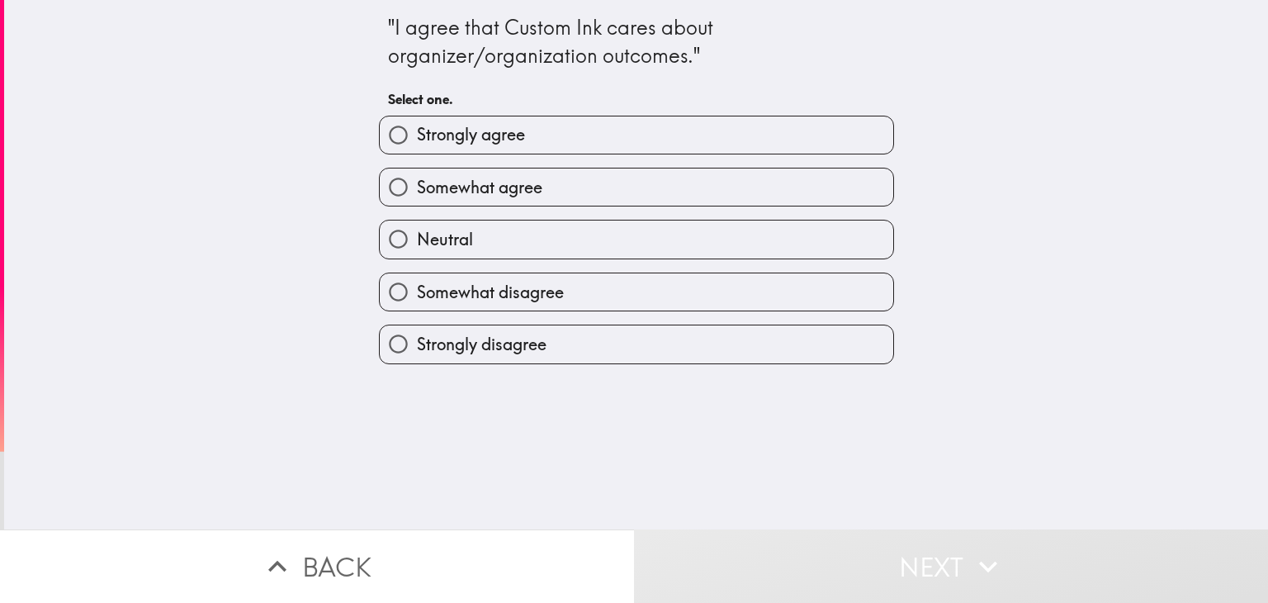
drag, startPoint x: 548, startPoint y: 140, endPoint x: 542, endPoint y: 262, distance: 122.4
click at [541, 265] on div "Strongly agree Somewhat agree Neutral Somewhat disagree Strongly disagree" at bounding box center [630, 233] width 528 height 262
click at [531, 191] on span "Somewhat agree" at bounding box center [479, 187] width 125 height 23
click at [417, 191] on input "Somewhat agree" at bounding box center [398, 186] width 37 height 37
radio input "true"
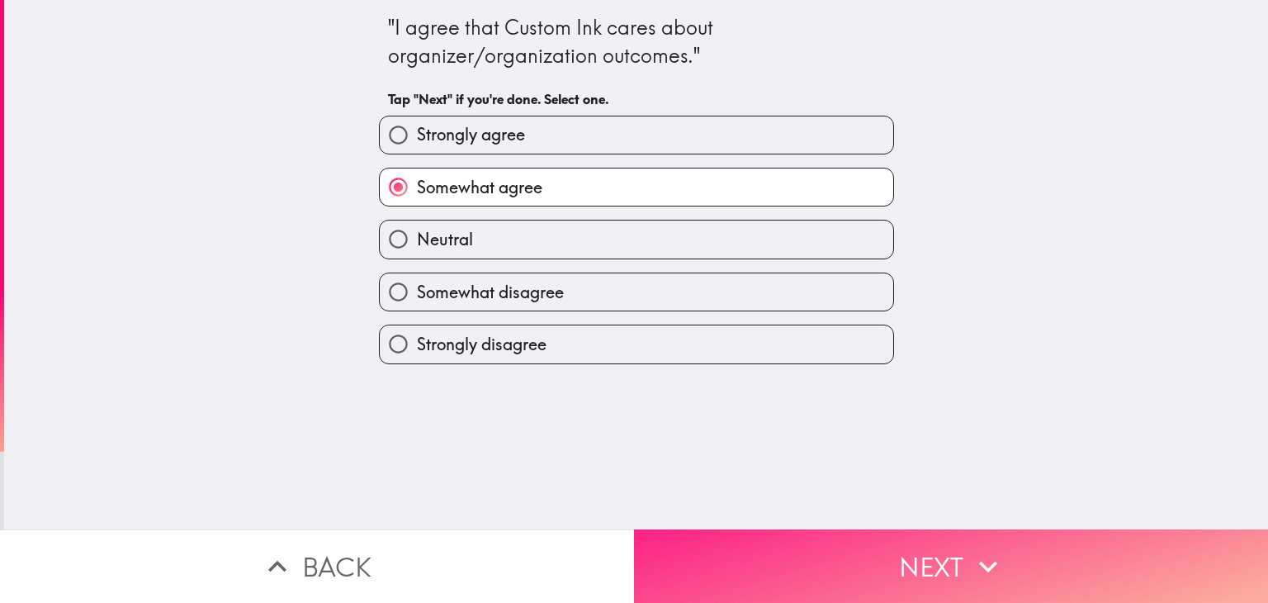
click at [669, 529] on button "Next" at bounding box center [951, 565] width 634 height 73
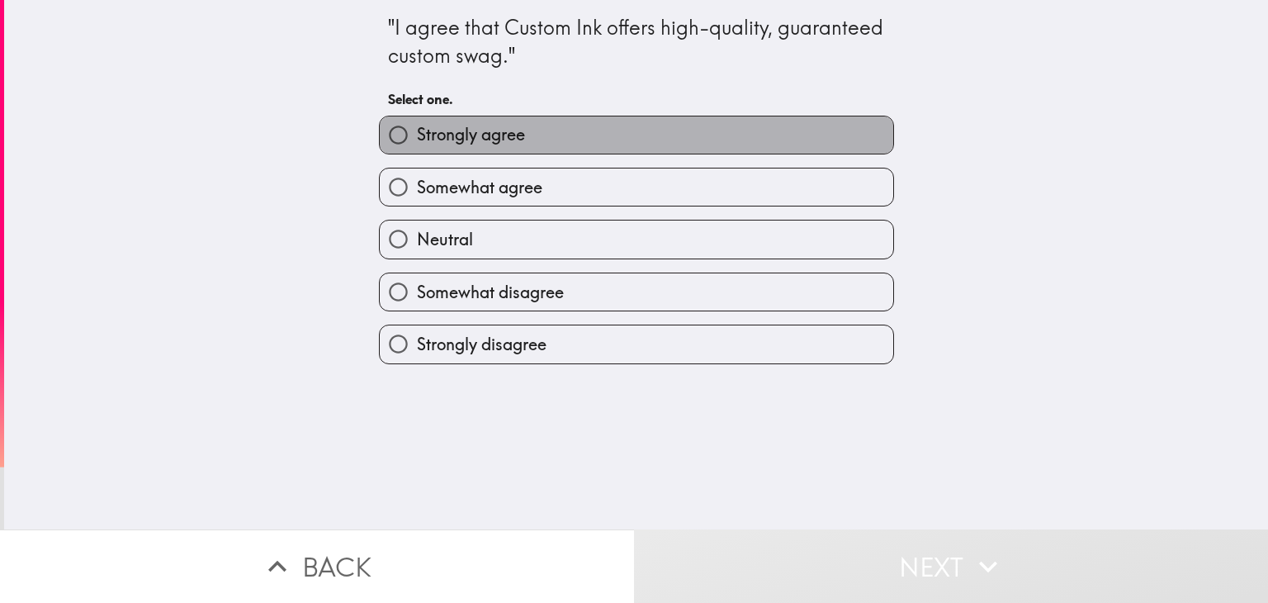
drag, startPoint x: 739, startPoint y: 136, endPoint x: 764, endPoint y: 305, distance: 171.1
click at [739, 136] on label "Strongly agree" at bounding box center [636, 134] width 513 height 37
click at [417, 136] on input "Strongly agree" at bounding box center [398, 134] width 37 height 37
radio input "true"
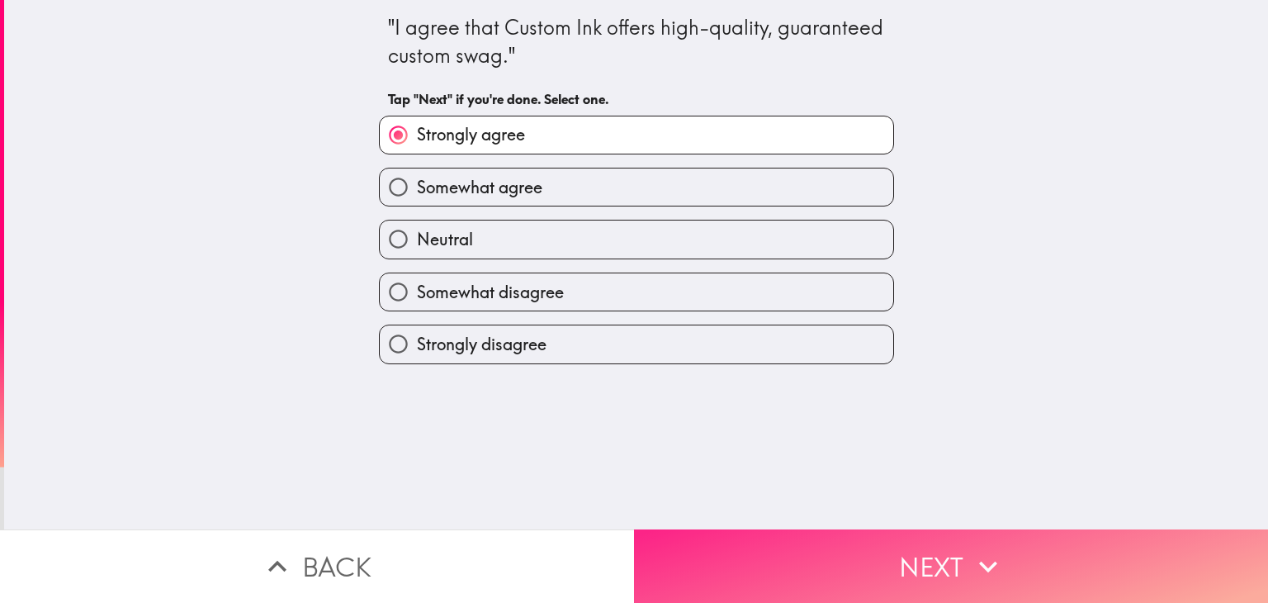
click at [704, 552] on button "Next" at bounding box center [951, 565] width 634 height 73
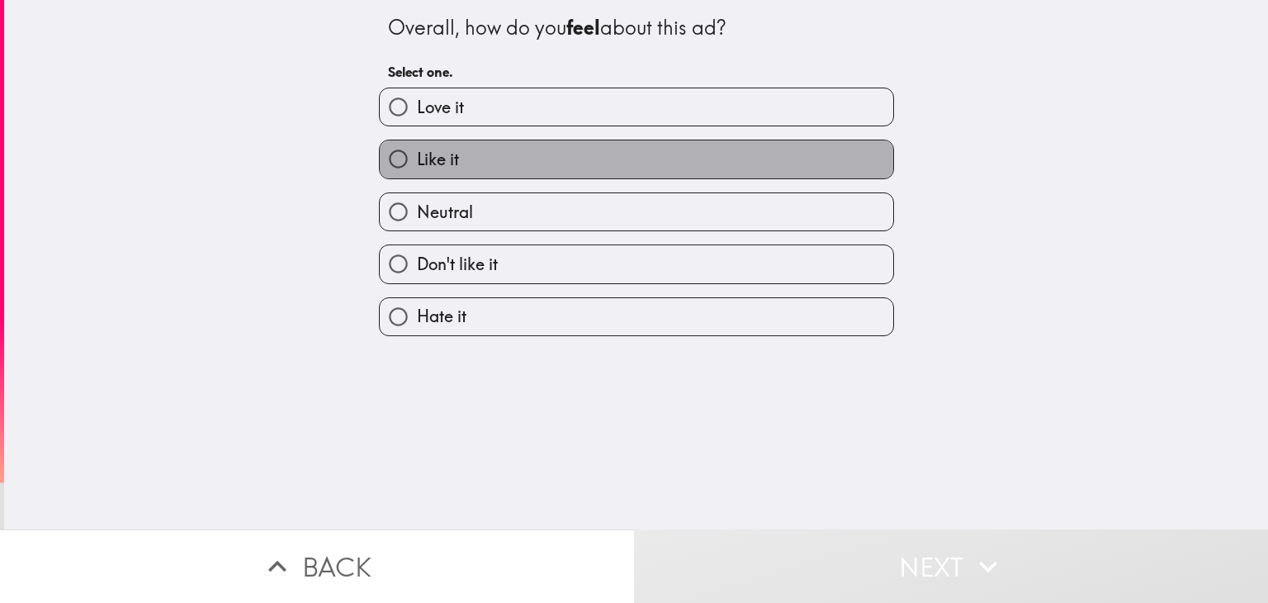
drag, startPoint x: 480, startPoint y: 160, endPoint x: 547, endPoint y: 330, distance: 182.7
click at [480, 161] on label "Like it" at bounding box center [636, 158] width 513 height 37
click at [417, 161] on input "Like it" at bounding box center [398, 158] width 37 height 37
radio input "true"
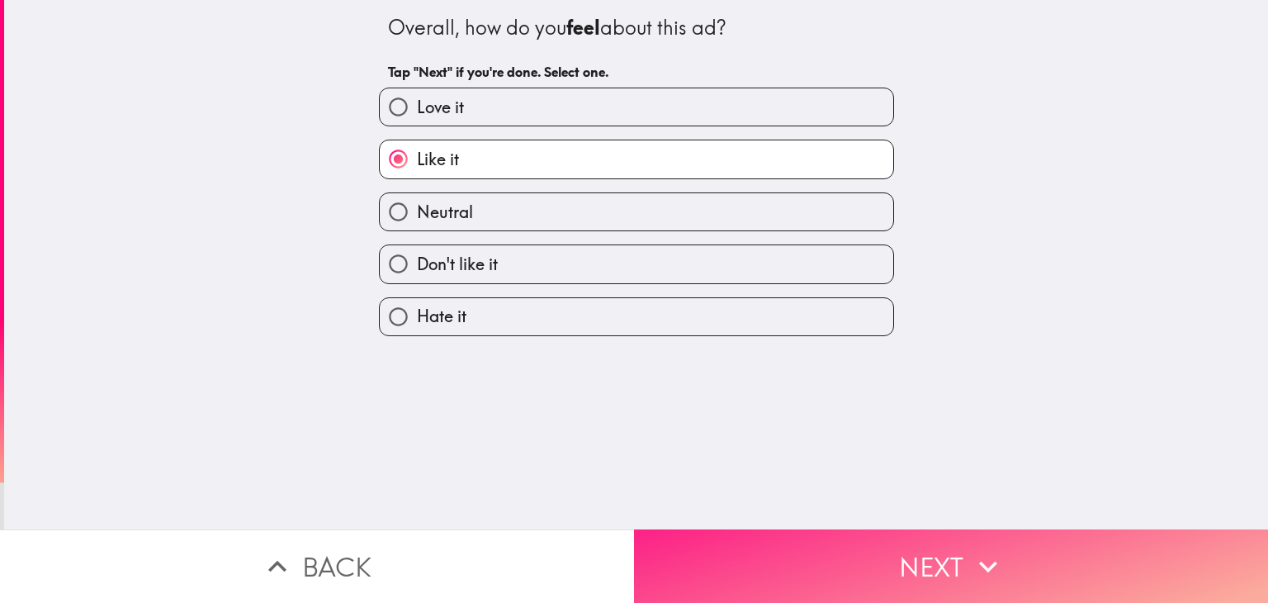
click at [758, 544] on button "Next" at bounding box center [951, 565] width 634 height 73
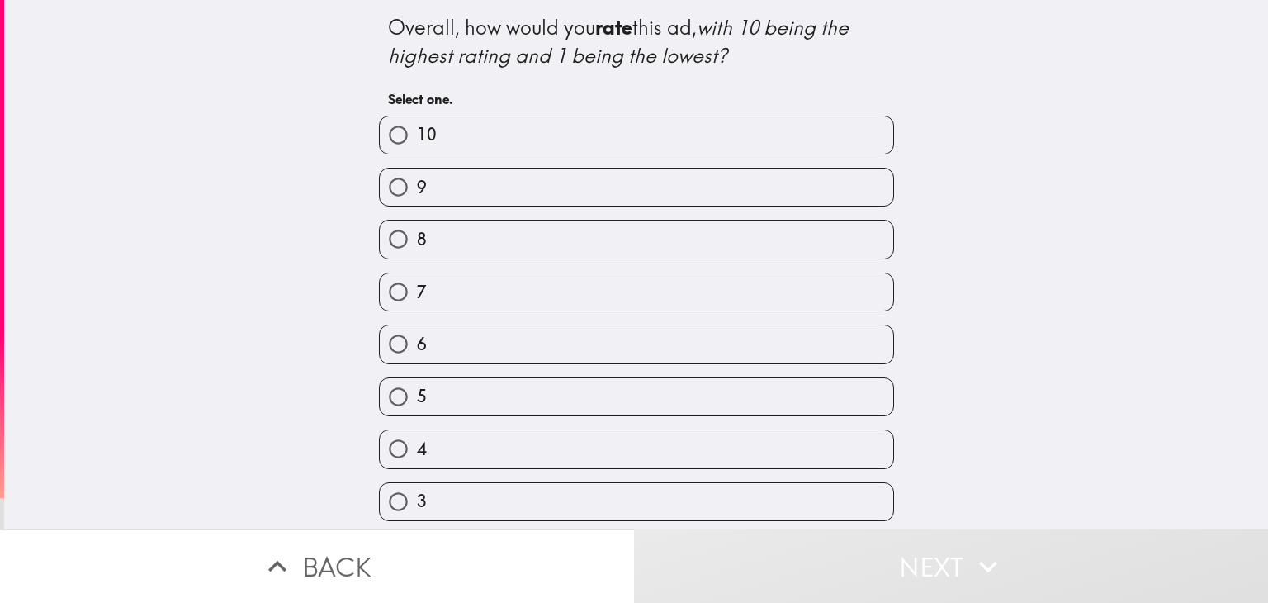
click at [528, 136] on label "10" at bounding box center [636, 134] width 513 height 37
click at [417, 136] on input "10" at bounding box center [398, 134] width 37 height 37
radio input "true"
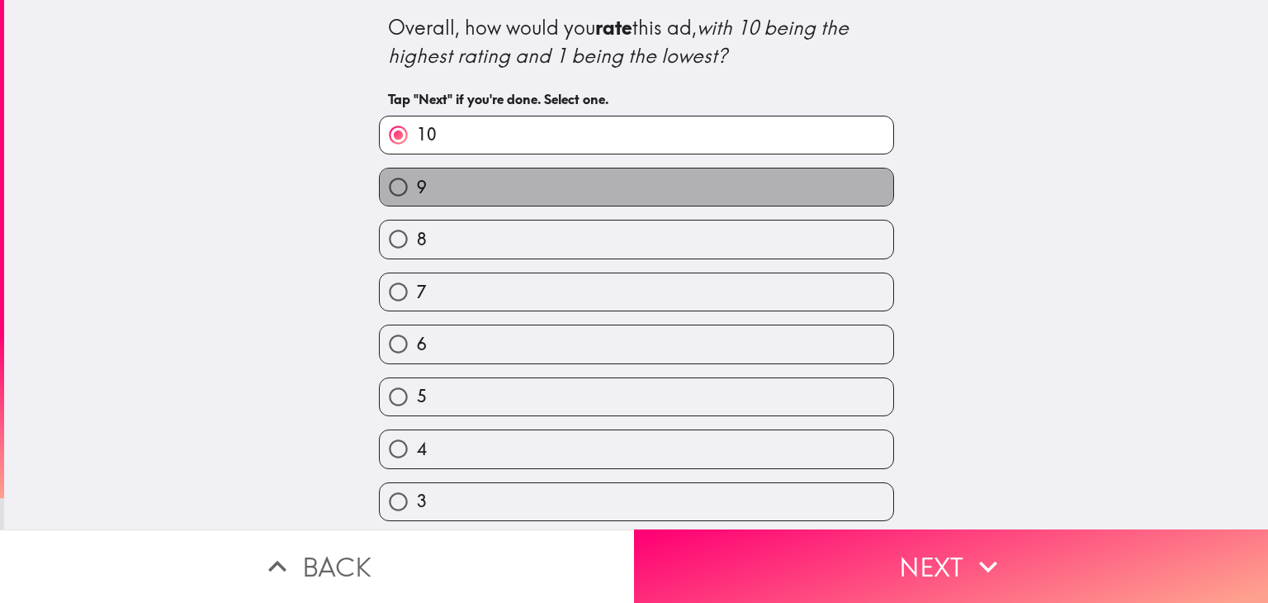
drag, startPoint x: 416, startPoint y: 196, endPoint x: 490, endPoint y: 203, distance: 73.8
click at [429, 199] on label "9" at bounding box center [636, 186] width 513 height 37
click at [417, 199] on input "9" at bounding box center [398, 186] width 37 height 37
radio input "true"
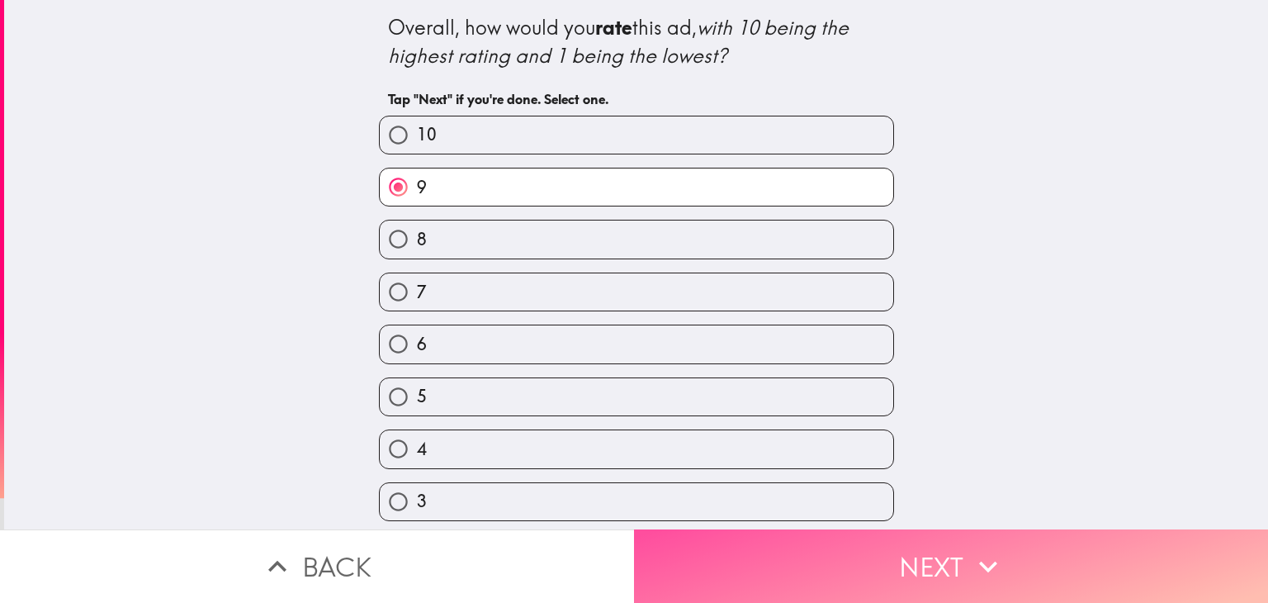
click at [721, 550] on button "Next" at bounding box center [951, 565] width 634 height 73
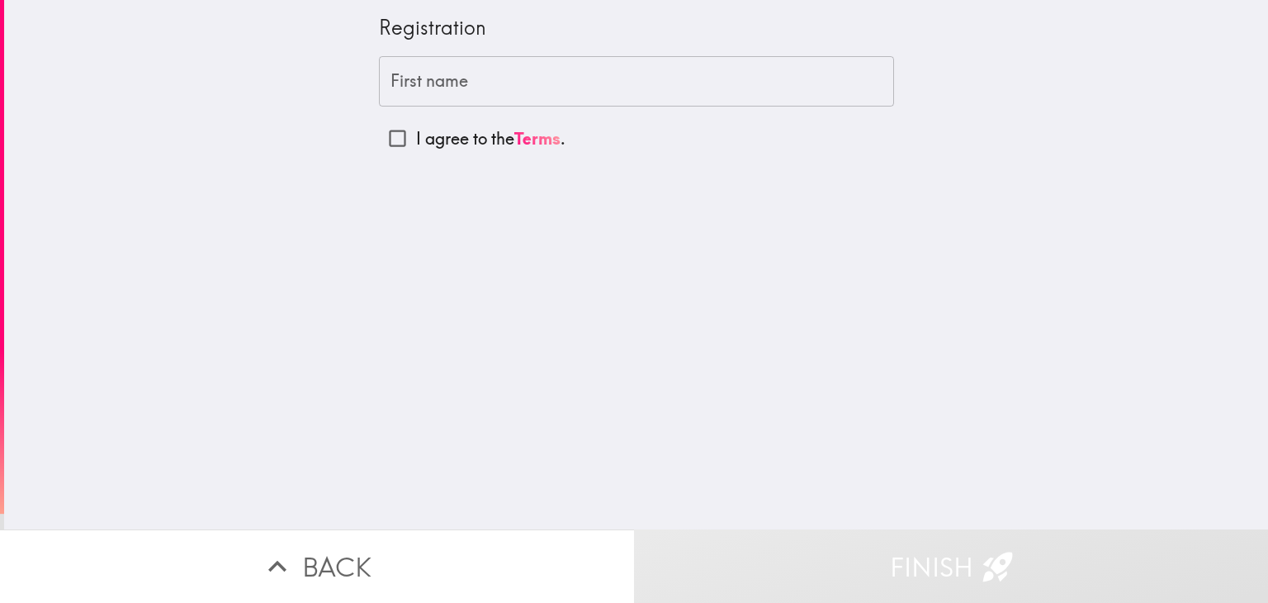
click at [456, 81] on input "First name" at bounding box center [636, 81] width 515 height 51
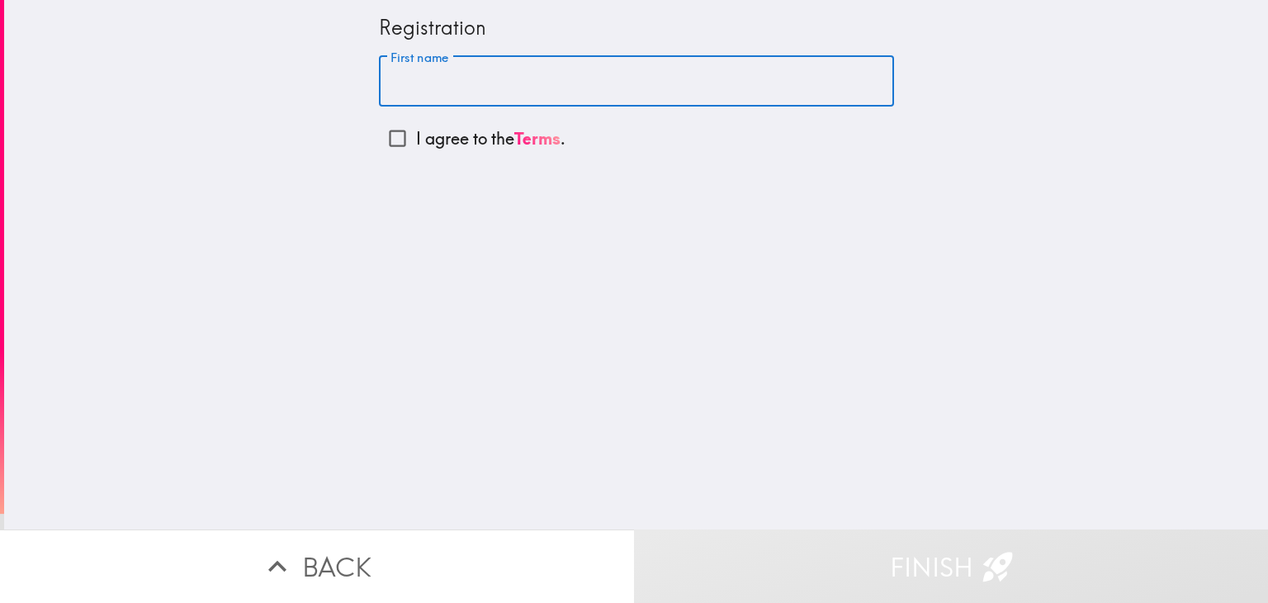
click at [423, 78] on input "First name" at bounding box center [636, 81] width 515 height 51
type input "[PERSON_NAME]"
click at [386, 136] on input "I agree to the Terms ." at bounding box center [397, 138] width 37 height 37
checkbox input "true"
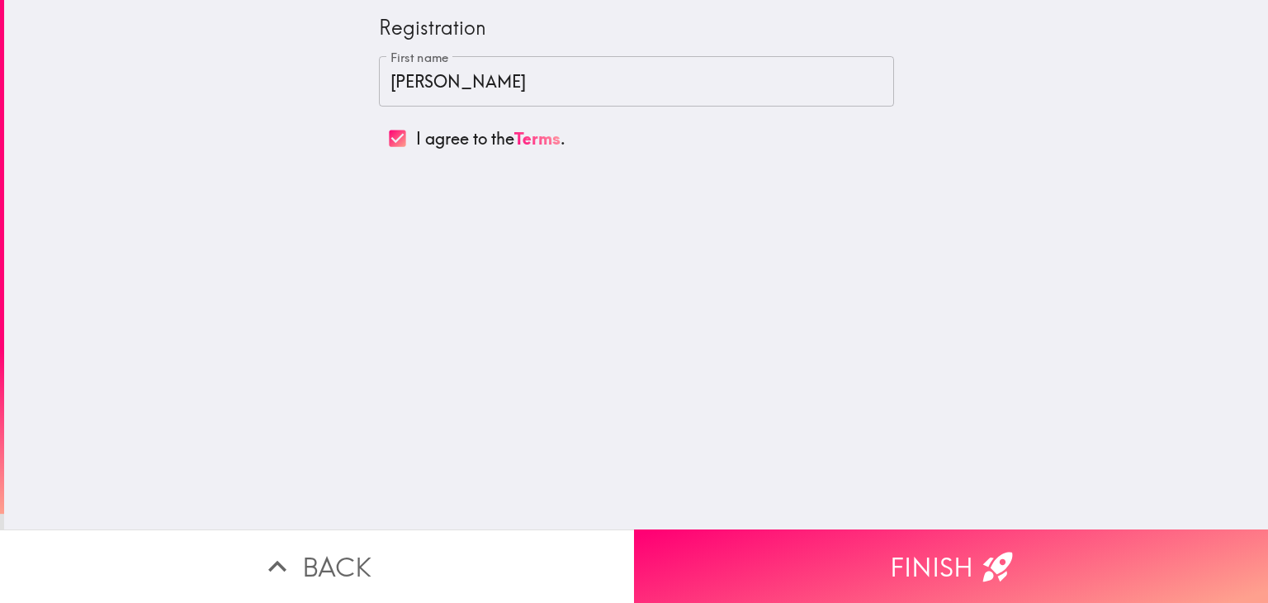
drag, startPoint x: 906, startPoint y: 575, endPoint x: 903, endPoint y: 565, distance: 10.4
click at [905, 569] on button "Finish" at bounding box center [951, 565] width 634 height 73
